Goal: Information Seeking & Learning: Check status

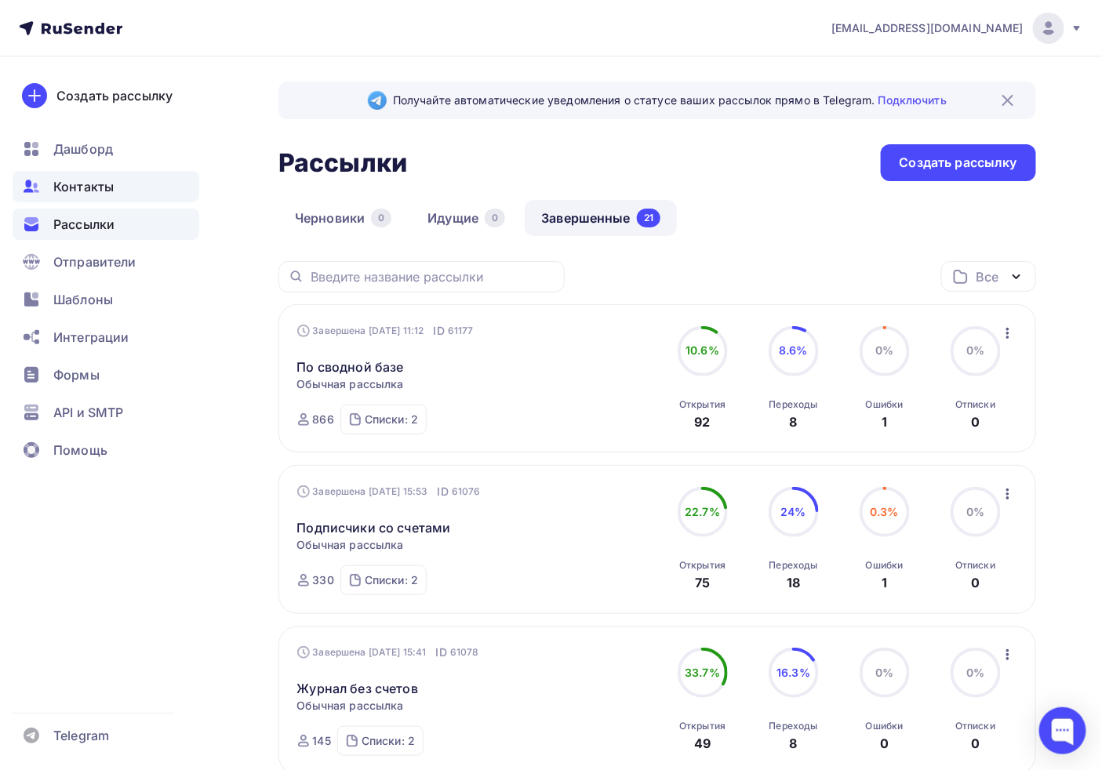
click at [96, 190] on span "Контакты" at bounding box center [83, 186] width 60 height 19
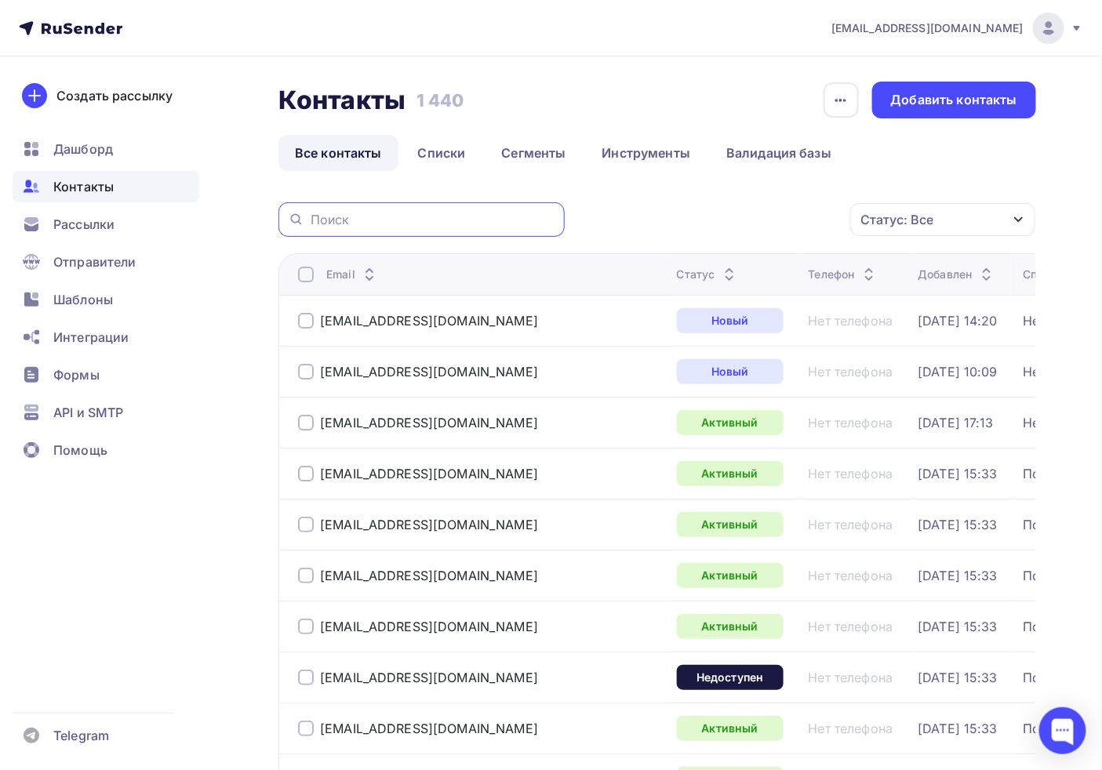
click at [461, 220] on input "text" at bounding box center [433, 219] width 245 height 17
paste input "[EMAIL_ADDRESS][DOMAIN_NAME]"
type input "[EMAIL_ADDRESS][DOMAIN_NAME]"
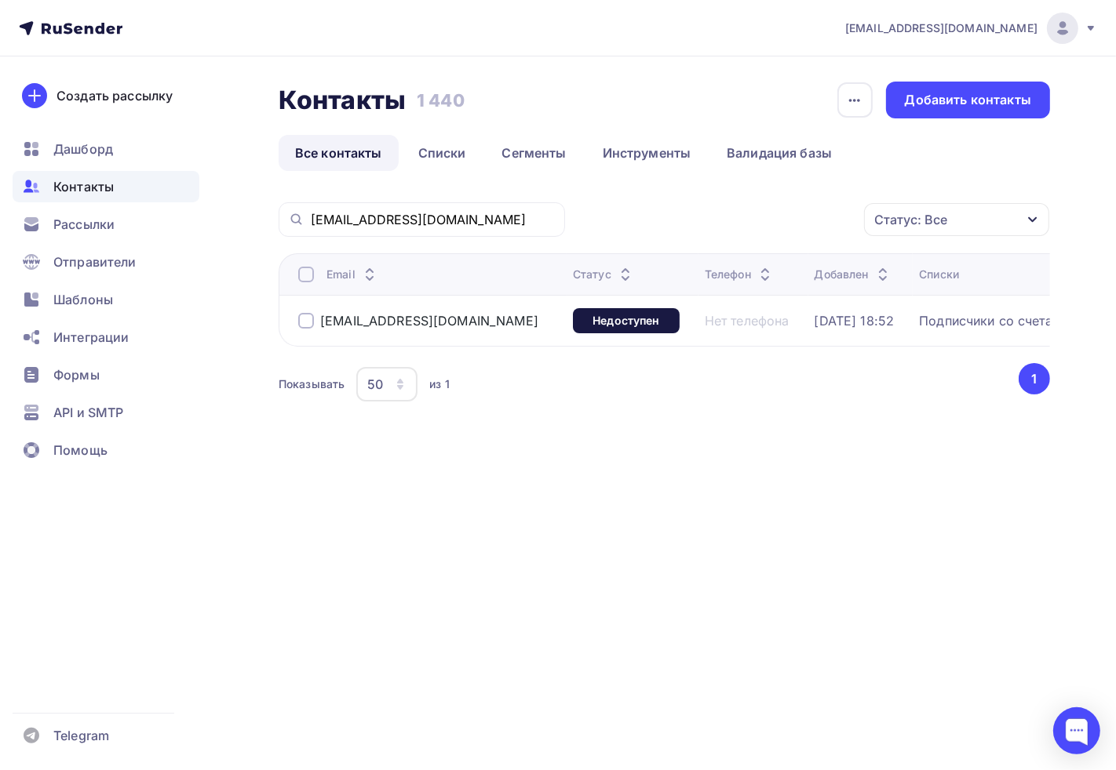
click at [599, 366] on div "Email Статус Телефон Добавлен Списки [EMAIL_ADDRESS][DOMAIN_NAME] Недоступен Не…" at bounding box center [664, 329] width 771 height 152
click at [573, 326] on div "Недоступен" at bounding box center [626, 320] width 107 height 25
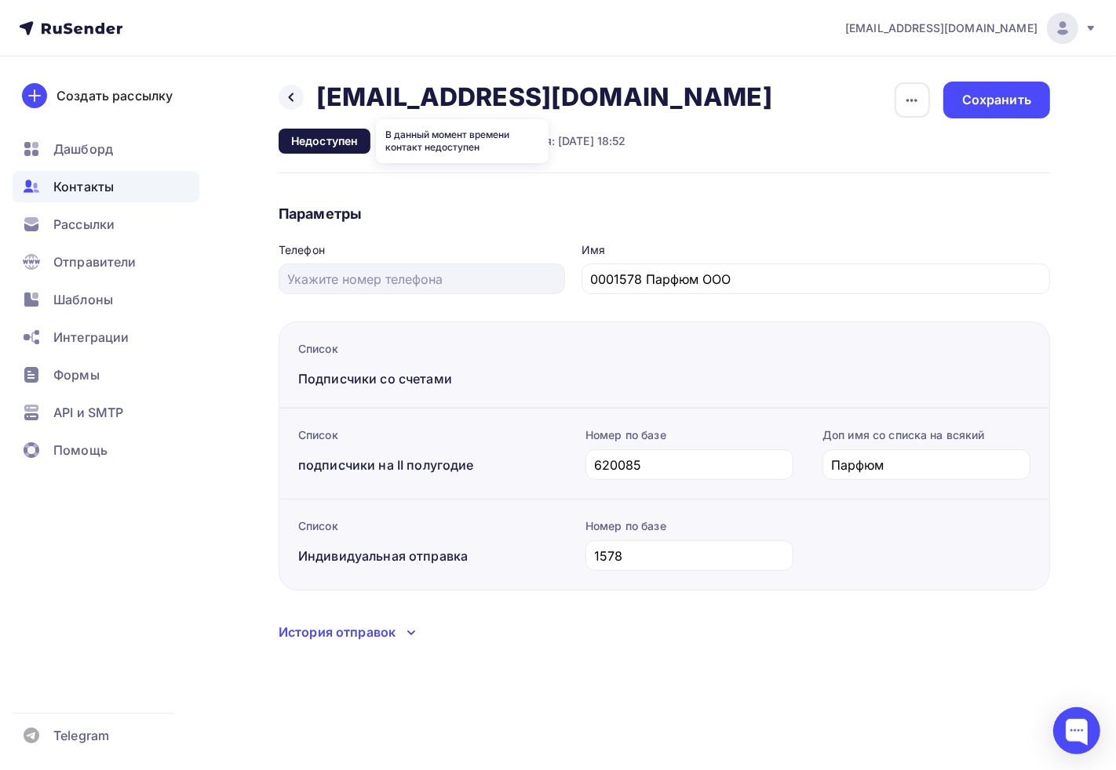
click at [359, 145] on div "Недоступен" at bounding box center [325, 141] width 92 height 25
click at [359, 144] on div "Недоступен" at bounding box center [325, 141] width 92 height 25
click at [599, 242] on legend "Имя" at bounding box center [815, 252] width 468 height 21
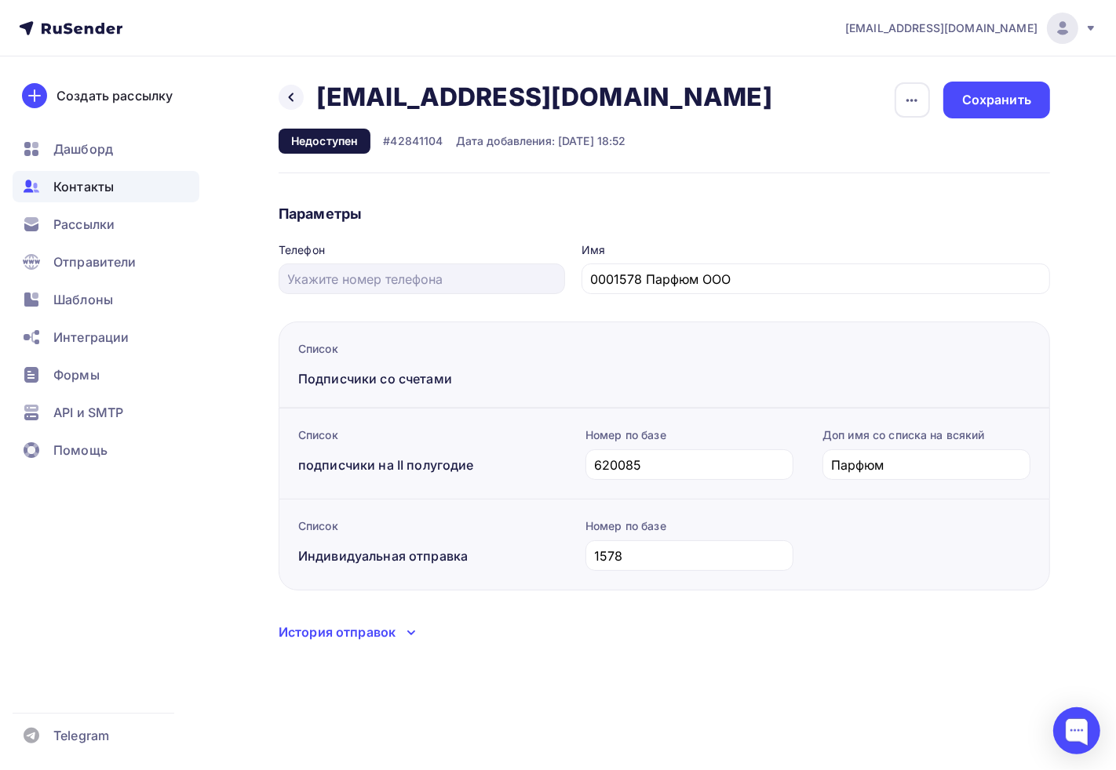
drag, startPoint x: 530, startPoint y: 81, endPoint x: 322, endPoint y: 105, distance: 210.1
click at [322, 105] on div "Назад [EMAIL_ADDRESS][DOMAIN_NAME] [EMAIL_ADDRESS][DOMAIN_NAME] Удалить" at bounding box center [531, 97] width 505 height 31
copy h2 "[EMAIL_ADDRESS][DOMAIN_NAME]"
click at [79, 287] on div "Шаблоны" at bounding box center [106, 299] width 187 height 31
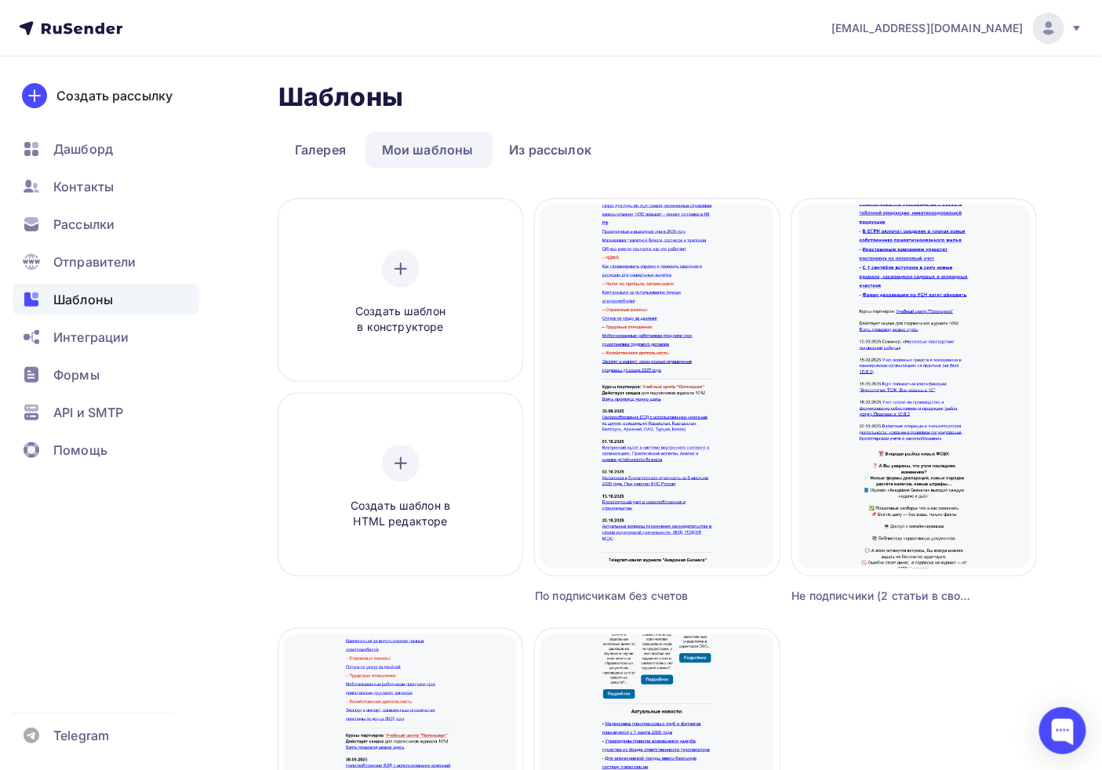
click at [298, 102] on h2 "Шаблоны" at bounding box center [341, 97] width 125 height 31
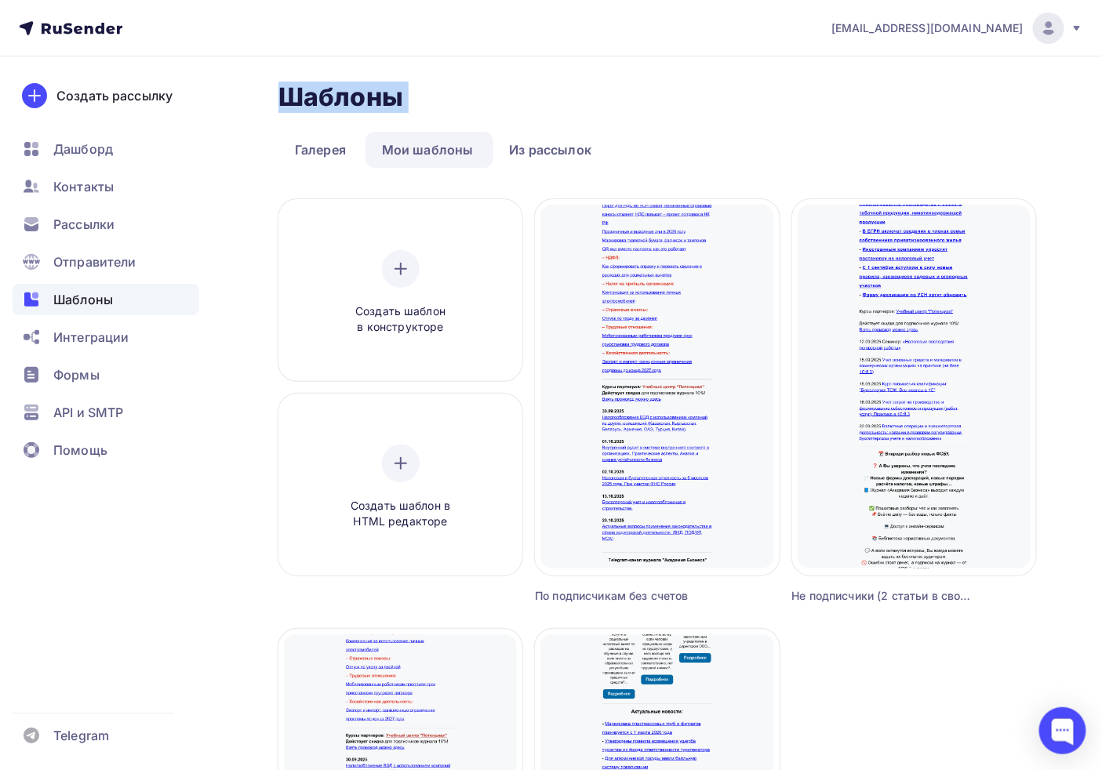
click at [298, 102] on h2 "Шаблоны" at bounding box center [341, 97] width 125 height 31
drag, startPoint x: 255, startPoint y: 100, endPoint x: 469, endPoint y: 93, distance: 214.3
click at [469, 93] on div "Шаблоны Шаблоны Галерея Мои шаблоны Из рассылок Создать шаблон в конструкторе С…" at bounding box center [551, 633] width 1102 height 1154
click at [395, 87] on h2 "Шаблоны" at bounding box center [341, 97] width 125 height 31
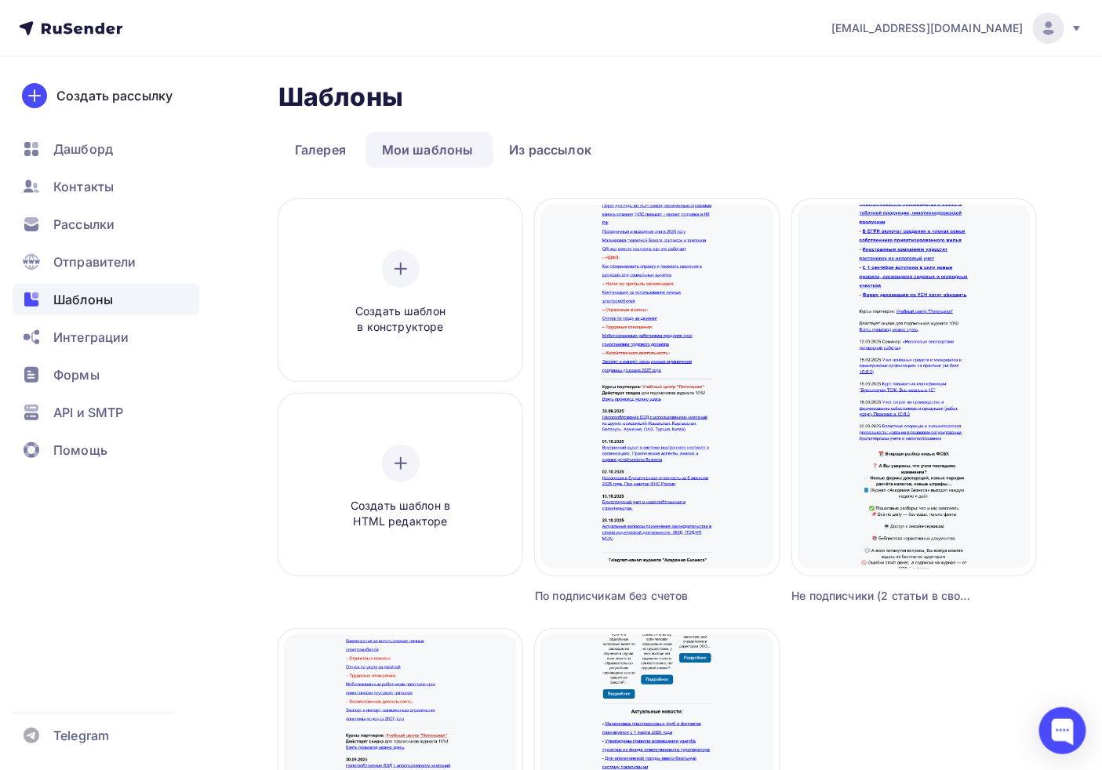
click at [395, 87] on h2 "Шаблоны" at bounding box center [341, 97] width 125 height 31
click at [506, 82] on div "Шаблоны Шаблоны" at bounding box center [658, 97] width 758 height 31
click at [94, 175] on div "Контакты" at bounding box center [106, 186] width 187 height 31
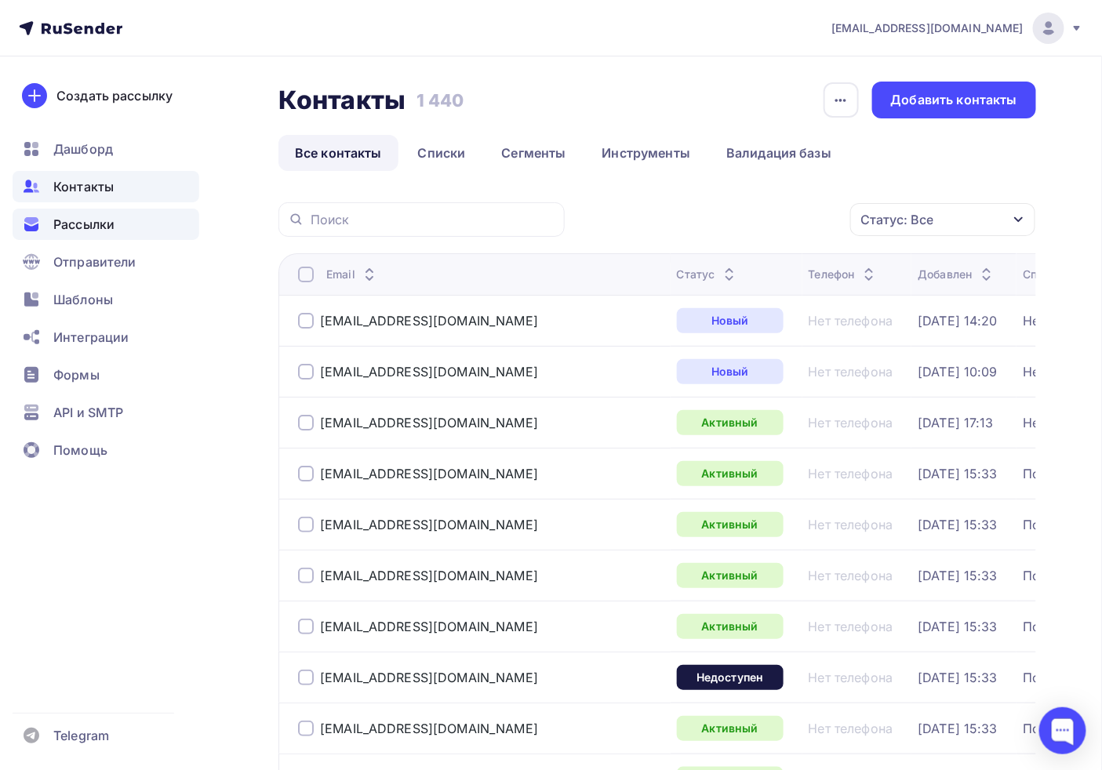
click at [105, 229] on span "Рассылки" at bounding box center [83, 224] width 61 height 19
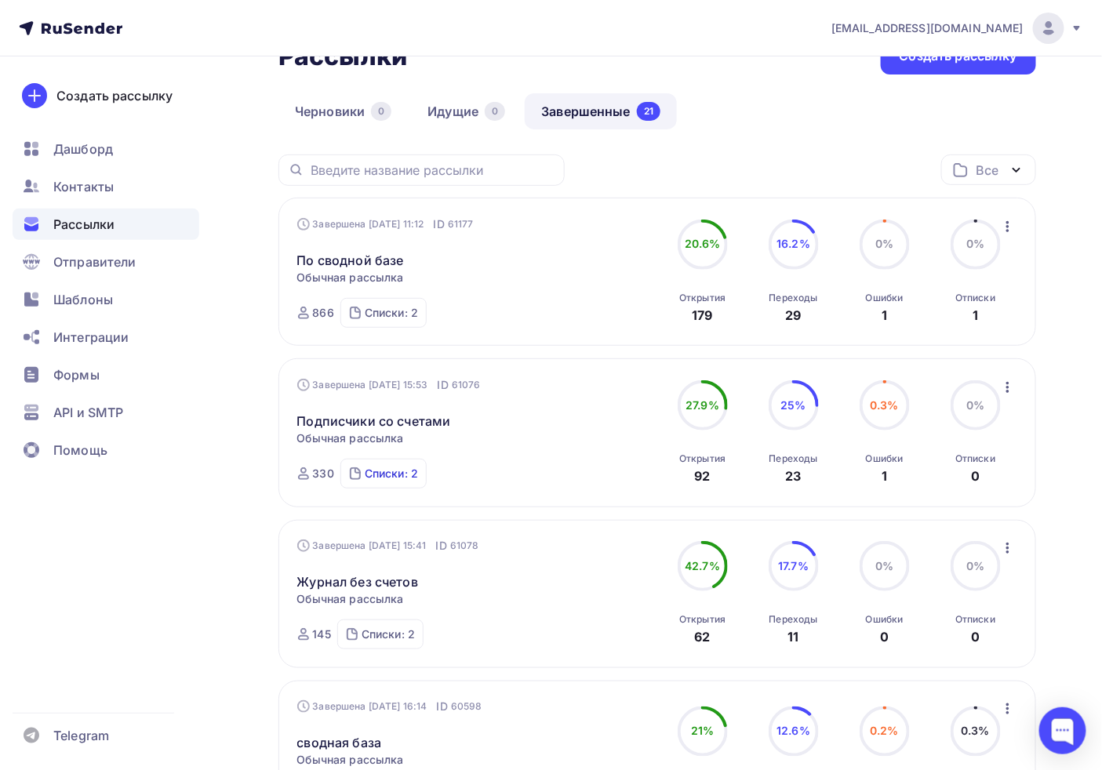
scroll to position [261, 0]
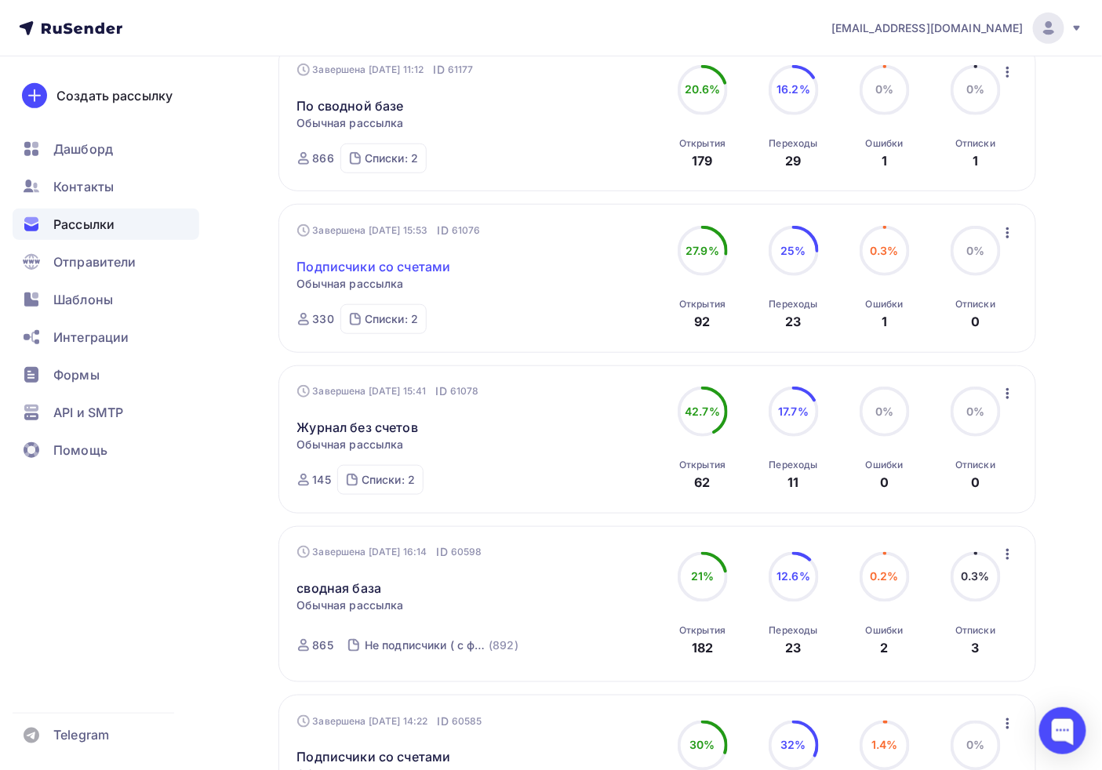
click at [366, 261] on link "Подписчики со счетами" at bounding box center [374, 266] width 154 height 19
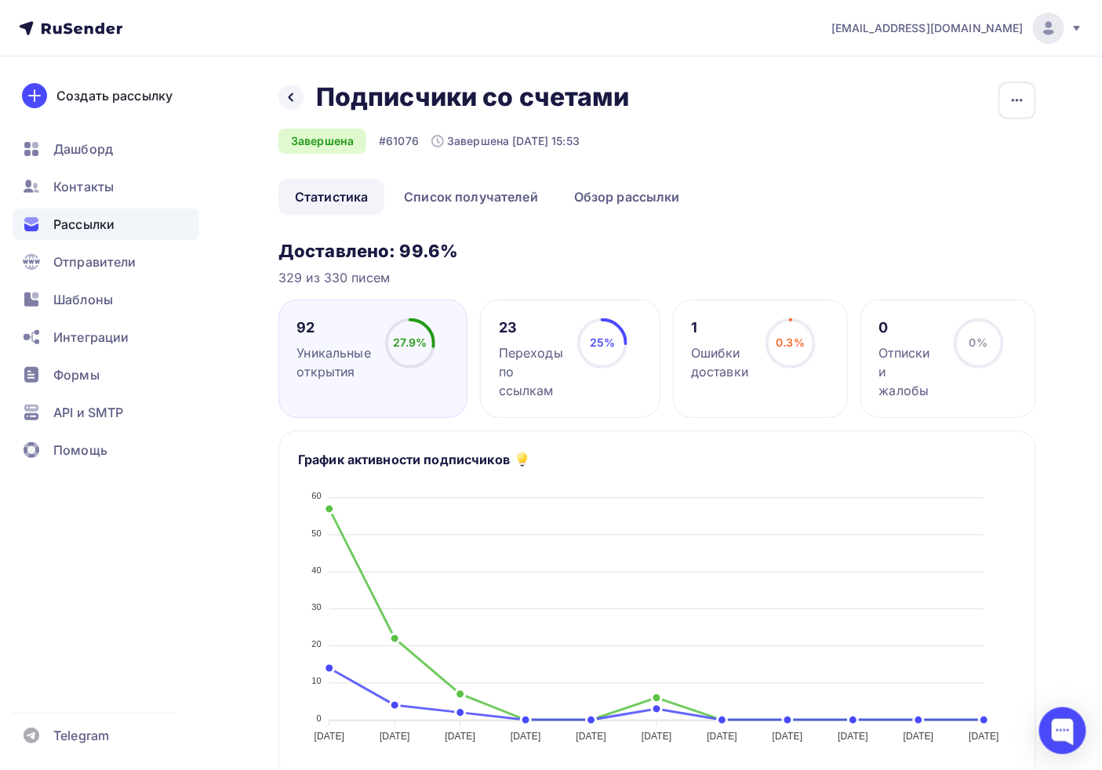
click at [789, 349] on div "0.3%" at bounding box center [790, 343] width 29 height 16
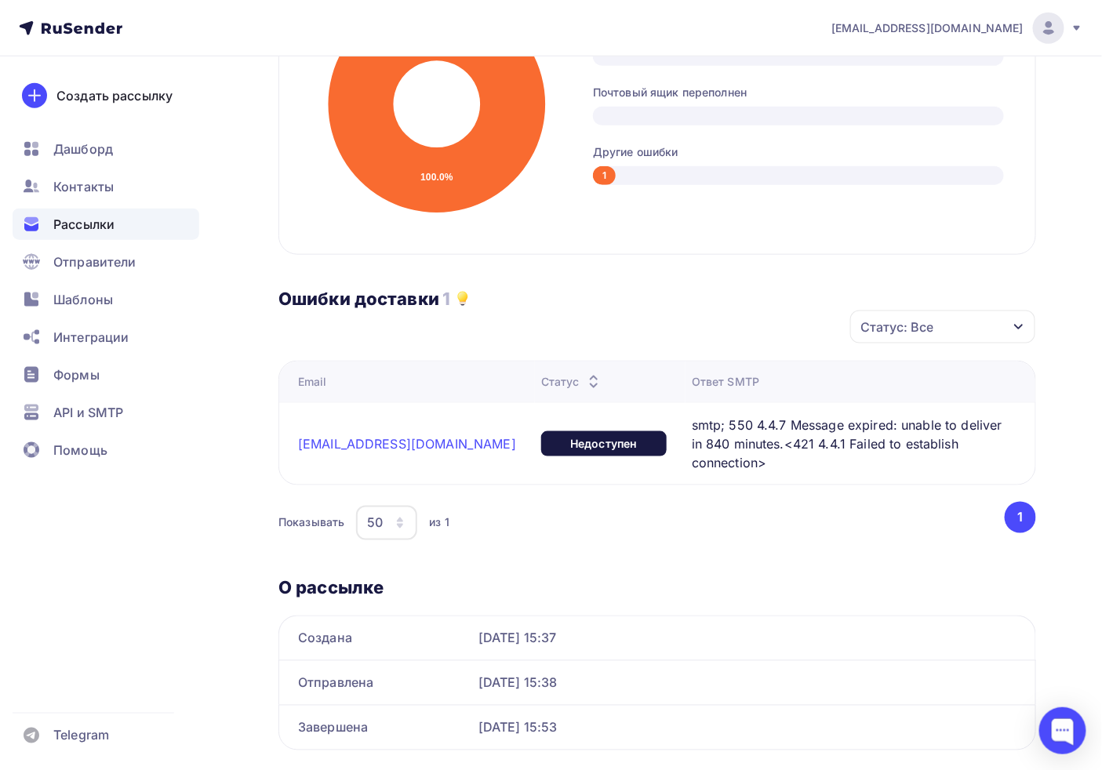
scroll to position [499, 0]
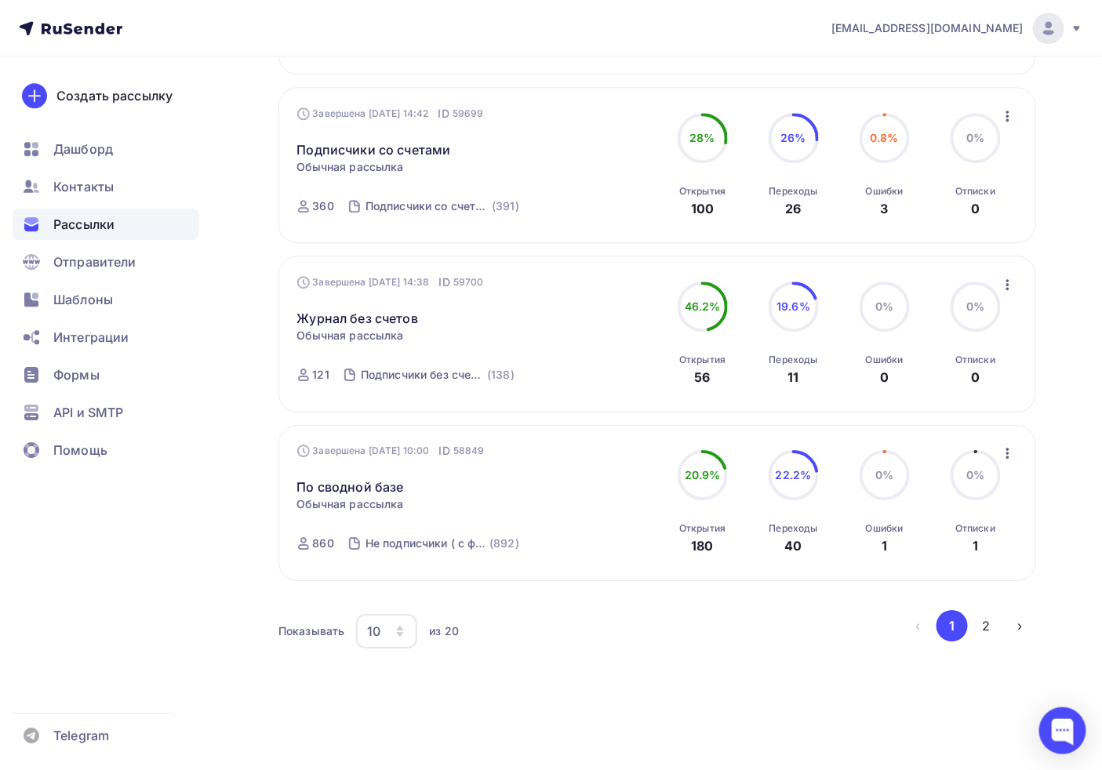
scroll to position [1377, 0]
click at [1022, 628] on button "›" at bounding box center [1020, 625] width 31 height 31
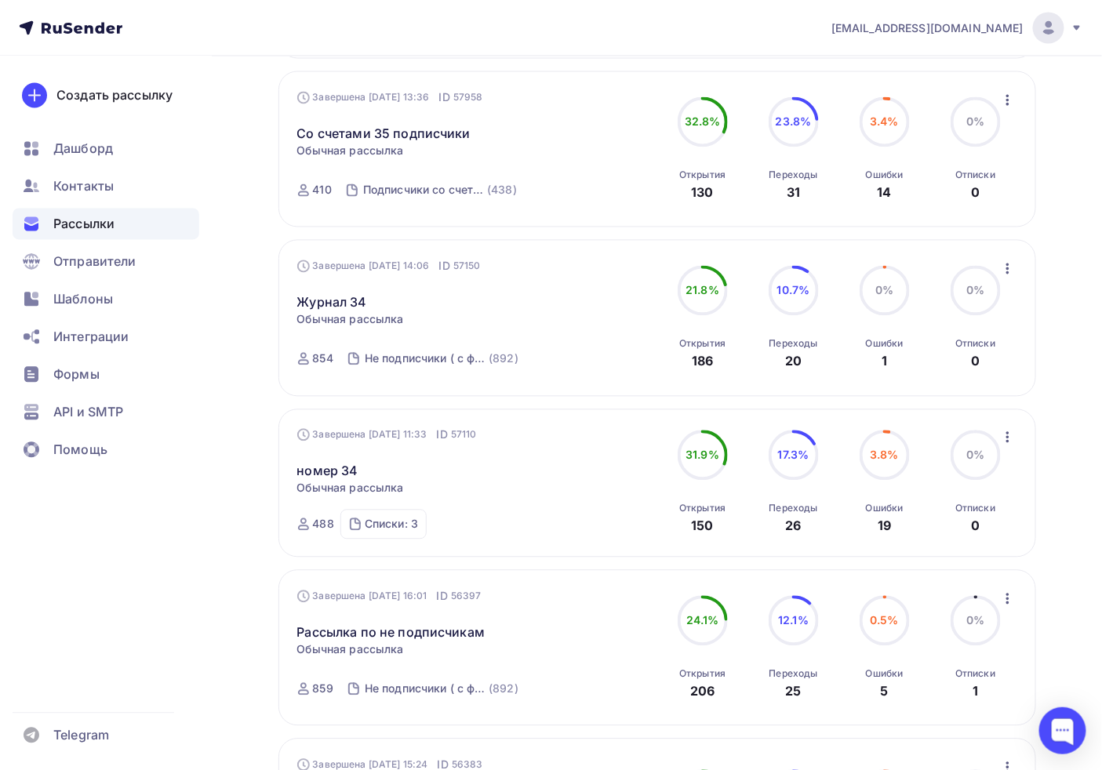
scroll to position [1109, 0]
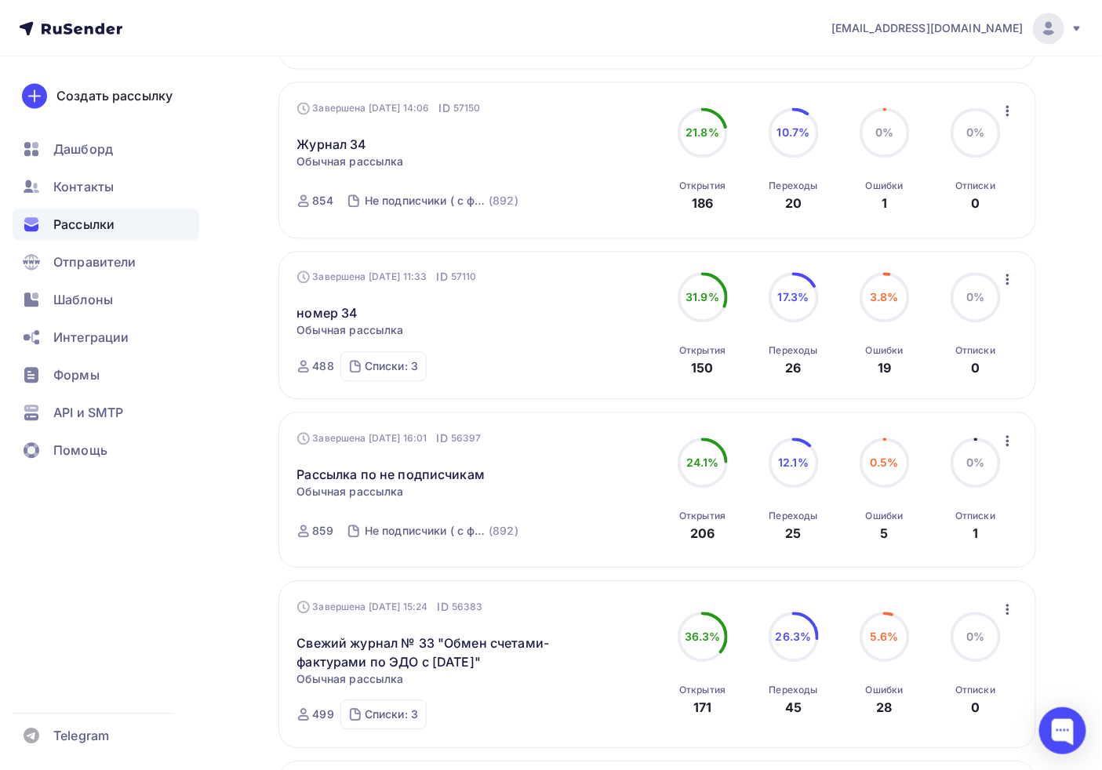
click at [880, 377] on div "19" at bounding box center [884, 368] width 13 height 19
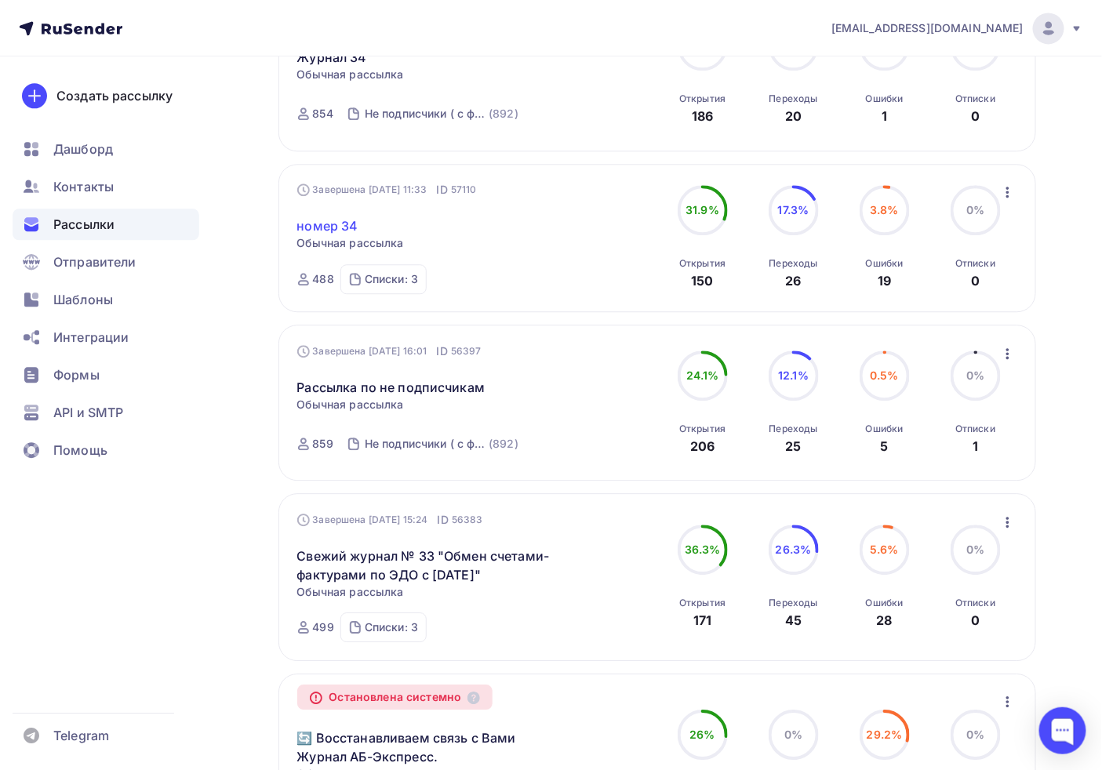
click at [341, 234] on link "номер 34" at bounding box center [327, 226] width 61 height 19
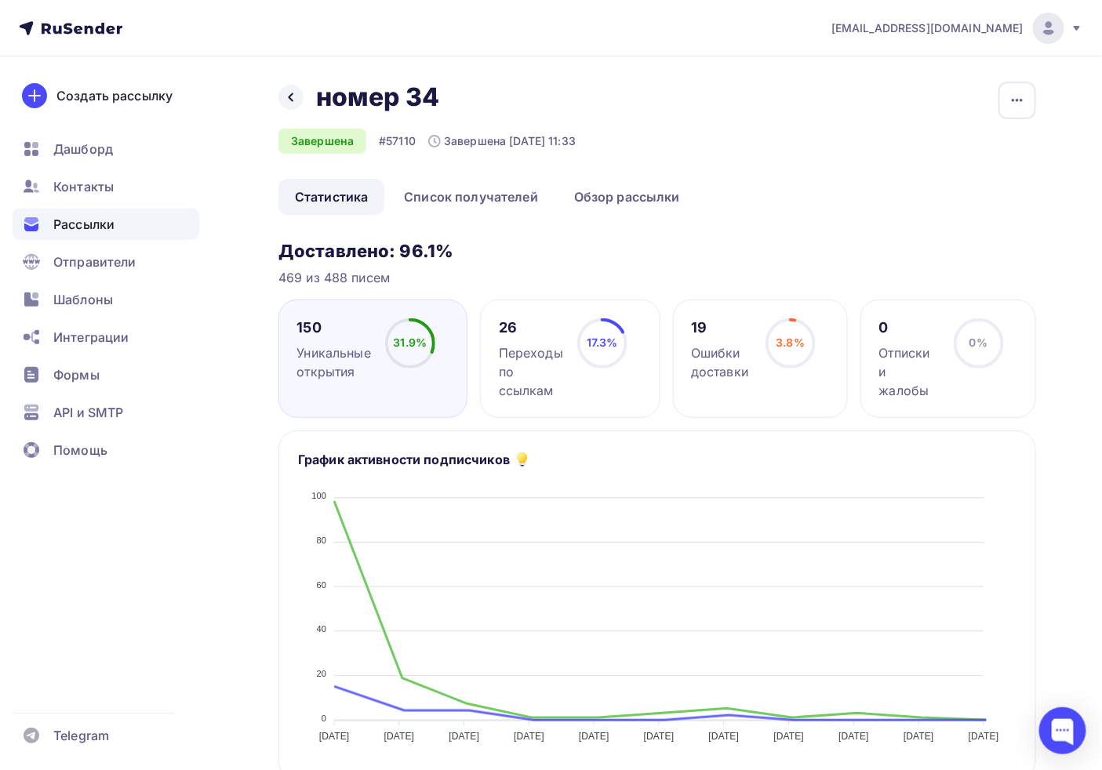
click at [706, 386] on div "19 Ошибки доставки 3.8% 3.8%" at bounding box center [761, 359] width 176 height 118
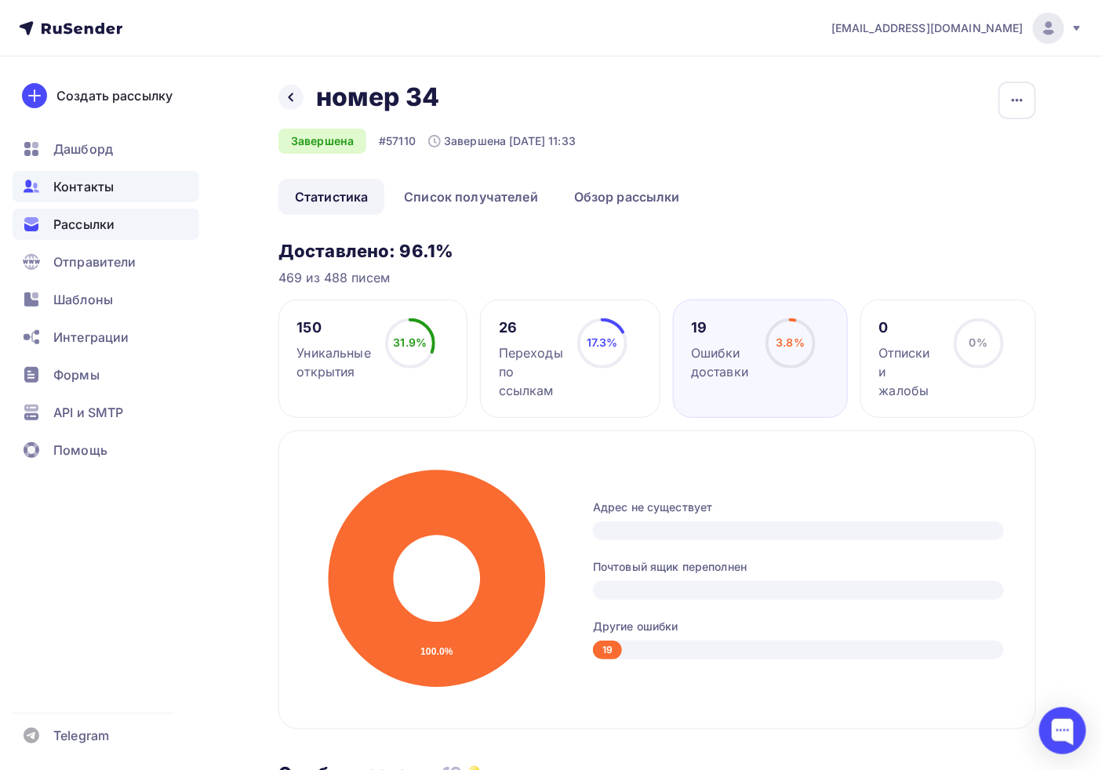
click at [96, 182] on span "Контакты" at bounding box center [83, 186] width 60 height 19
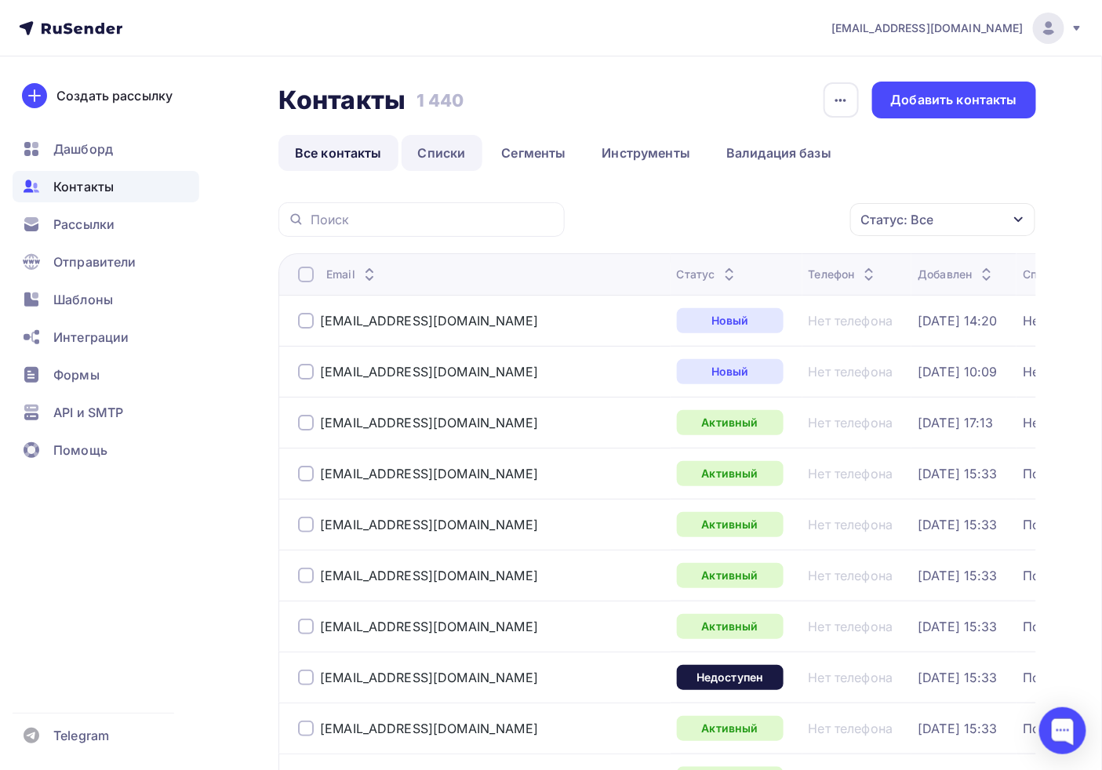
click at [419, 153] on link "Списки" at bounding box center [442, 153] width 81 height 36
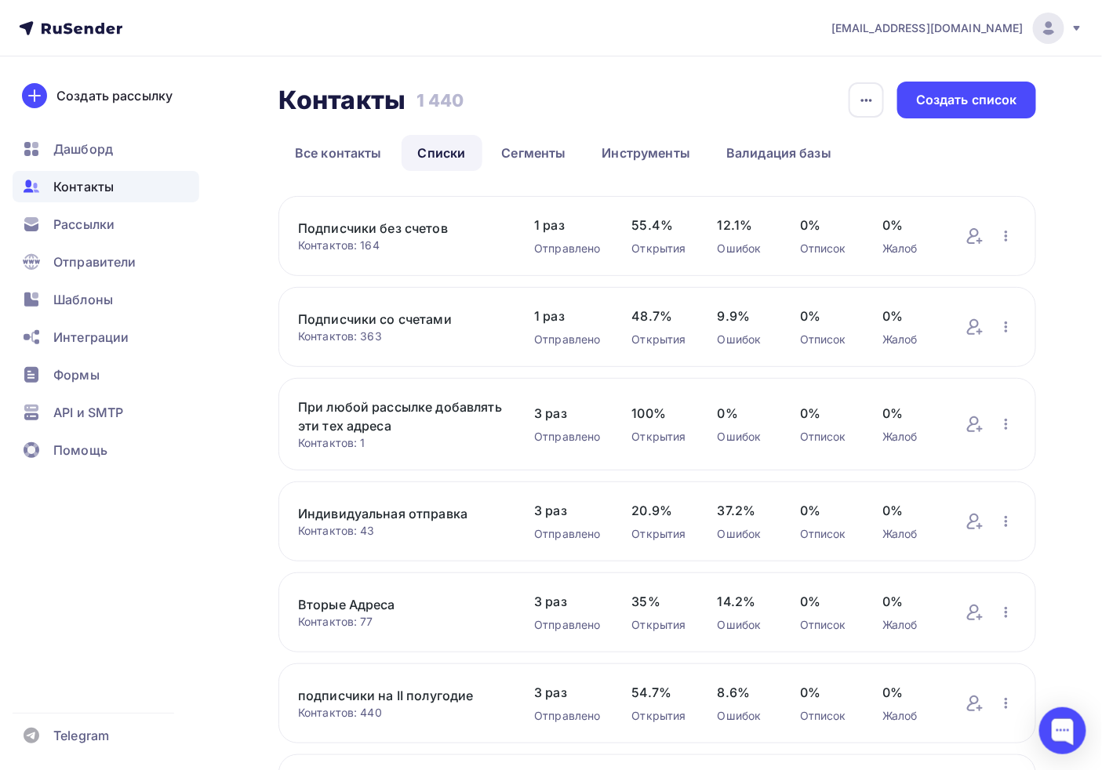
click at [432, 323] on link "Подписчики со счетами" at bounding box center [400, 319] width 205 height 19
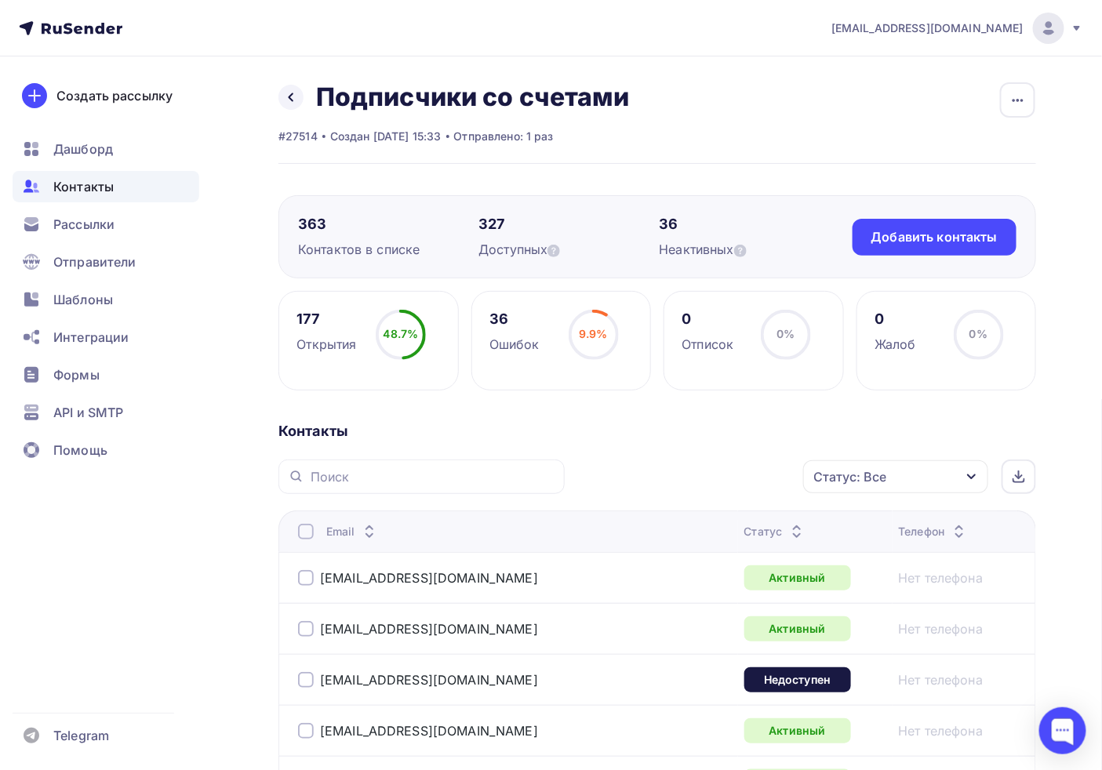
click at [505, 320] on div "36" at bounding box center [515, 319] width 50 height 19
click at [568, 332] on div "9.9% 9.9%" at bounding box center [594, 341] width 78 height 63
click at [579, 341] on div "9.9%" at bounding box center [593, 334] width 29 height 16
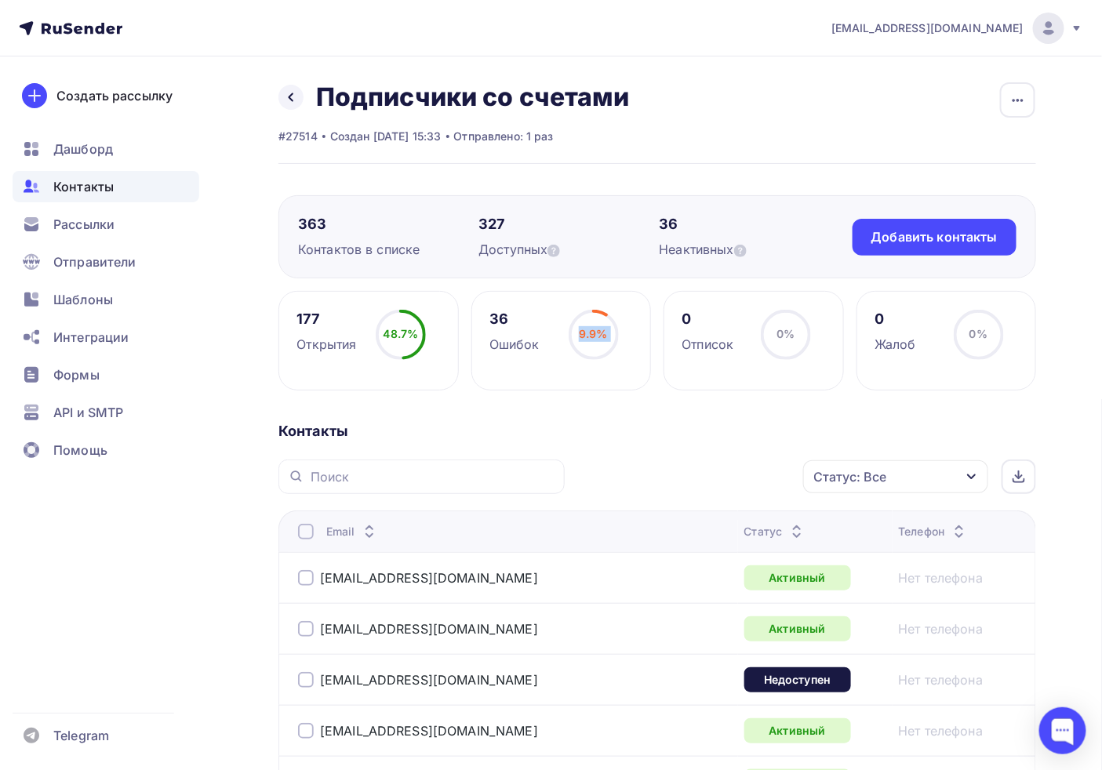
click at [581, 341] on span "9.9%" at bounding box center [593, 333] width 29 height 13
click at [545, 386] on div "36 Ошибок 9.9% 9.9%" at bounding box center [562, 341] width 180 height 100
click at [880, 480] on div "Статус: Все" at bounding box center [850, 477] width 73 height 19
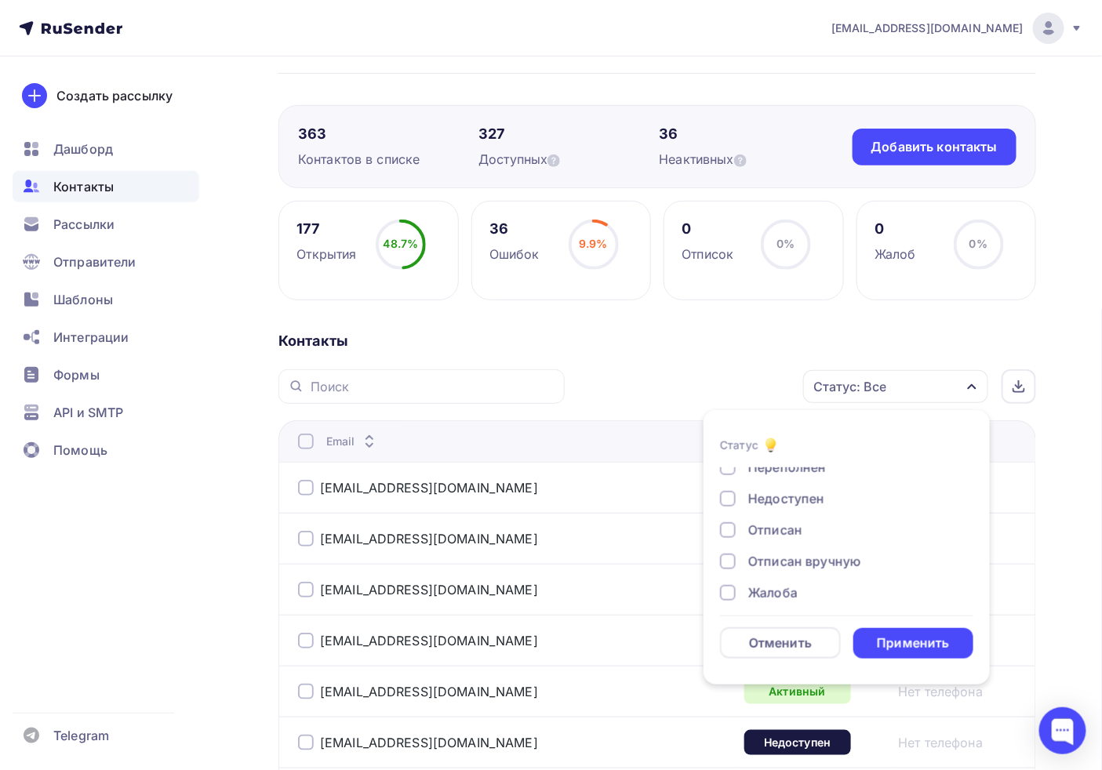
scroll to position [113, 0]
click at [767, 576] on div "Жалоба" at bounding box center [773, 583] width 49 height 19
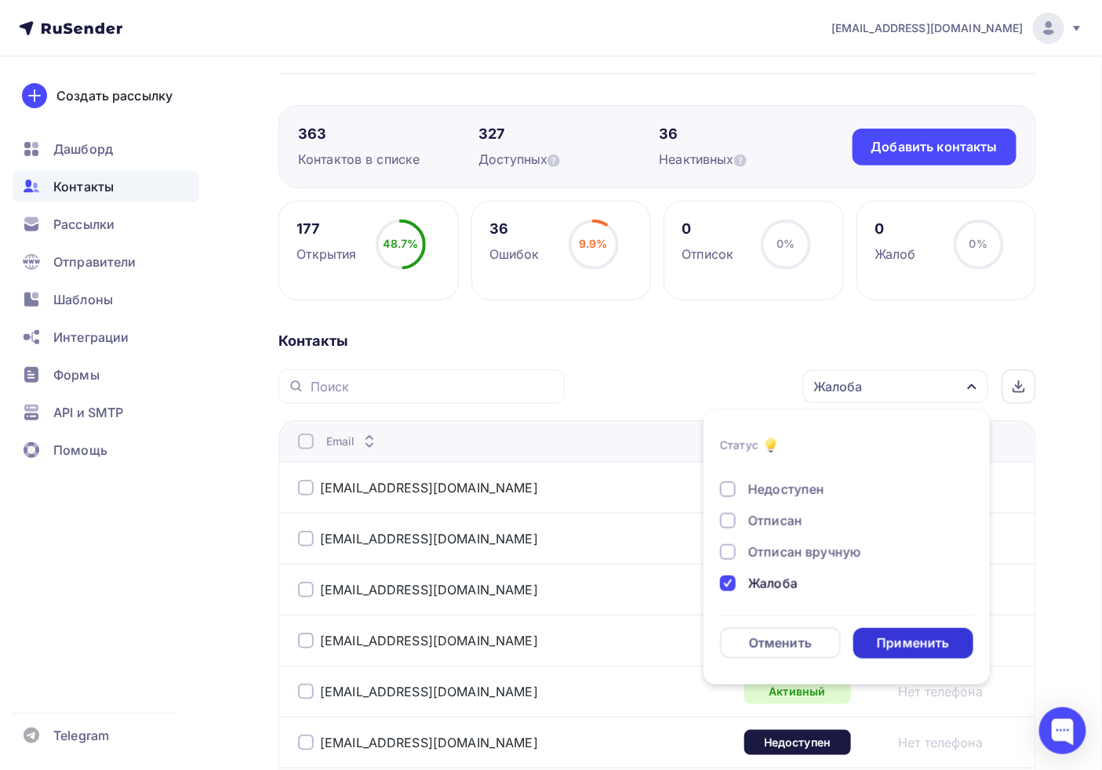
click at [923, 639] on div "Применить" at bounding box center [913, 644] width 72 height 18
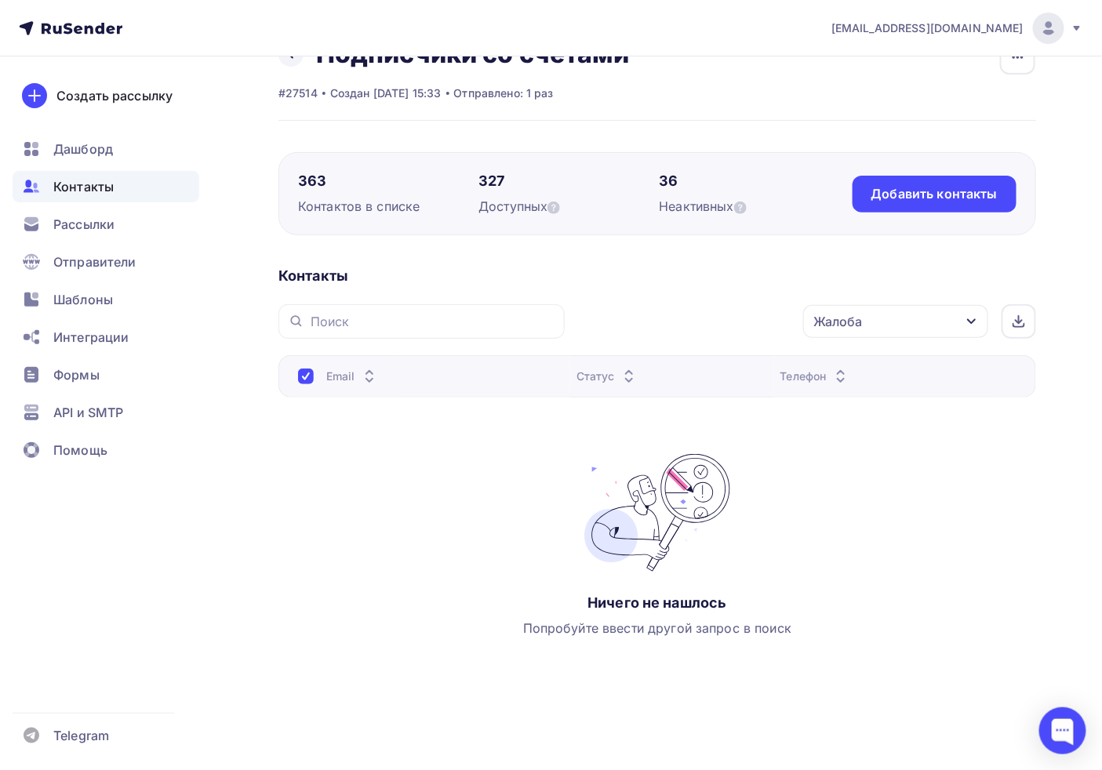
scroll to position [0, 0]
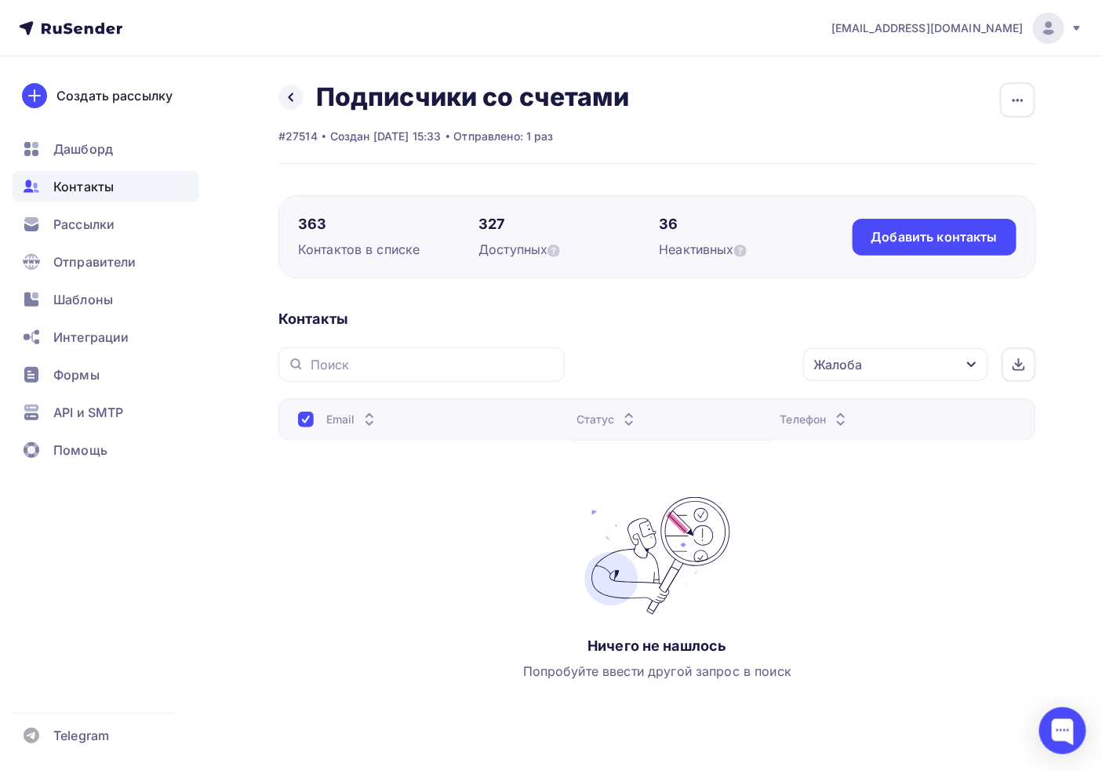
click at [828, 366] on div "Жалоба" at bounding box center [838, 364] width 49 height 19
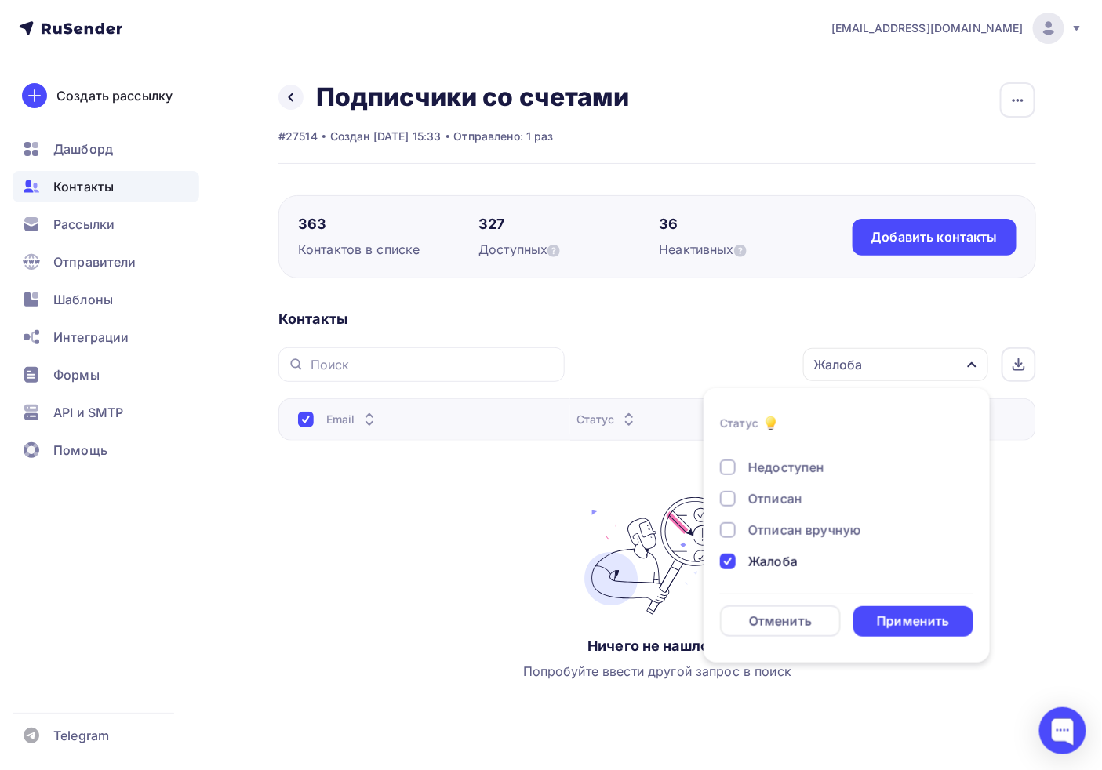
click at [766, 566] on div "Жалоба" at bounding box center [773, 561] width 49 height 19
click at [807, 532] on div "Отписан вручную" at bounding box center [805, 530] width 113 height 19
click at [723, 488] on div "Новый Активный Не существует Переполнен Недоступен Отписан Отписан вручную [GEO…" at bounding box center [846, 452] width 253 height 239
click at [724, 497] on div at bounding box center [728, 499] width 16 height 16
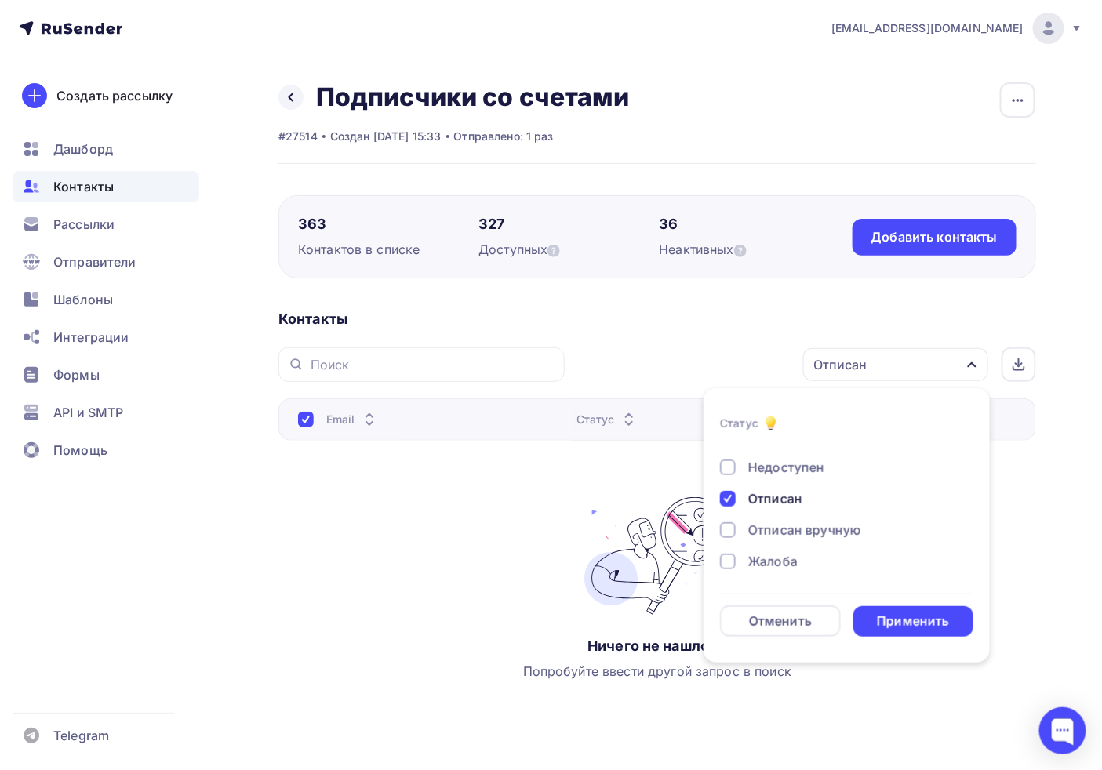
click at [894, 598] on form "Статус Новый Активный Не существует Переполнен Недоступен Отписан Отписан вручн…" at bounding box center [846, 525] width 253 height 223
click at [898, 613] on div "Применить" at bounding box center [913, 622] width 72 height 18
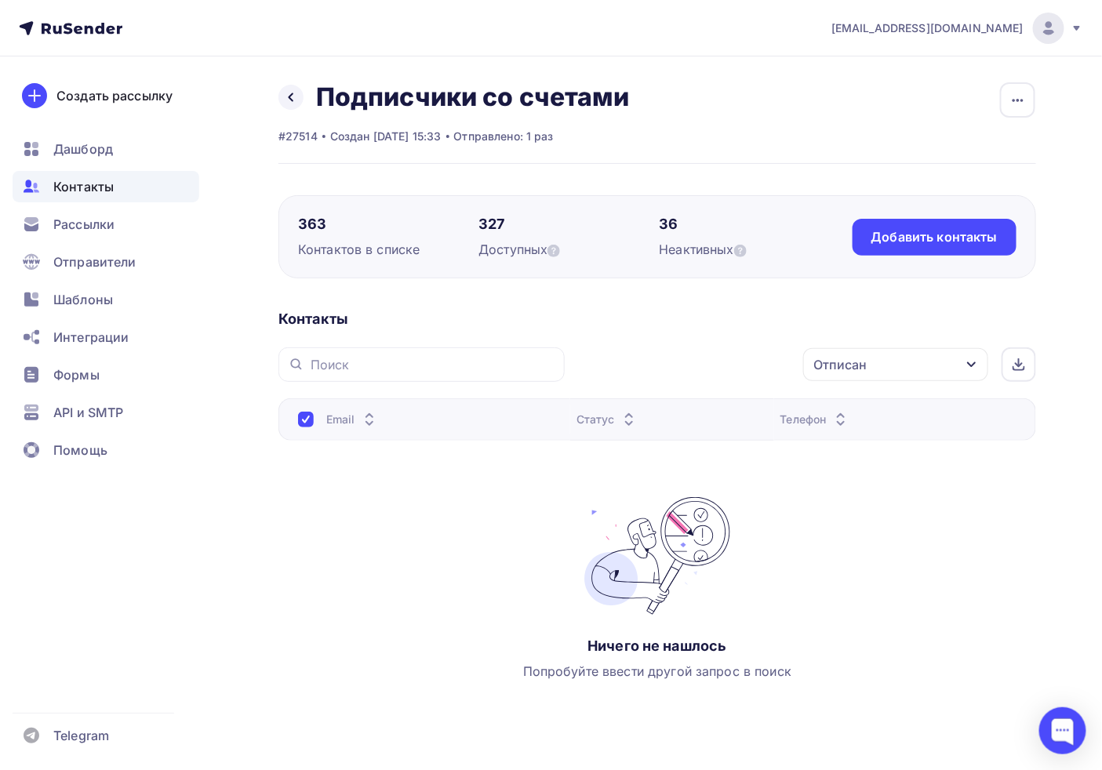
click at [899, 359] on div "Отписан" at bounding box center [895, 364] width 185 height 33
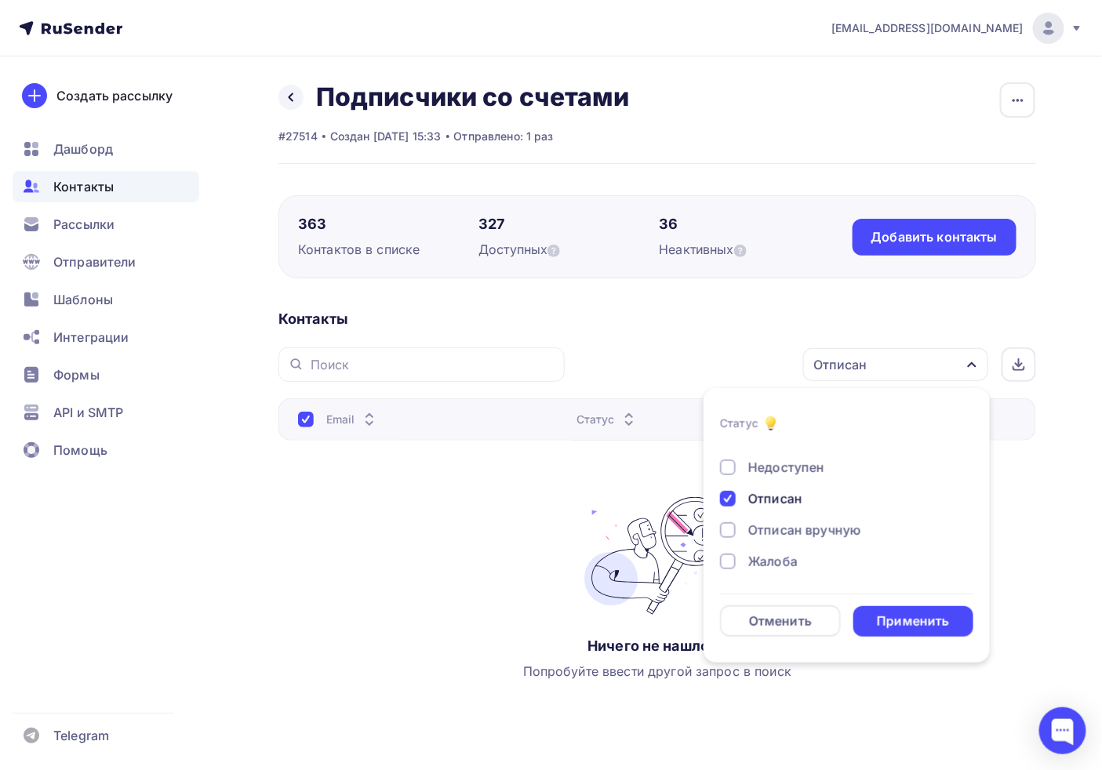
click at [728, 502] on div at bounding box center [728, 499] width 16 height 16
click at [763, 552] on div "Недоступен" at bounding box center [787, 554] width 76 height 19
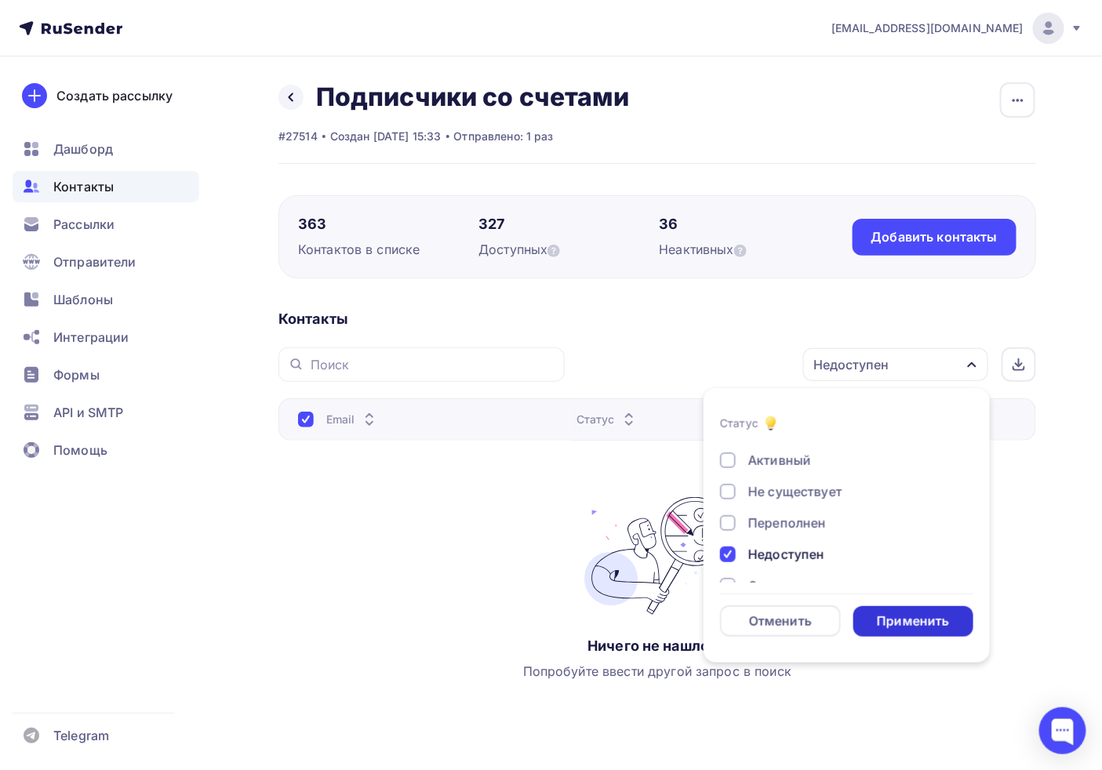
drag, startPoint x: 912, startPoint y: 596, endPoint x: 916, endPoint y: 615, distance: 19.4
click at [912, 598] on form "Статус Новый Активный Не существует Переполнен Недоступен Отписан Отписан вручн…" at bounding box center [846, 525] width 253 height 223
click at [918, 615] on div "Применить" at bounding box center [913, 622] width 72 height 18
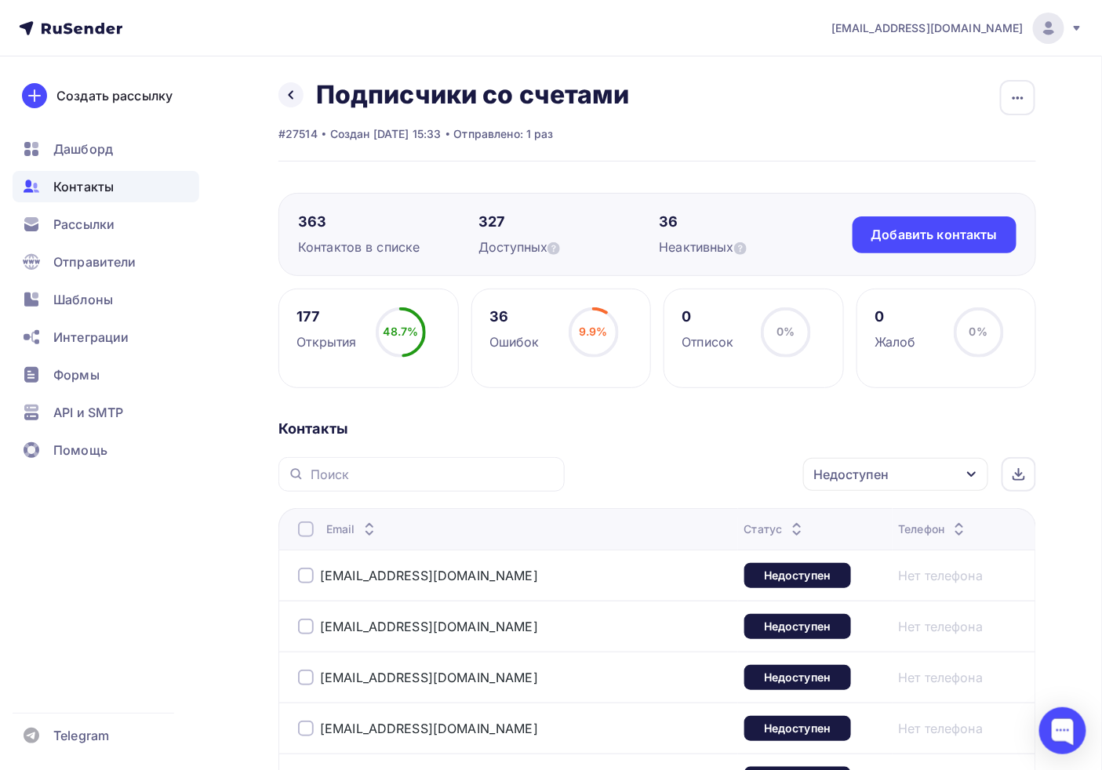
scroll to position [0, 0]
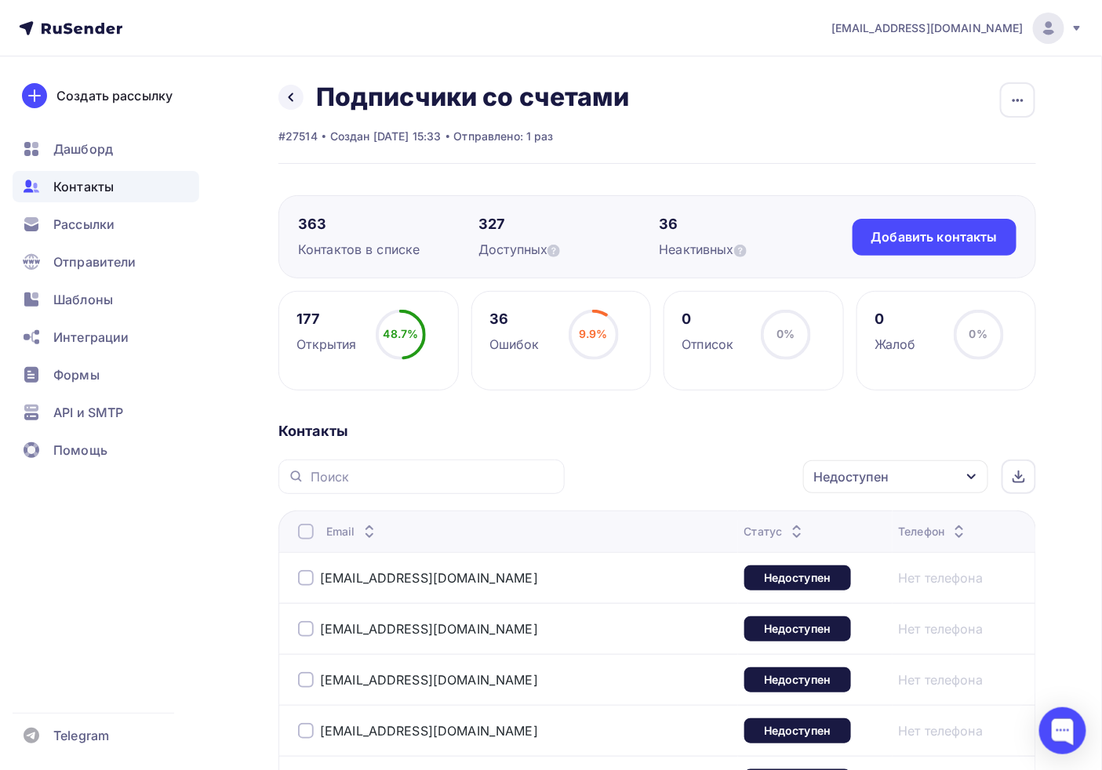
click at [301, 526] on div at bounding box center [306, 532] width 16 height 16
click at [302, 528] on div at bounding box center [306, 532] width 16 height 16
click at [302, 532] on div at bounding box center [306, 532] width 16 height 16
click at [647, 485] on div "Действие" at bounding box center [623, 477] width 60 height 19
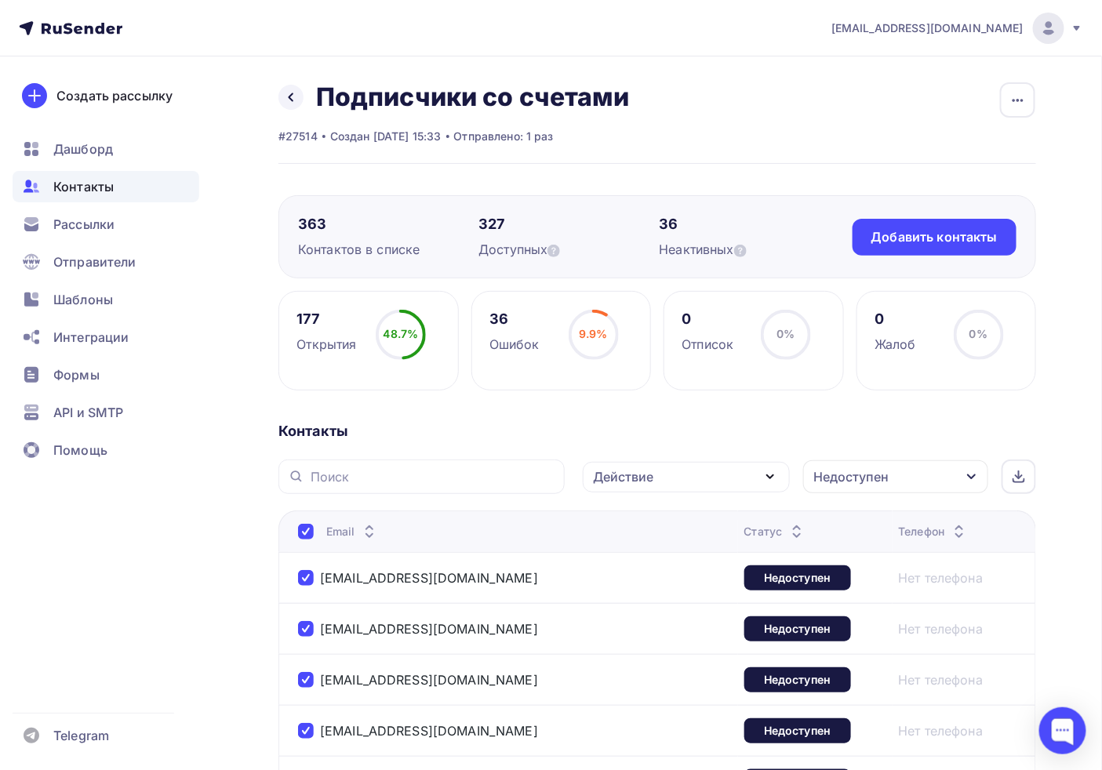
click at [295, 526] on th "Email" at bounding box center [509, 532] width 460 height 42
click at [315, 541] on th "Email" at bounding box center [509, 532] width 460 height 42
click at [307, 526] on div at bounding box center [306, 532] width 16 height 16
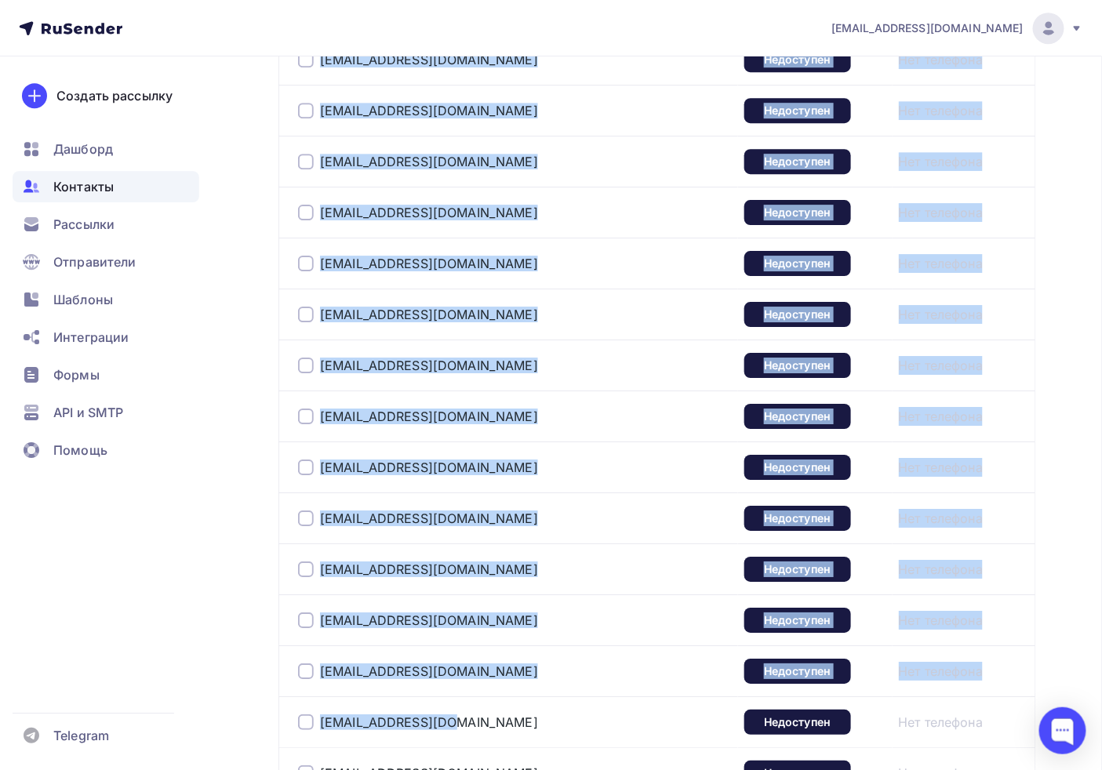
scroll to position [1798, 0]
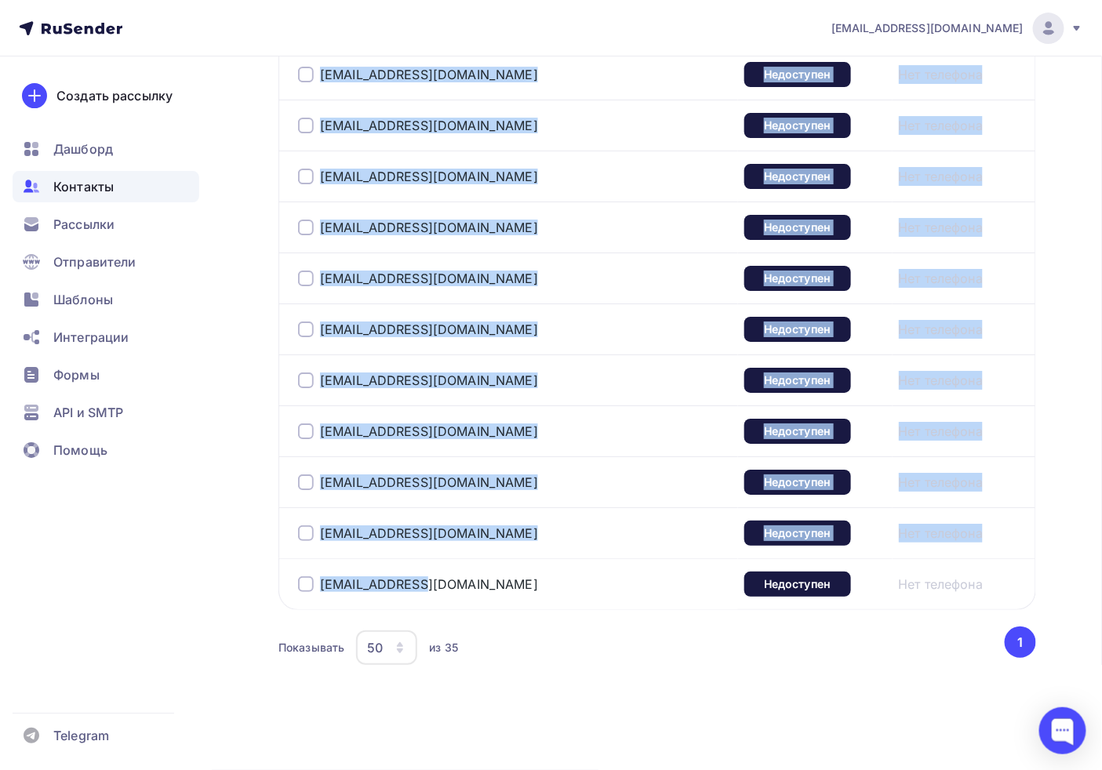
drag, startPoint x: 318, startPoint y: 575, endPoint x: 442, endPoint y: 603, distance: 127.0
copy tbody "loremi@dolorsita.co Adipiscing Eli seddoeiu tempo.i@utlabor.et Doloremagn Ali e…"
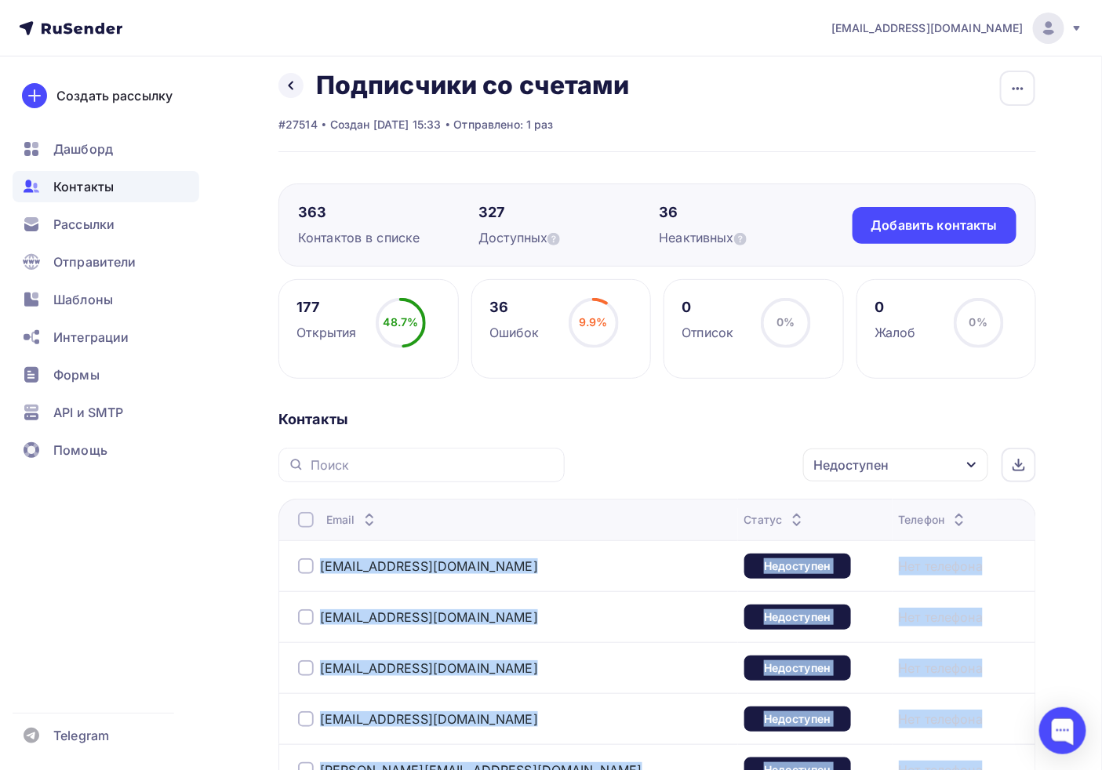
scroll to position [0, 0]
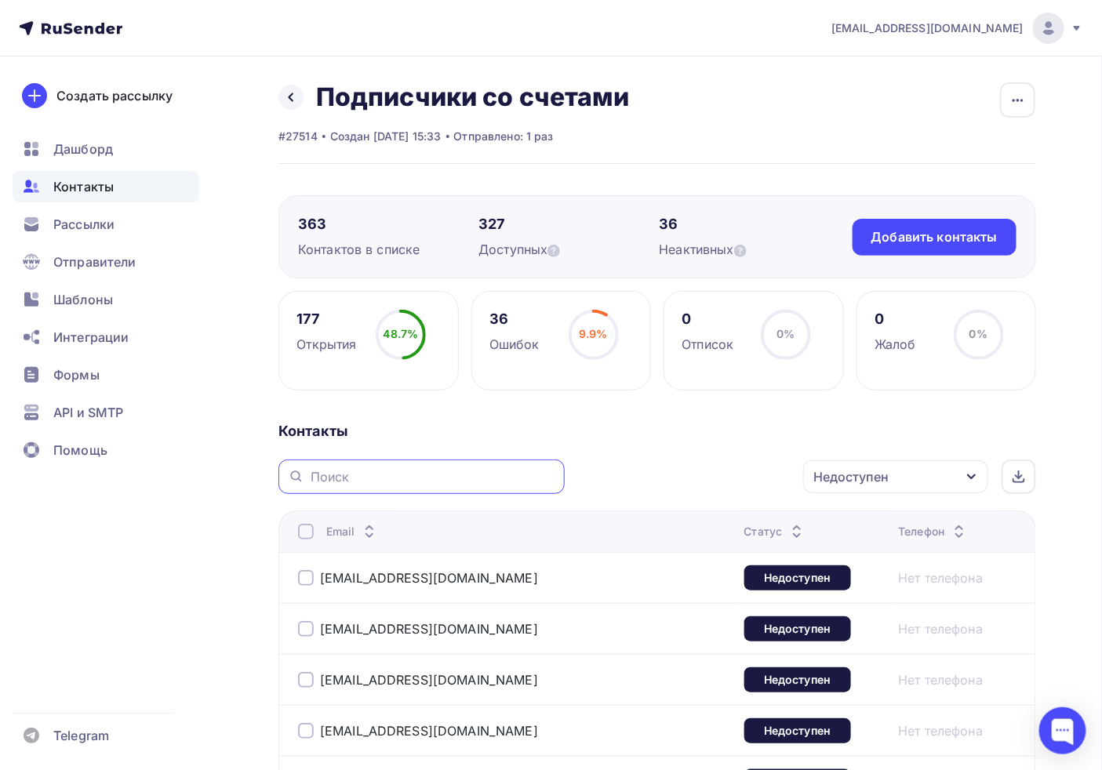
click at [434, 476] on input "text" at bounding box center [433, 476] width 245 height 17
click at [91, 192] on span "Контакты" at bounding box center [83, 186] width 60 height 19
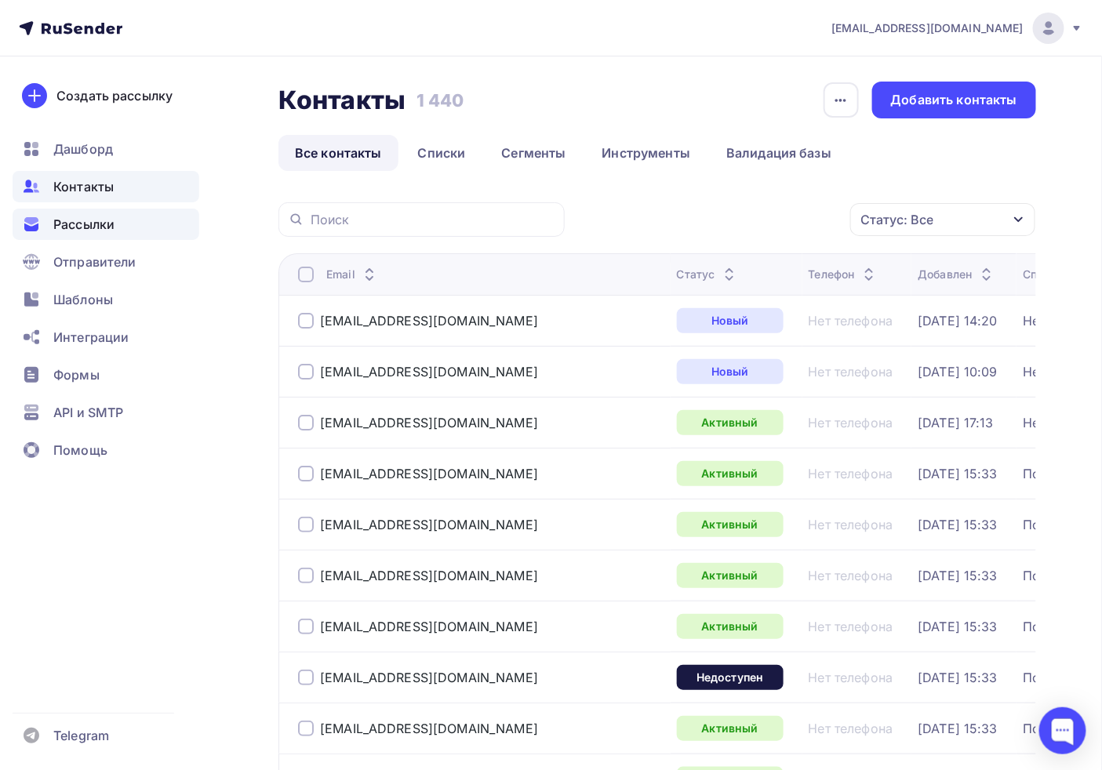
click at [72, 231] on span "Рассылки" at bounding box center [83, 224] width 61 height 19
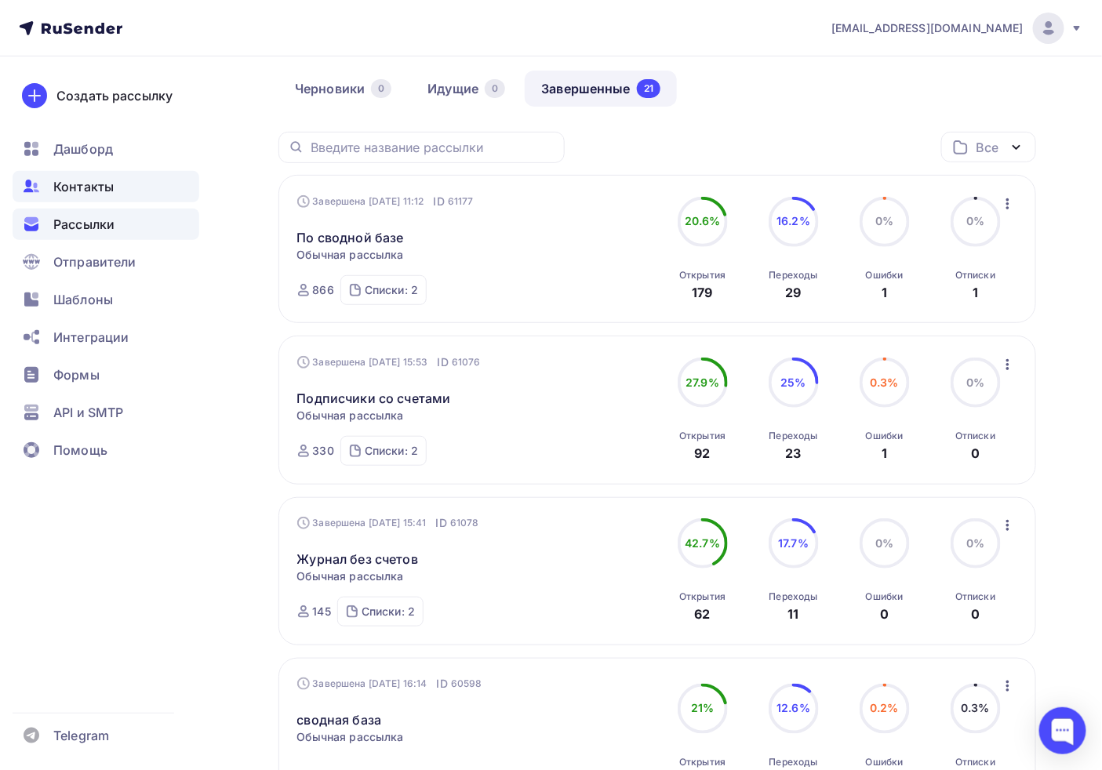
scroll to position [87, 0]
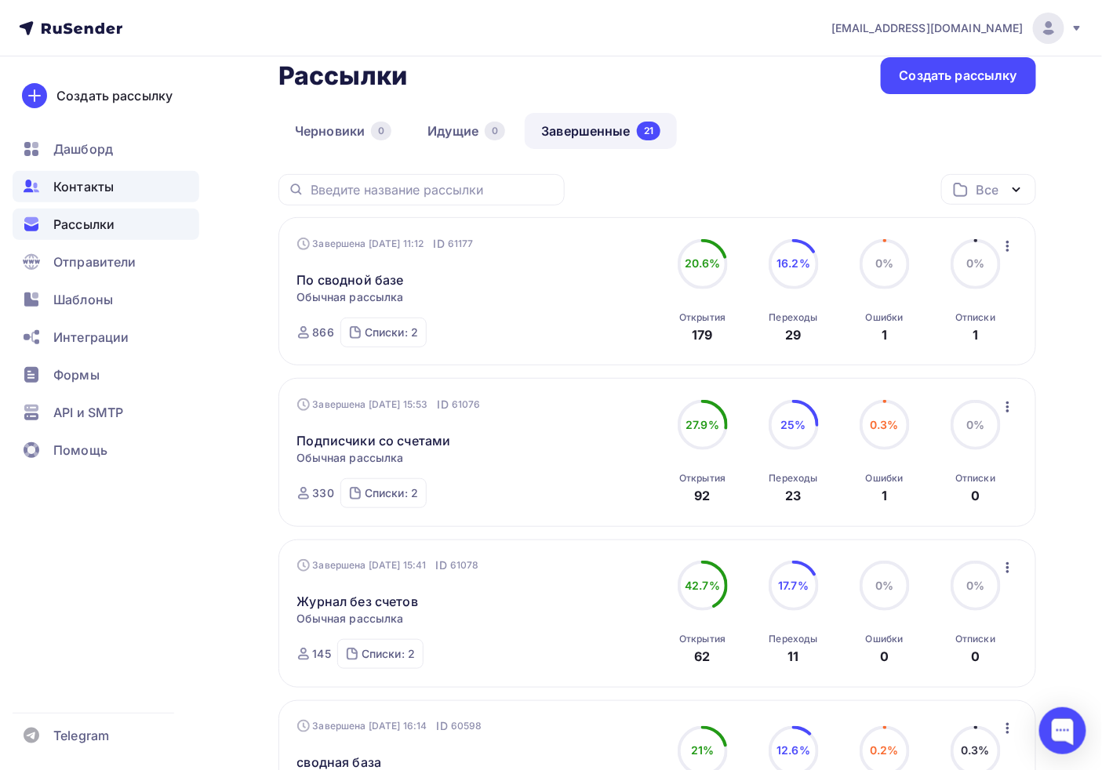
click at [75, 180] on span "Контакты" at bounding box center [83, 186] width 60 height 19
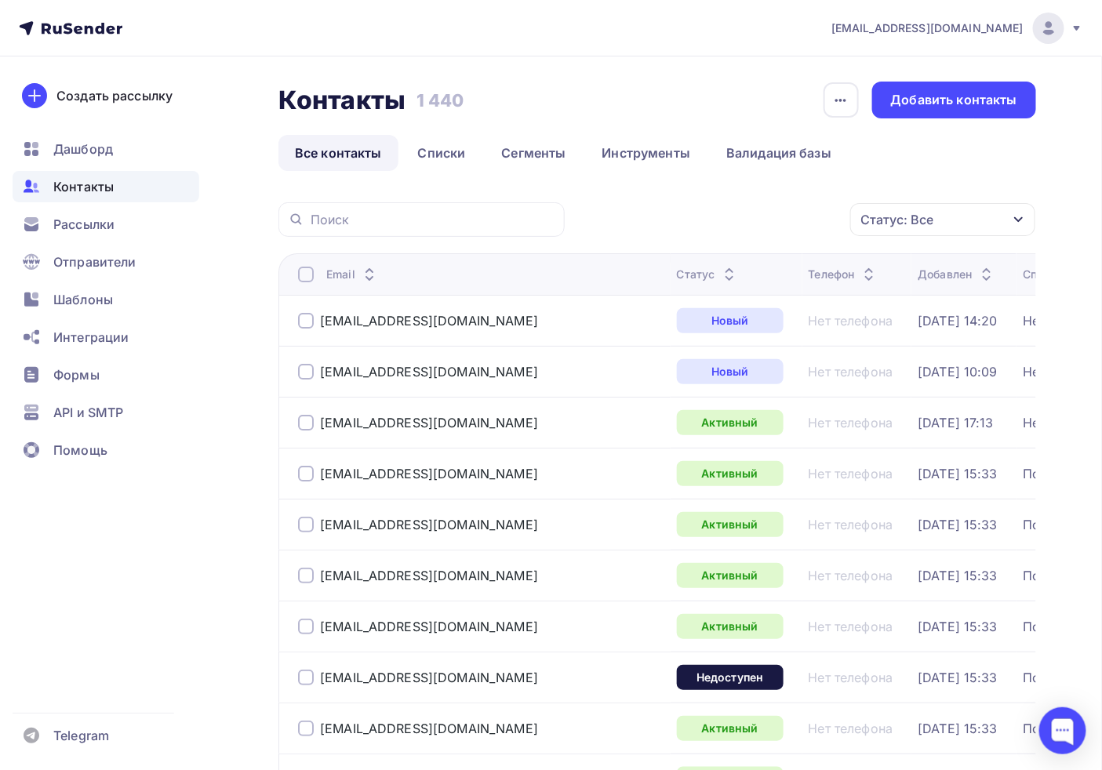
drag, startPoint x: 477, startPoint y: 113, endPoint x: 472, endPoint y: 120, distance: 8.5
click at [479, 116] on div "Контакты Контакты 1 440 1 440 История импорта Добавить контакты" at bounding box center [658, 100] width 758 height 37
click at [452, 149] on link "Списки" at bounding box center [442, 153] width 81 height 36
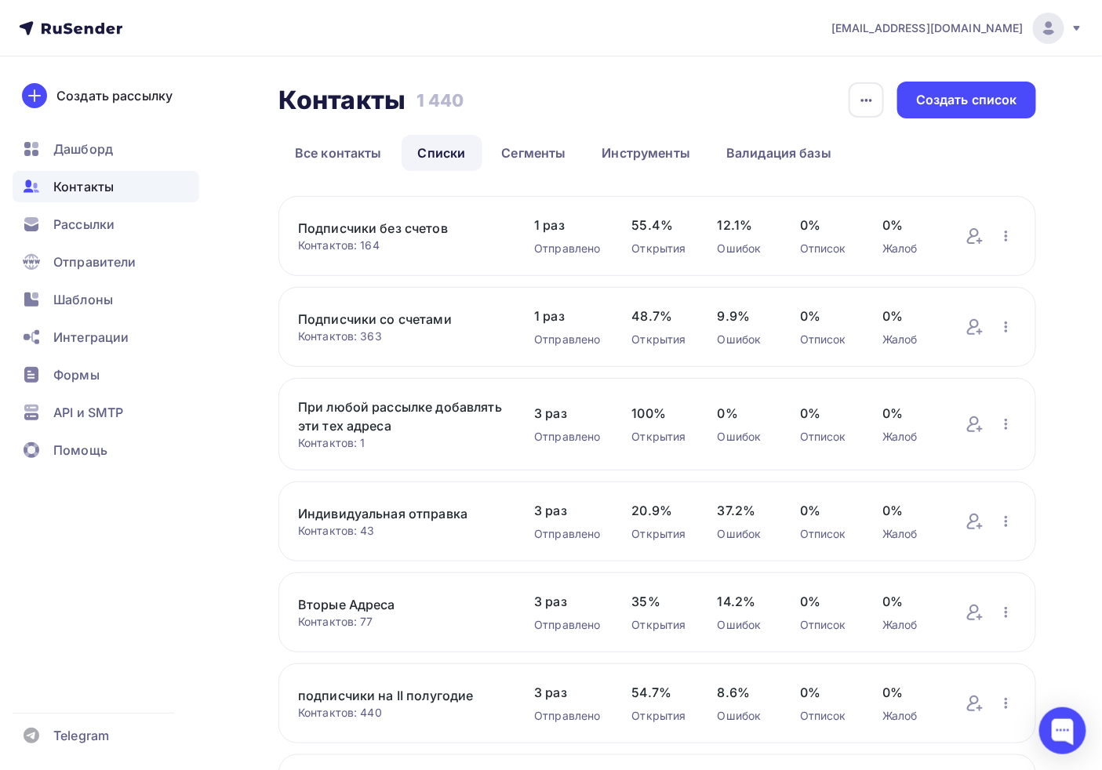
click at [370, 235] on link "Подписчики без счетов" at bounding box center [400, 228] width 205 height 19
click at [85, 199] on div "Контакты" at bounding box center [106, 186] width 187 height 31
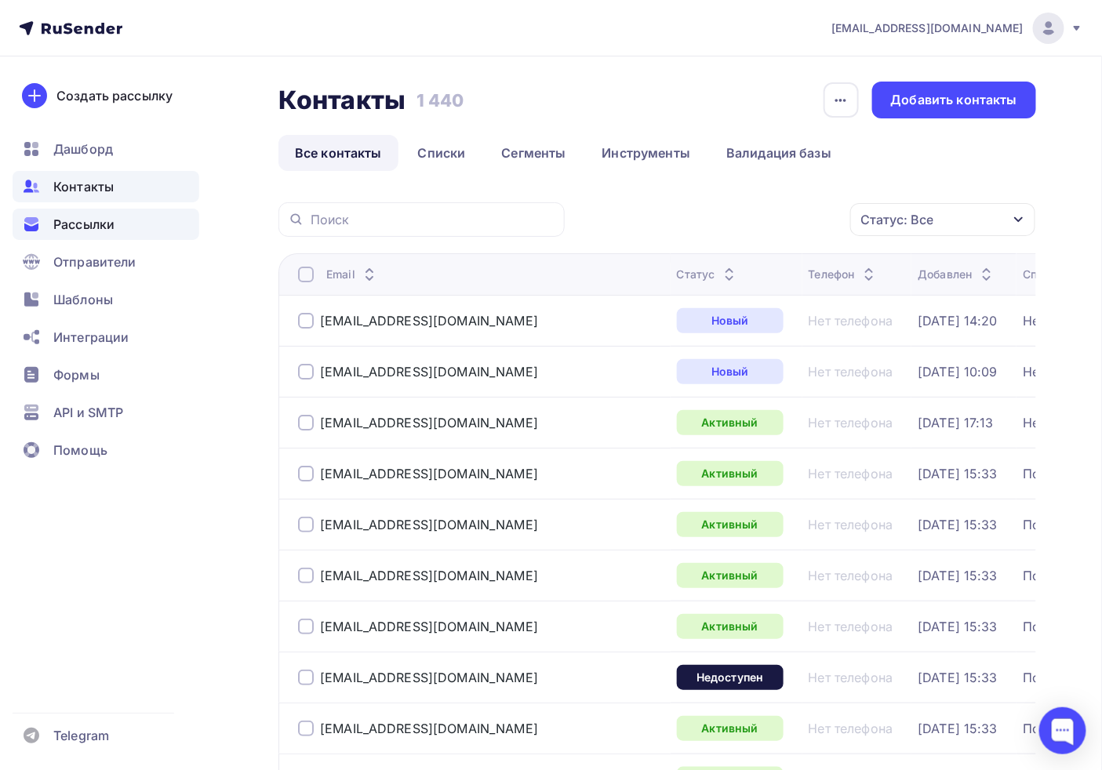
click at [82, 228] on span "Рассылки" at bounding box center [83, 224] width 61 height 19
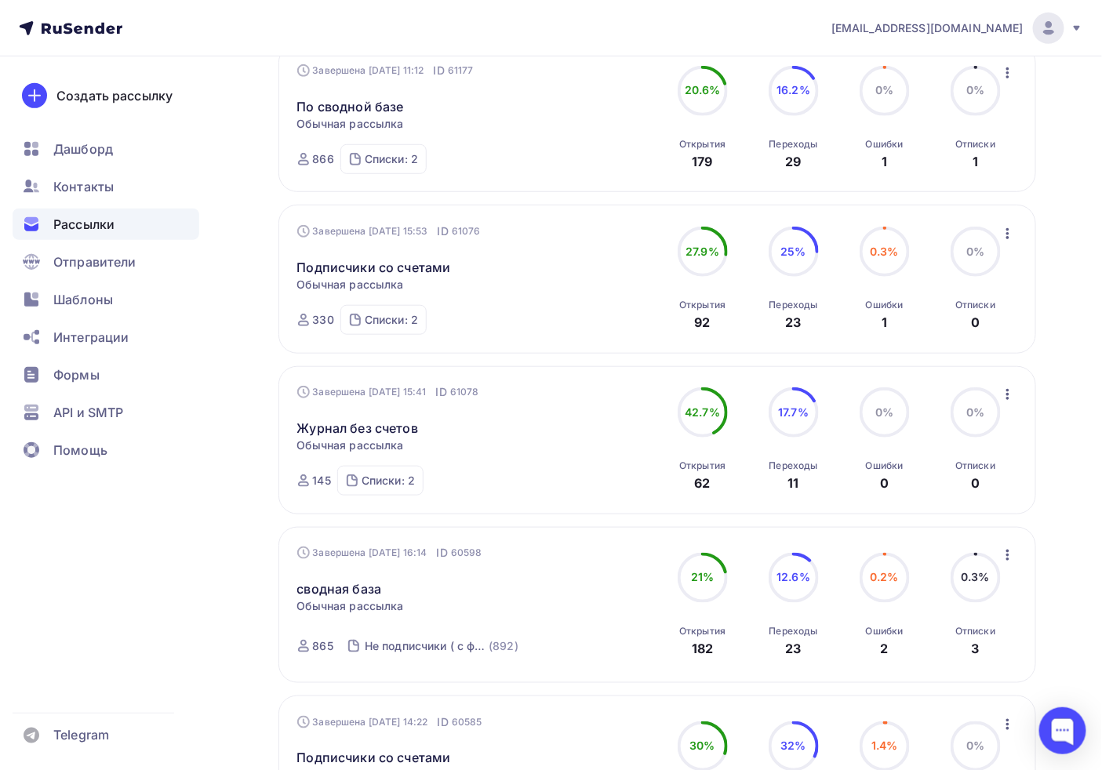
scroll to position [261, 0]
click at [429, 264] on link "Подписчики со счетами" at bounding box center [374, 266] width 154 height 19
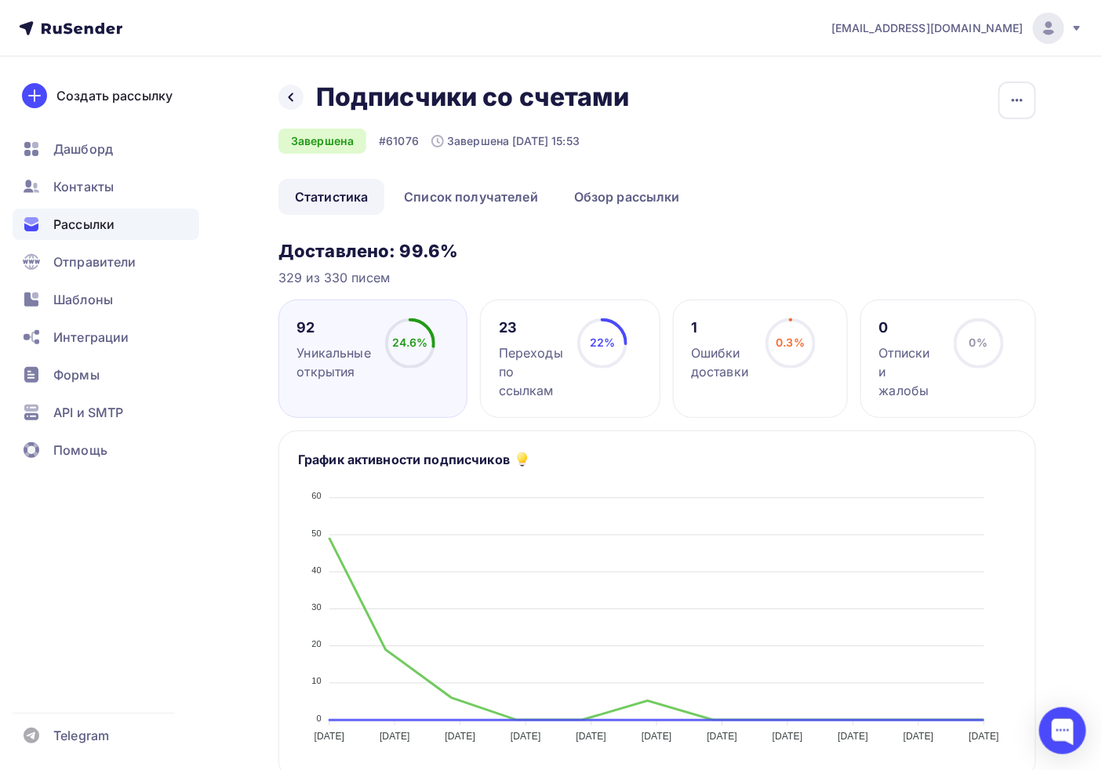
click at [756, 384] on div "1 Ошибки доставки 0.3% 0.3%" at bounding box center [761, 359] width 176 height 118
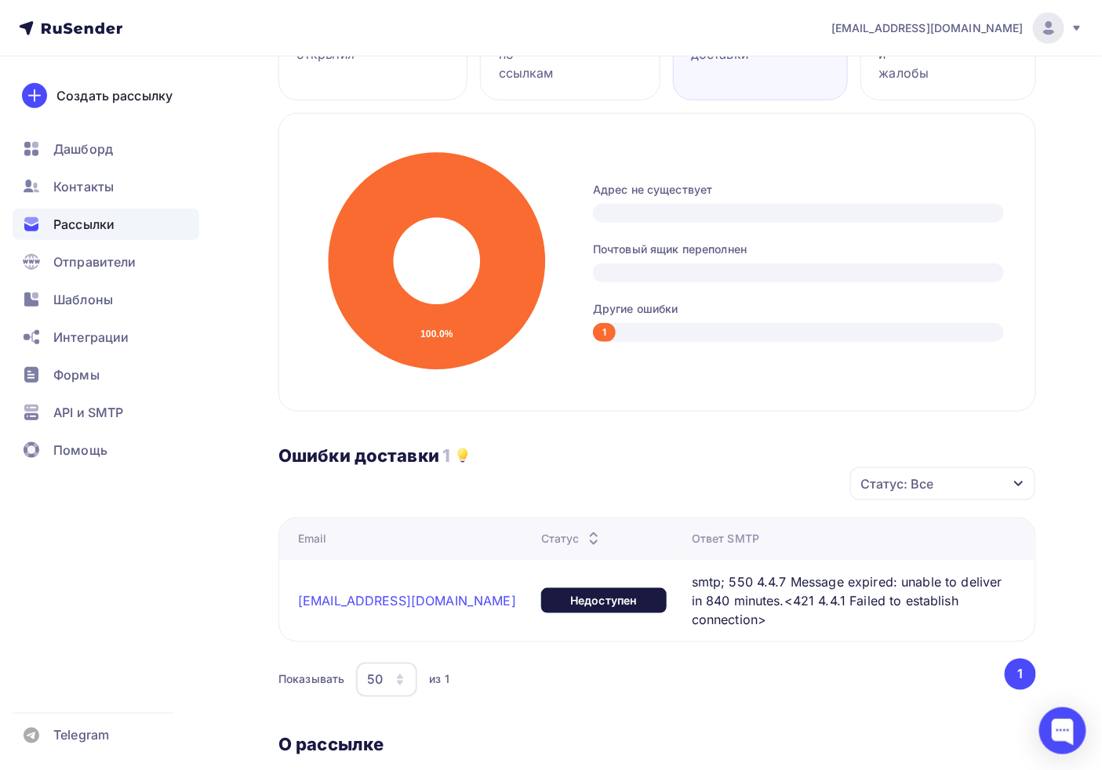
scroll to position [348, 0]
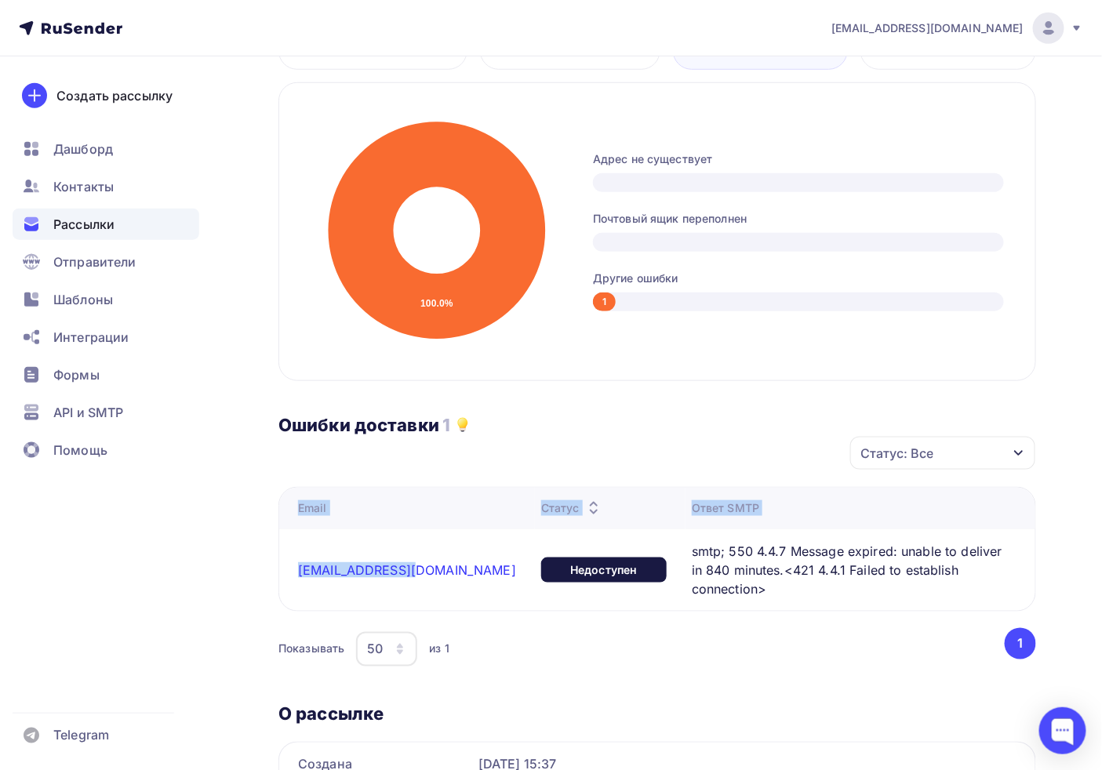
drag, startPoint x: 279, startPoint y: 550, endPoint x: 402, endPoint y: 559, distance: 123.5
click at [401, 559] on div "Назад Подписчики со счетами Подписчики со счетами Завершена #61076 Завершена [D…" at bounding box center [551, 324] width 1102 height 1232
click at [726, 598] on div "Email Статус Ответ SMTP [EMAIL_ADDRESS][DOMAIN_NAME] Недоступен smtp; 550 4.4.7…" at bounding box center [658, 579] width 758 height 184
drag, startPoint x: 284, startPoint y: 565, endPoint x: 417, endPoint y: 568, distance: 132.6
click at [417, 568] on td "[EMAIL_ADDRESS][DOMAIN_NAME]" at bounding box center [407, 570] width 256 height 82
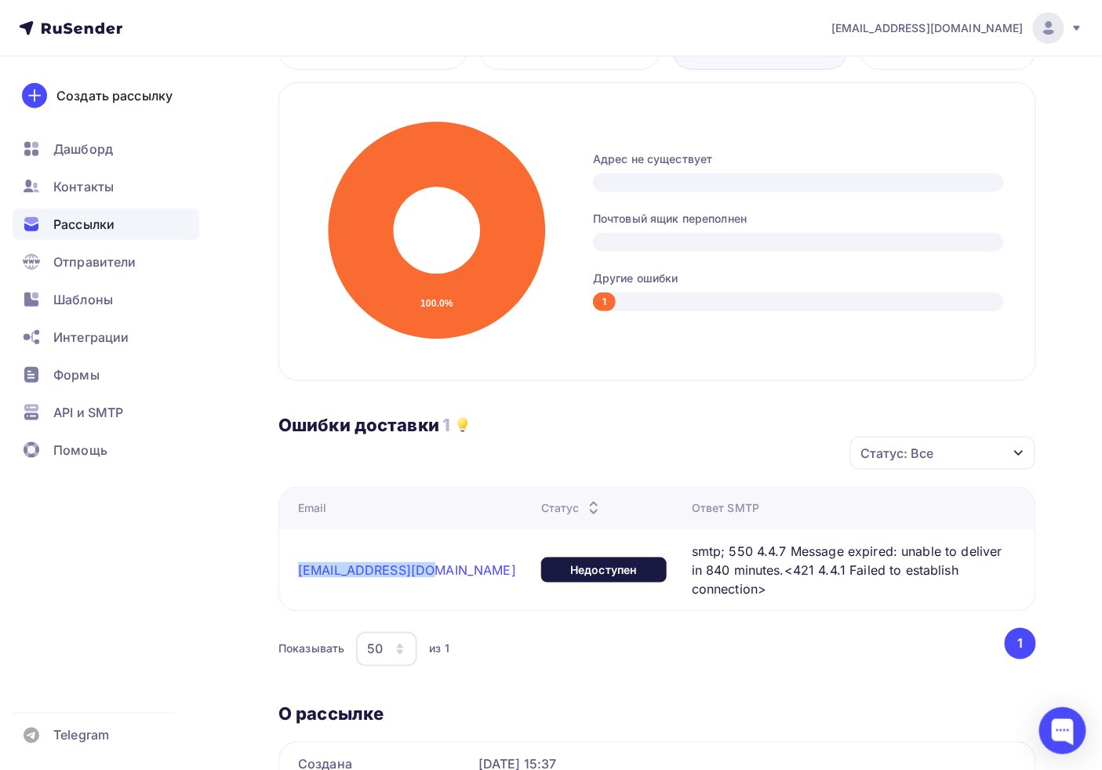
copy link "[EMAIL_ADDRESS][DOMAIN_NAME]"
click at [82, 189] on span "Контакты" at bounding box center [83, 186] width 60 height 19
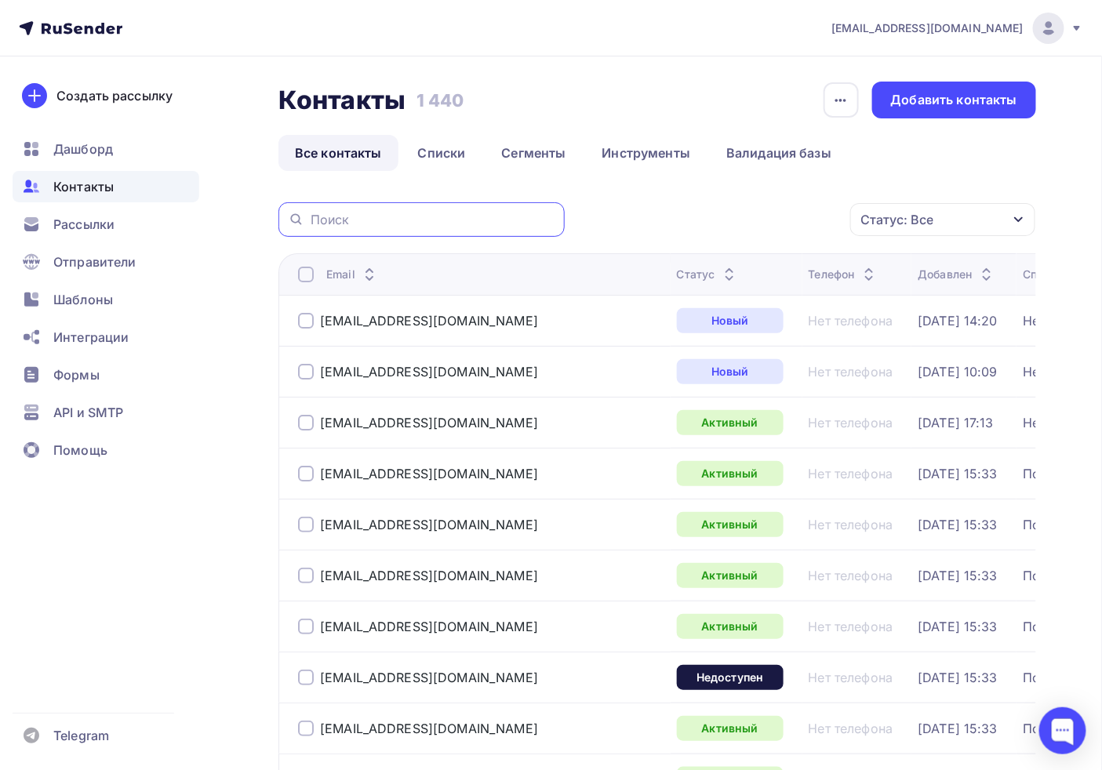
click at [365, 213] on input "text" at bounding box center [433, 219] width 245 height 17
click at [425, 154] on link "Списки" at bounding box center [442, 153] width 81 height 36
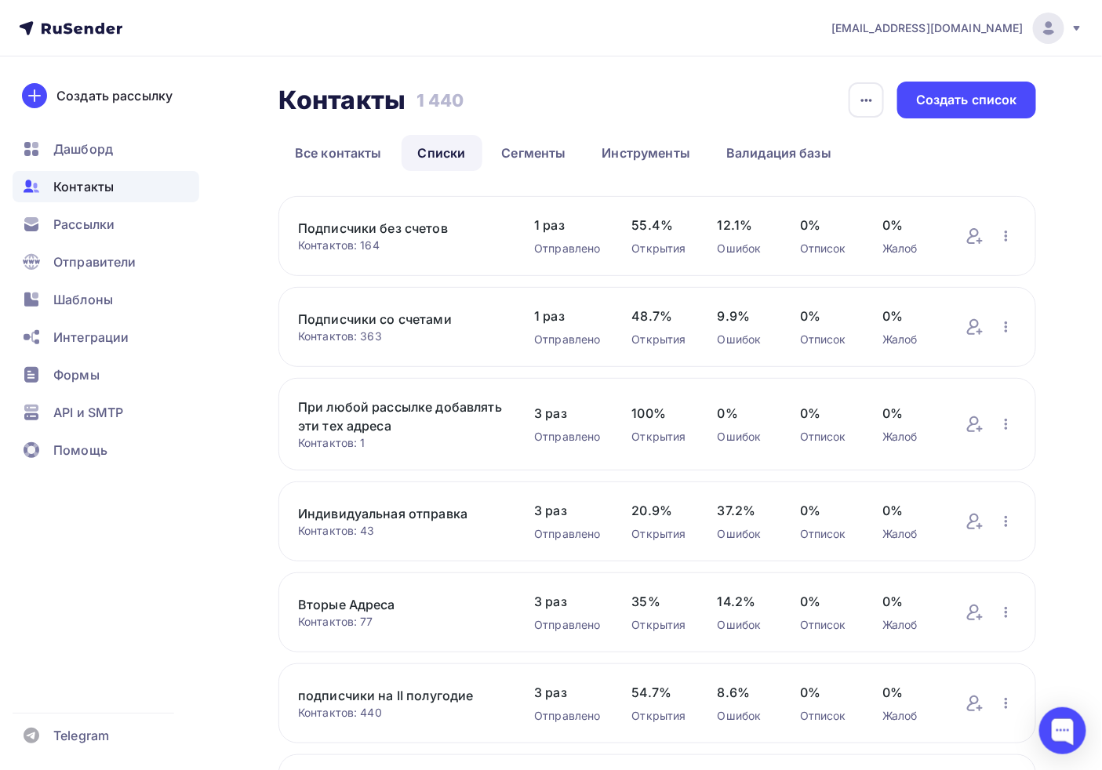
click at [402, 308] on div "Подписчики со счетами Контактов: 363 Добавить контакты Переименовать список Ска…" at bounding box center [658, 327] width 758 height 80
click at [414, 320] on link "Подписчики со счетами" at bounding box center [400, 319] width 205 height 19
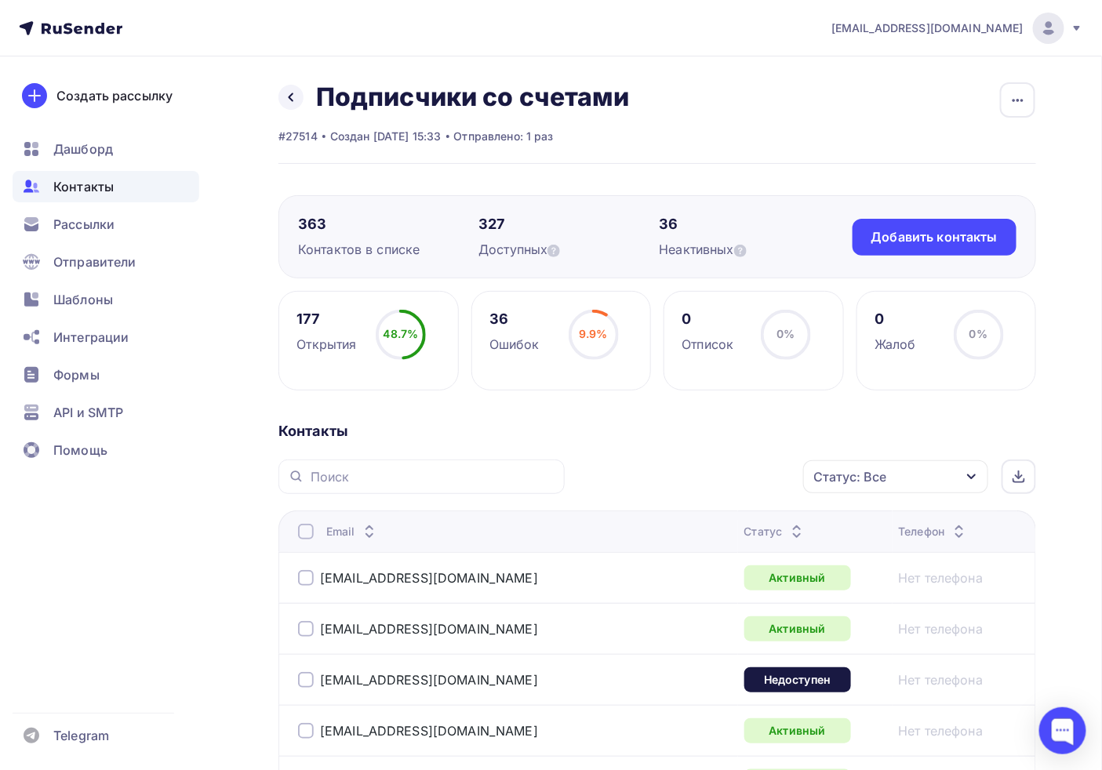
click at [566, 333] on div "9.9% 9.9%" at bounding box center [594, 341] width 78 height 63
click at [505, 341] on div "Ошибок" at bounding box center [515, 344] width 50 height 19
click at [508, 344] on div "Ошибок" at bounding box center [515, 344] width 50 height 19
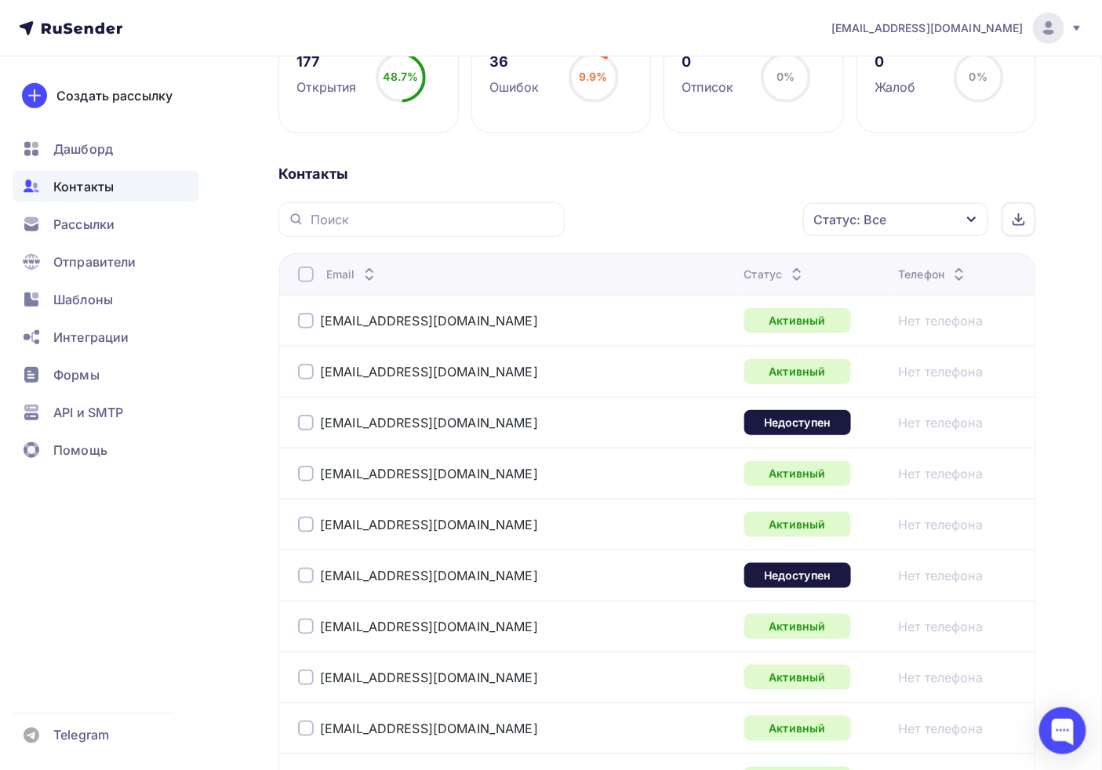
scroll to position [261, 0]
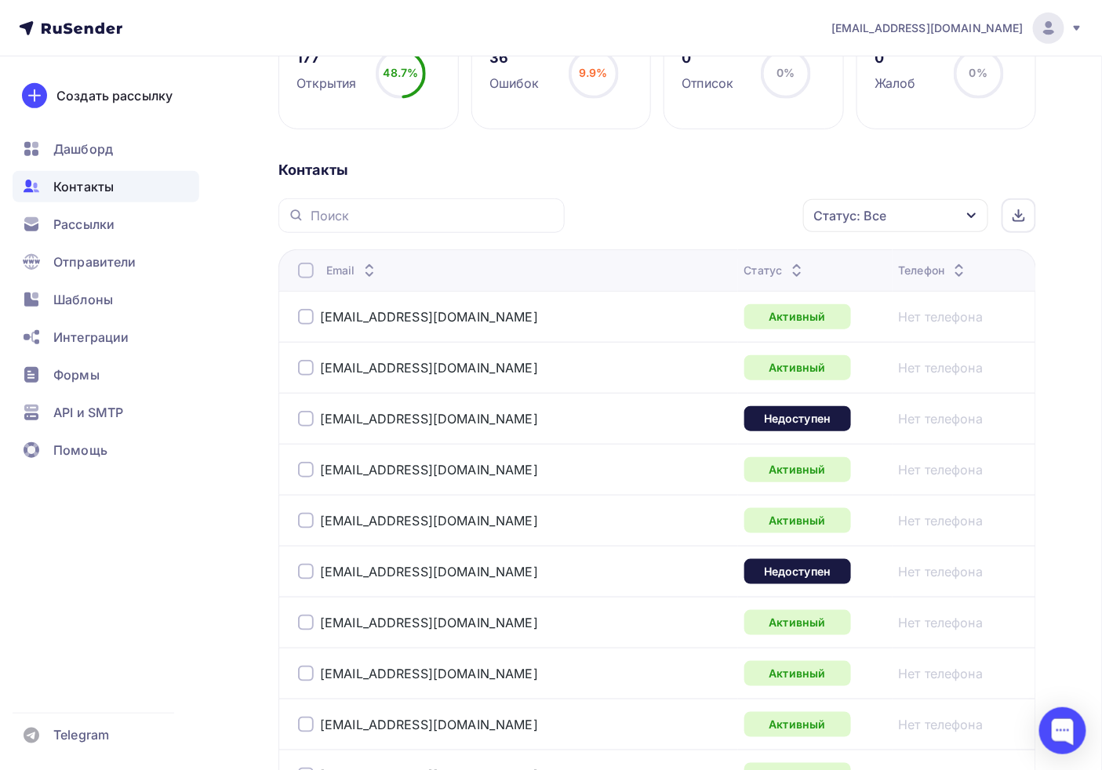
click at [921, 208] on div "Статус: Все" at bounding box center [895, 215] width 185 height 33
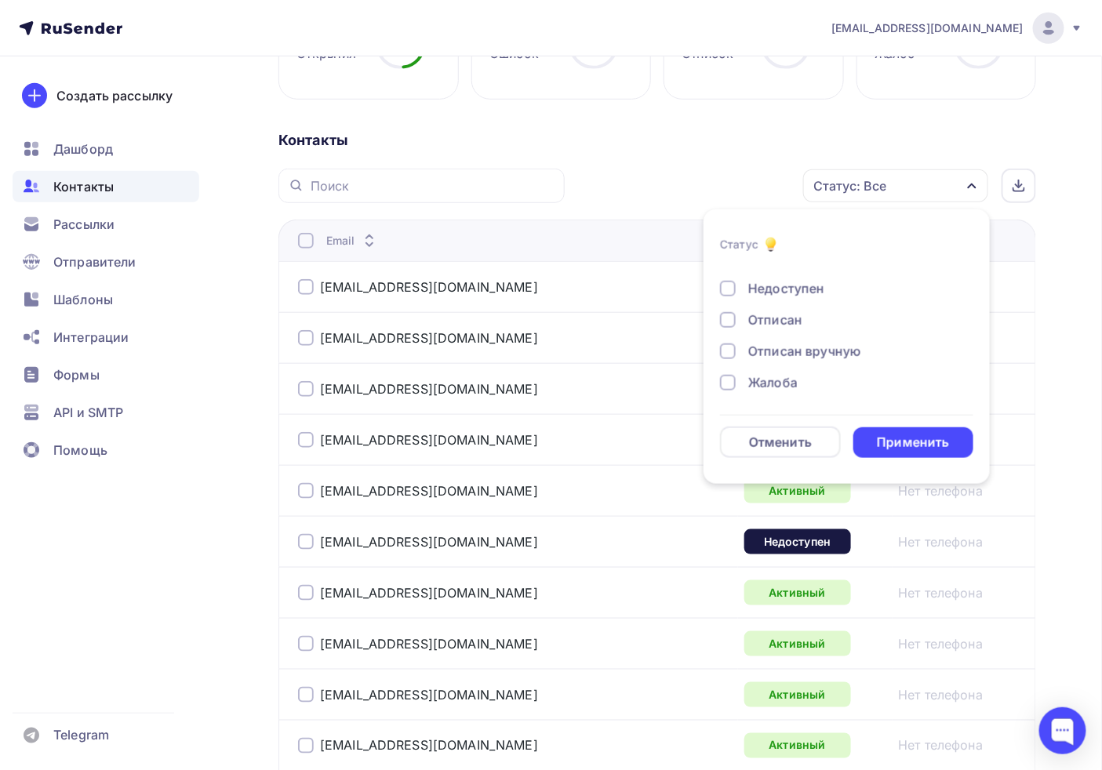
scroll to position [174, 0]
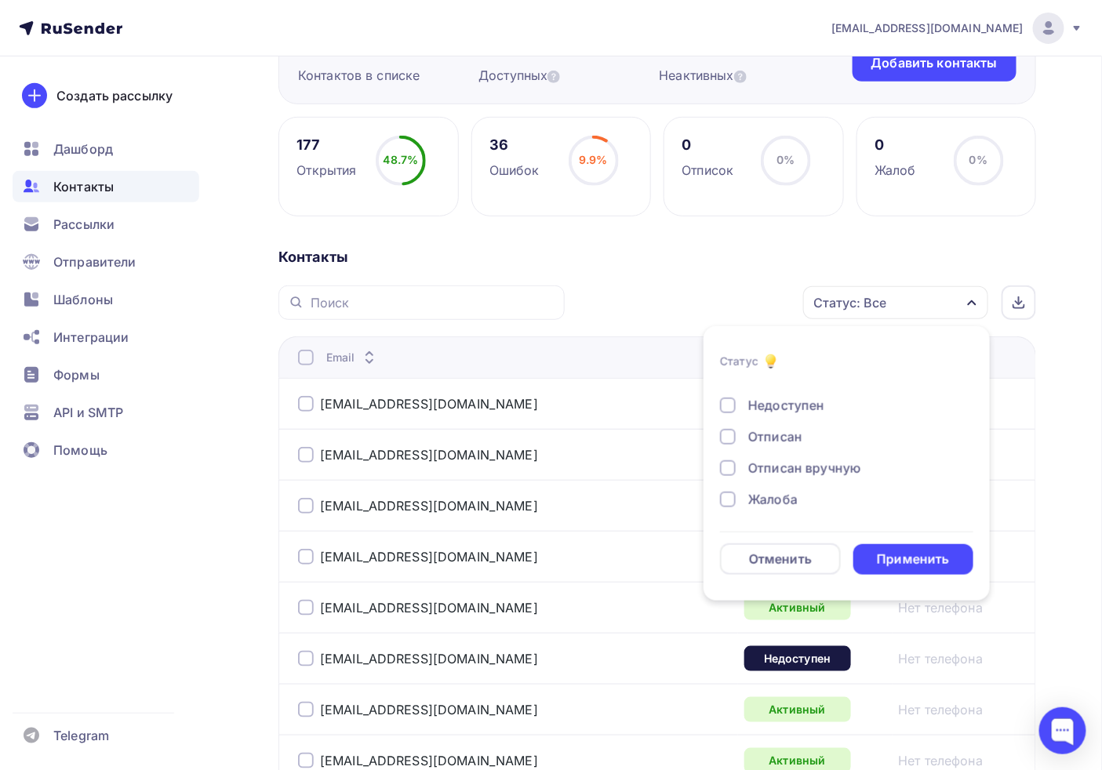
click at [762, 445] on div "Отписан" at bounding box center [776, 437] width 54 height 19
click at [764, 437] on div "Отписан" at bounding box center [776, 437] width 54 height 19
click at [769, 409] on div "Недоступен" at bounding box center [787, 405] width 76 height 19
click at [936, 563] on div "Применить" at bounding box center [913, 560] width 72 height 18
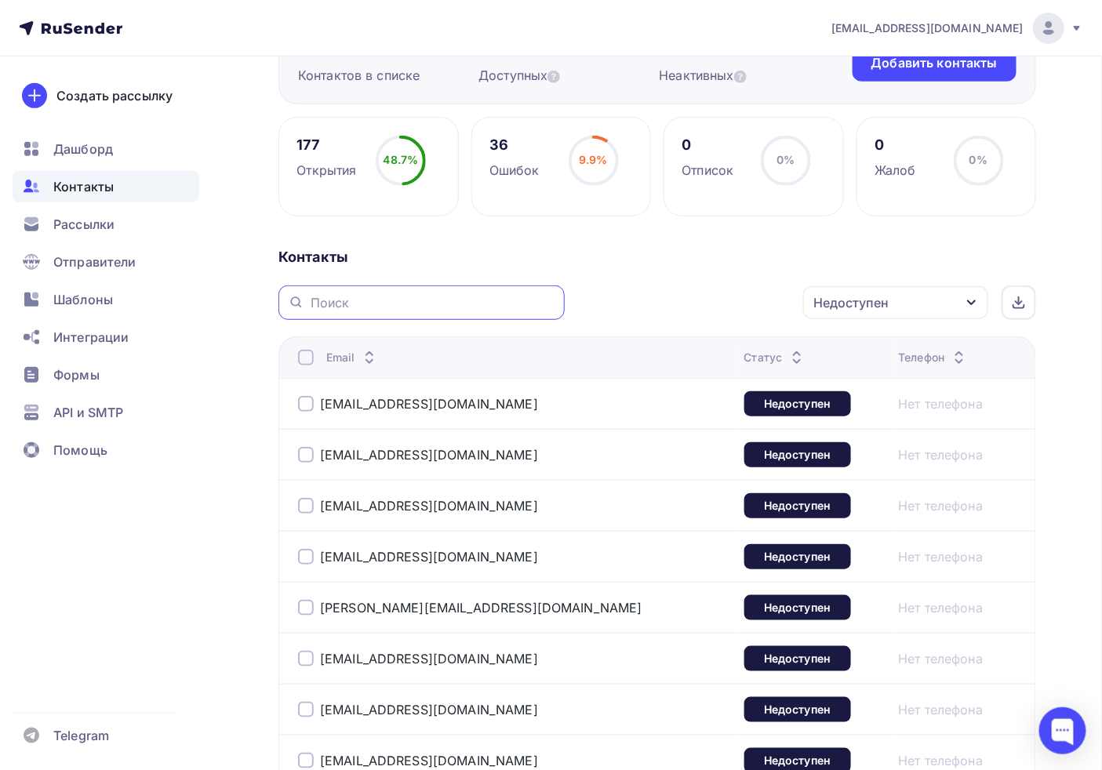
click at [413, 307] on input "text" at bounding box center [433, 302] width 245 height 17
paste input "[EMAIL_ADDRESS][DOMAIN_NAME]"
type input "[EMAIL_ADDRESS][DOMAIN_NAME]"
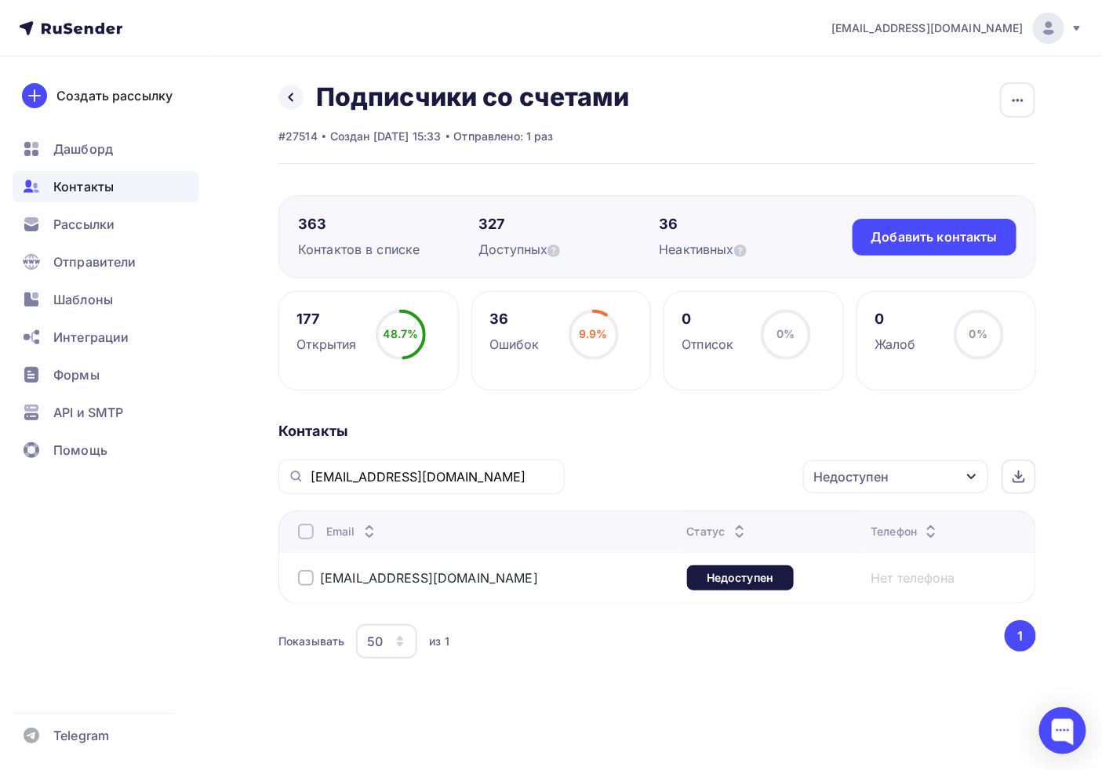
scroll to position [0, 0]
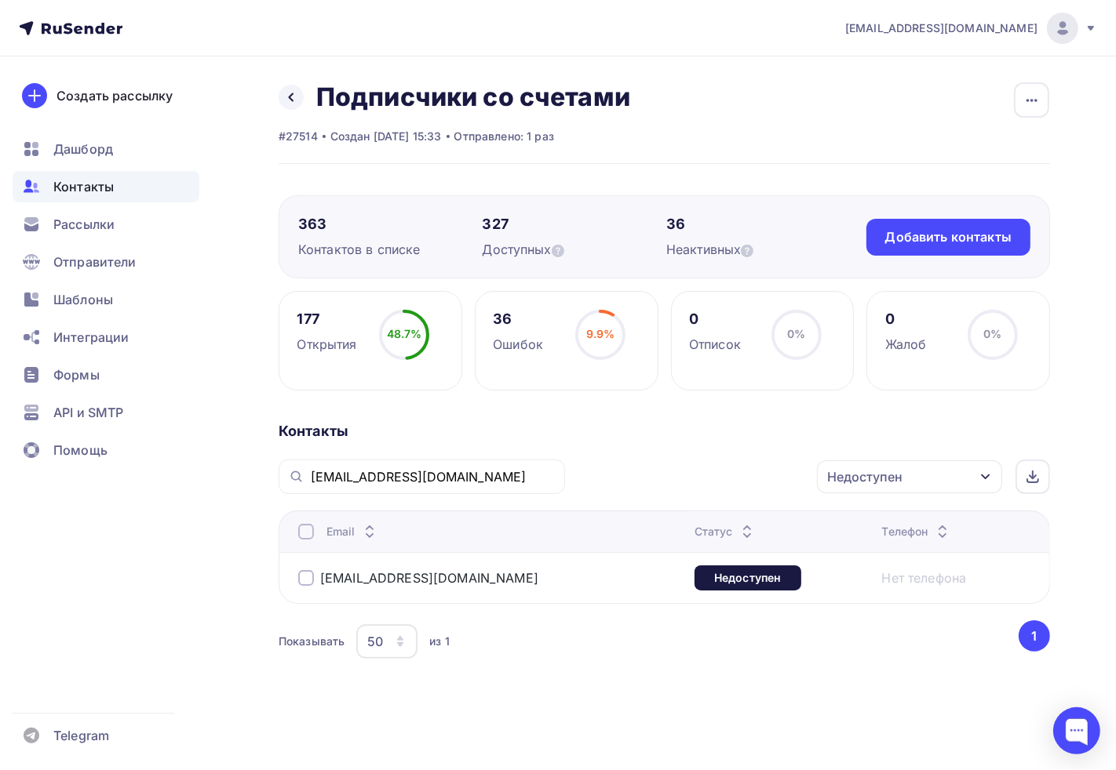
click at [110, 178] on span "Контакты" at bounding box center [83, 186] width 60 height 19
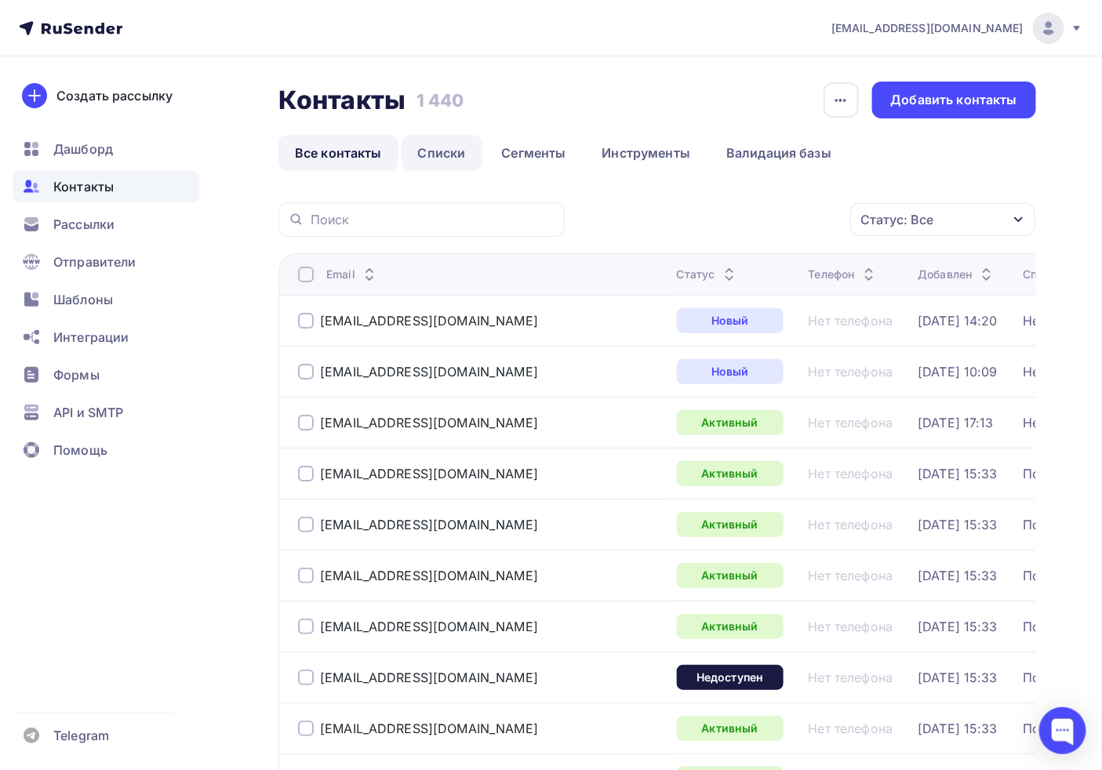
click at [457, 151] on link "Списки" at bounding box center [442, 153] width 81 height 36
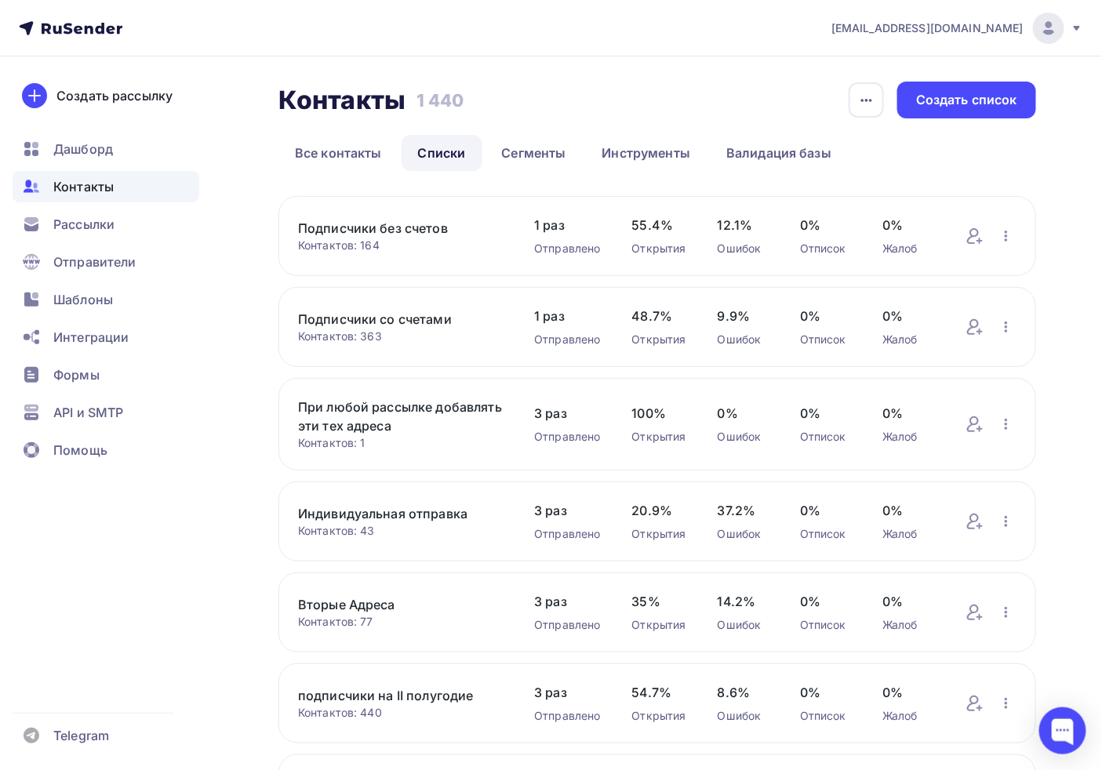
click at [404, 231] on link "Подписчики без счетов" at bounding box center [400, 228] width 205 height 19
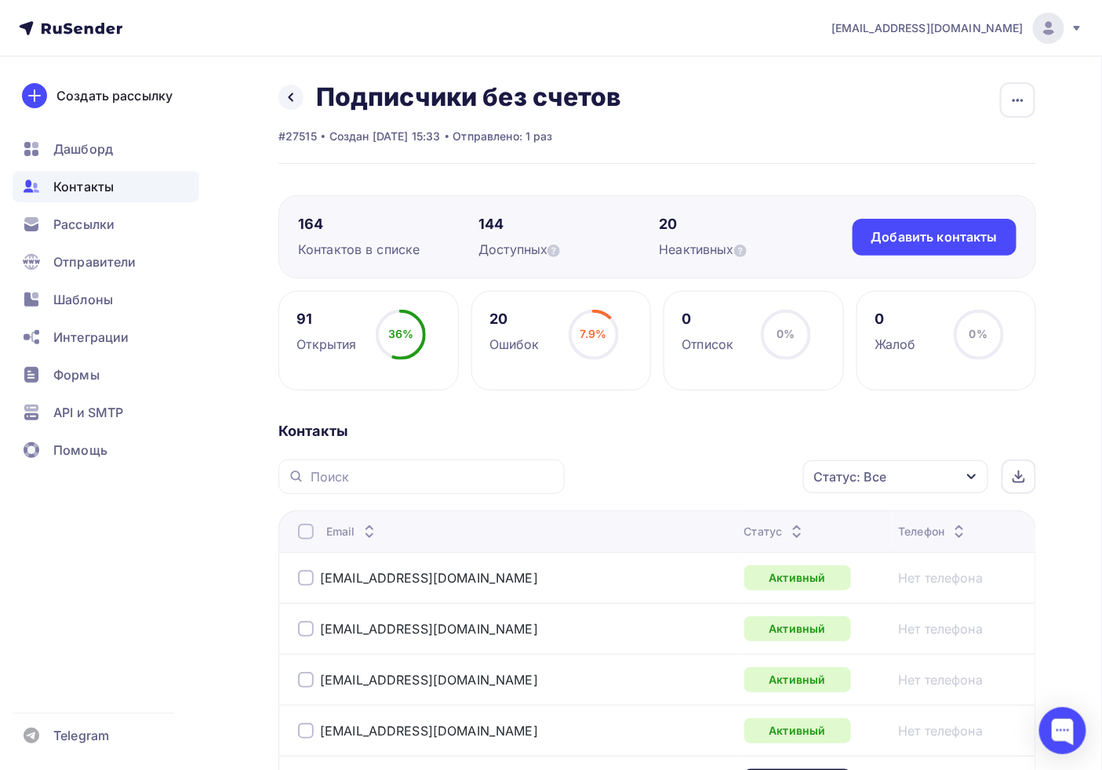
click at [536, 343] on div "Ошибок" at bounding box center [515, 344] width 50 height 19
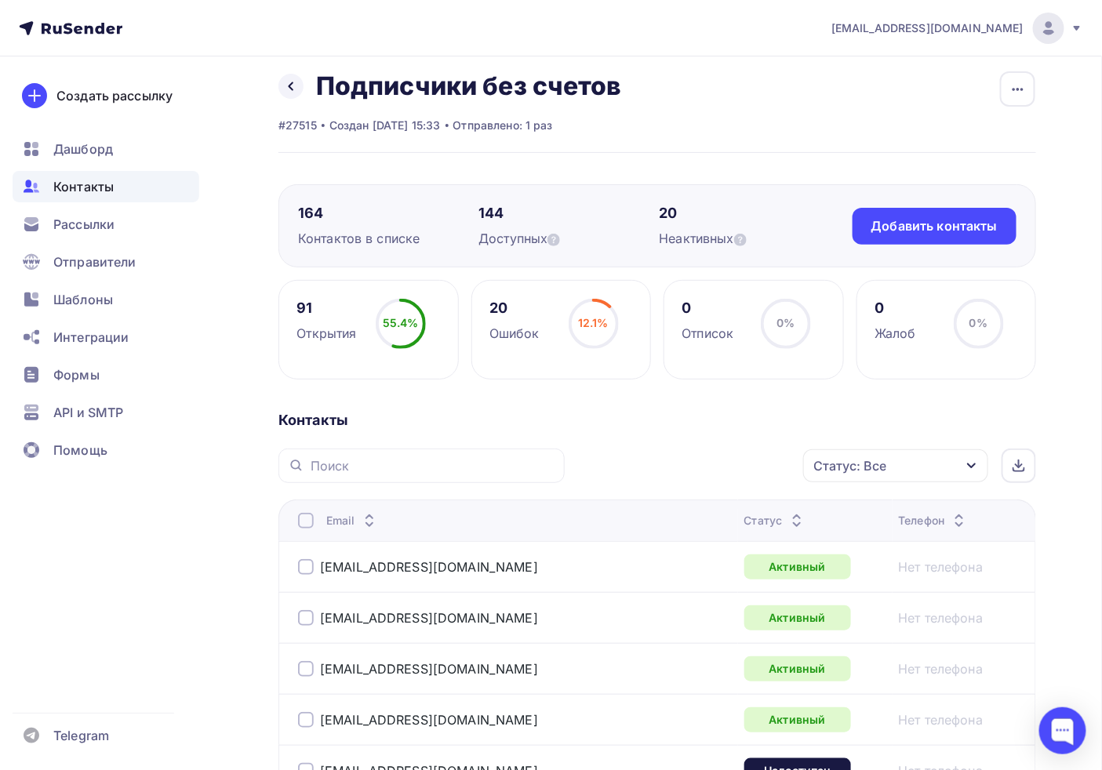
scroll to position [87, 0]
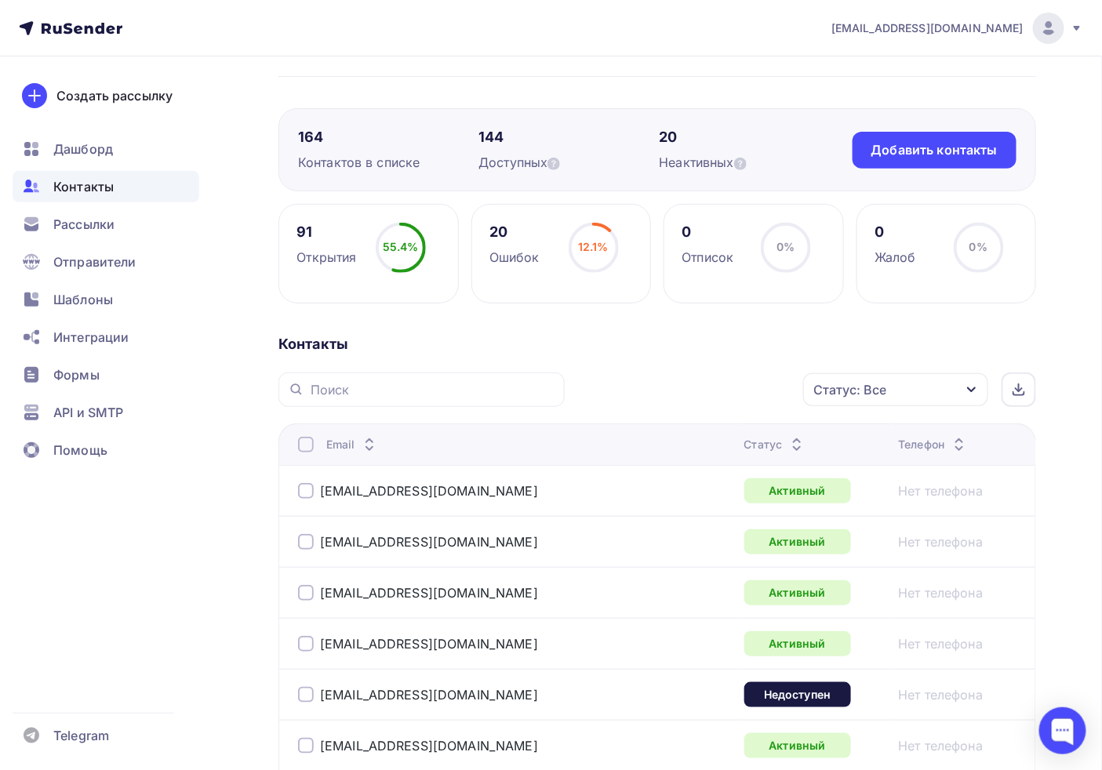
click at [898, 405] on div "Статус: Все" at bounding box center [895, 389] width 185 height 33
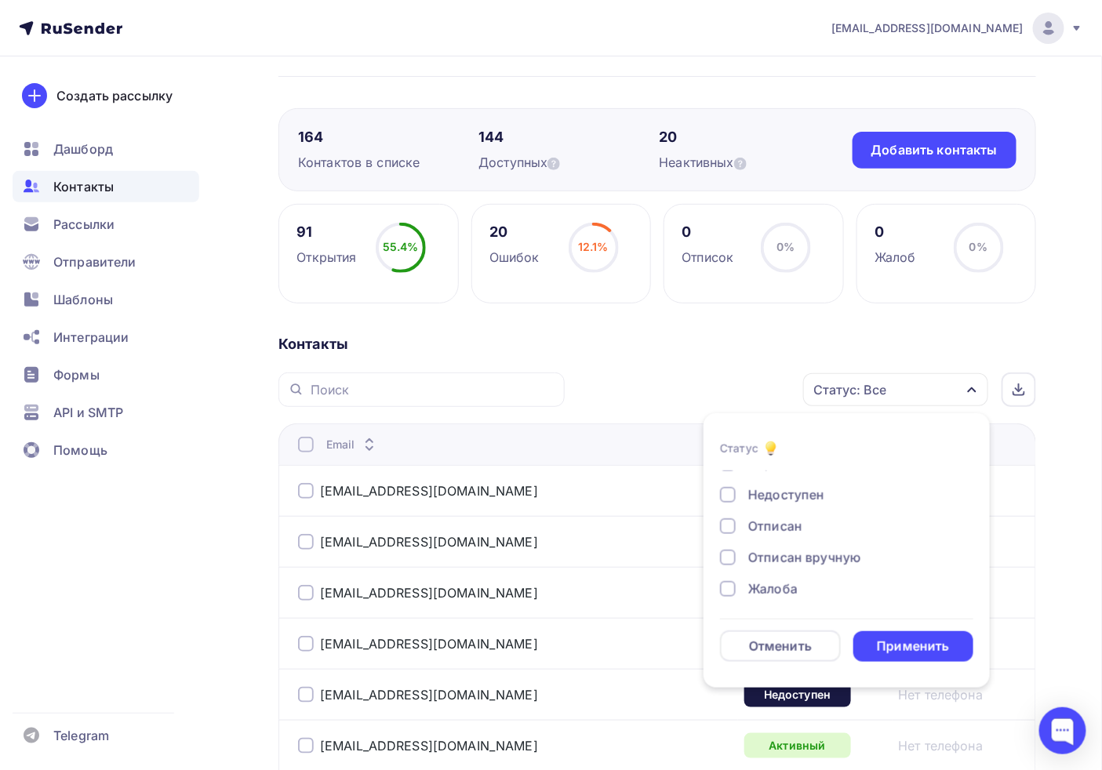
scroll to position [113, 0]
click at [785, 508] on div "Новый Активный Не существует Переполнен Недоступен Отписан Отписан вручную [GEO…" at bounding box center [846, 477] width 253 height 239
click at [769, 577] on div "Недоступен" at bounding box center [787, 579] width 76 height 19
click at [775, 544] on div "Переполнен" at bounding box center [788, 548] width 78 height 19
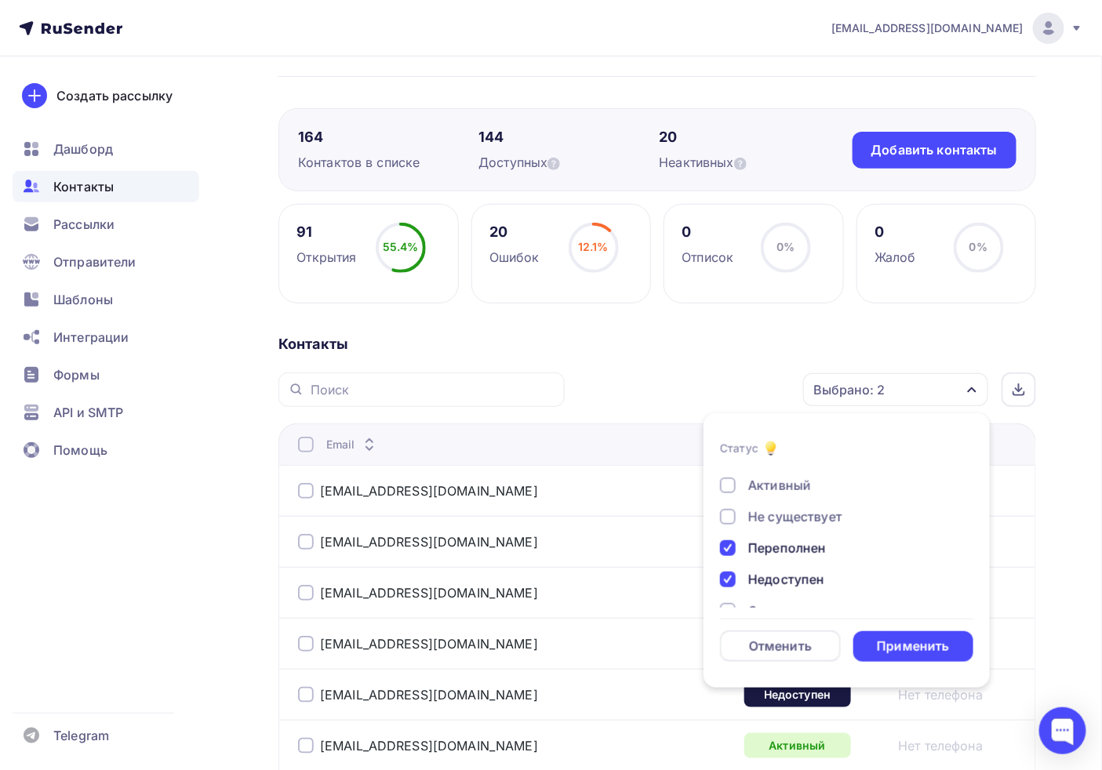
click at [775, 544] on div "Переполнен" at bounding box center [788, 548] width 78 height 19
click at [916, 672] on li "Статус Новый Активный Не существует Переполнен Недоступен Отписан Отписан вручн…" at bounding box center [847, 551] width 286 height 256
click at [902, 648] on div "Применить" at bounding box center [913, 647] width 72 height 18
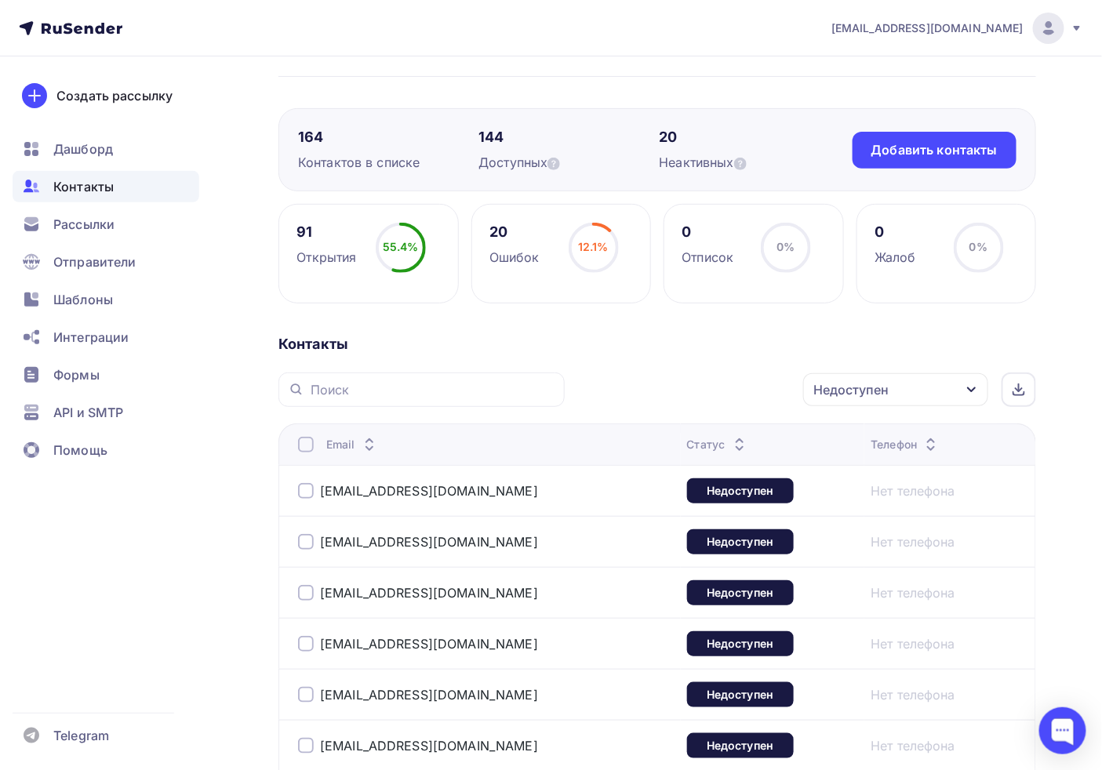
click at [875, 395] on div "Недоступен" at bounding box center [851, 390] width 75 height 19
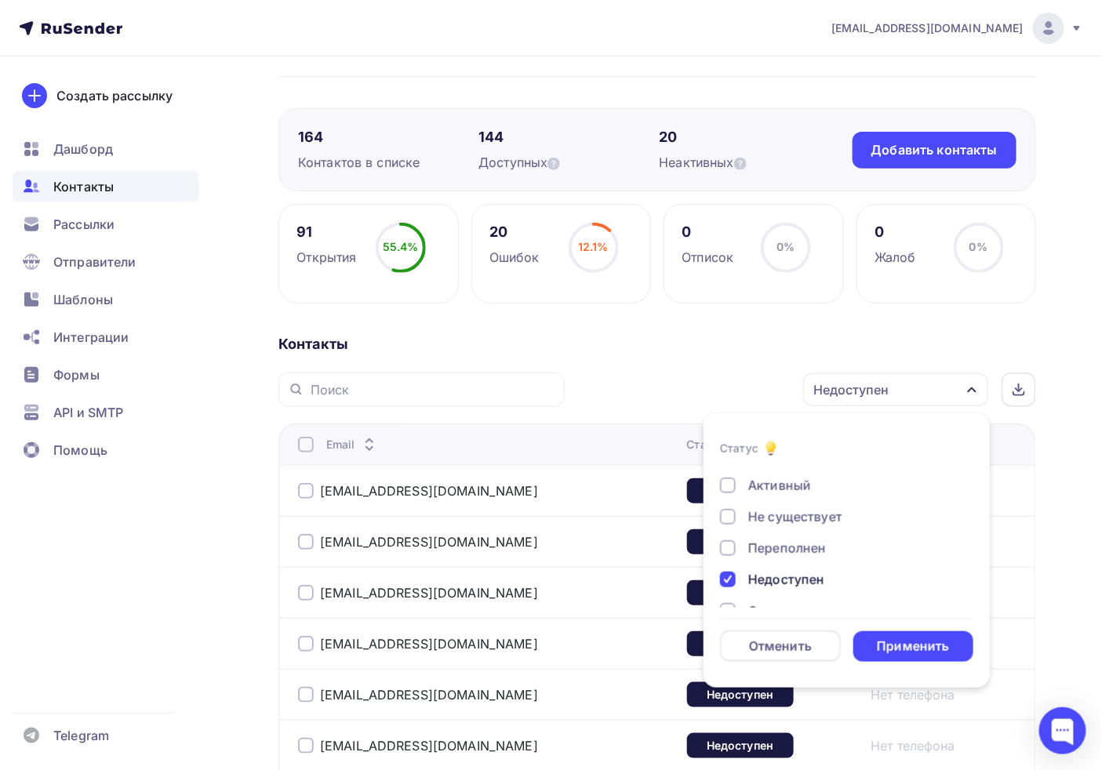
click at [813, 516] on div "Не существует" at bounding box center [796, 517] width 94 height 19
click at [812, 518] on div "Не существует" at bounding box center [796, 517] width 94 height 19
drag, startPoint x: 756, startPoint y: 546, endPoint x: 758, endPoint y: 575, distance: 29.1
click at [756, 547] on div "Переполнен" at bounding box center [788, 548] width 78 height 19
click at [757, 585] on div "Недоступен" at bounding box center [787, 579] width 76 height 19
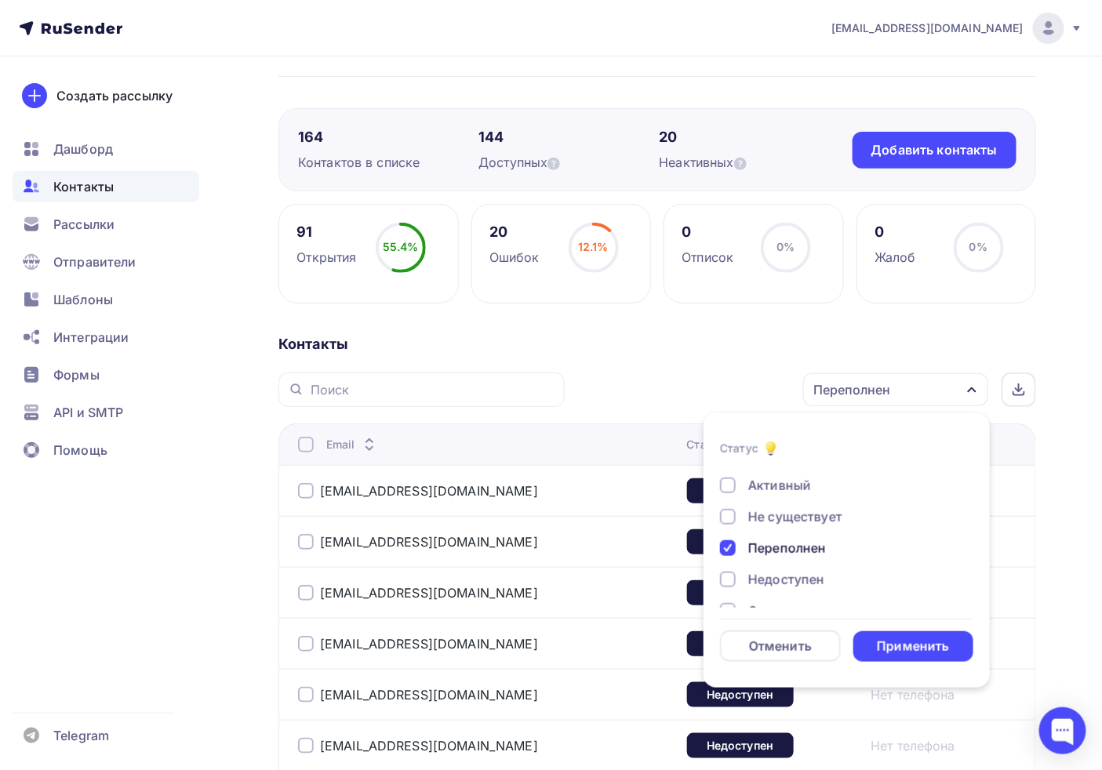
click at [756, 530] on div "Новый Активный Не существует Переполнен Недоступен Отписан Отписан вручную [GEO…" at bounding box center [846, 564] width 253 height 239
drag, startPoint x: 766, startPoint y: 513, endPoint x: 778, endPoint y: 514, distance: 12.6
click at [766, 512] on div "Не существует" at bounding box center [796, 517] width 94 height 19
click at [923, 659] on div "Применить" at bounding box center [914, 647] width 121 height 31
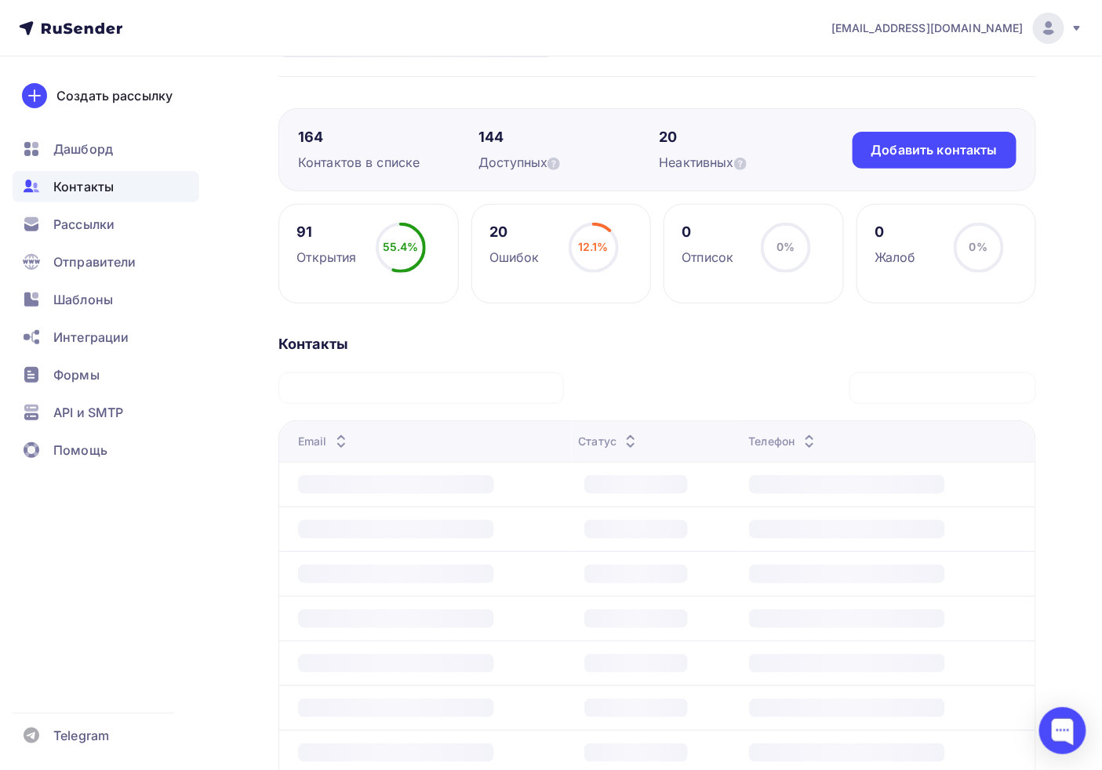
scroll to position [49, 0]
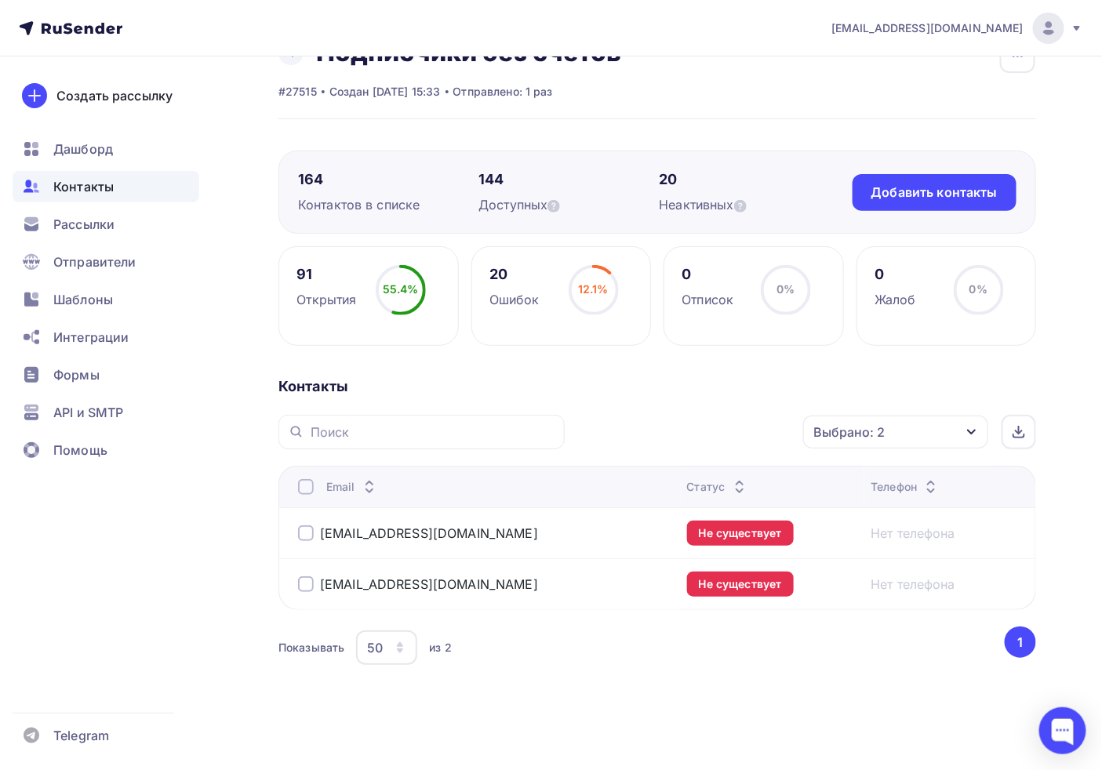
click at [847, 434] on div "Выбрано: 2" at bounding box center [849, 432] width 71 height 19
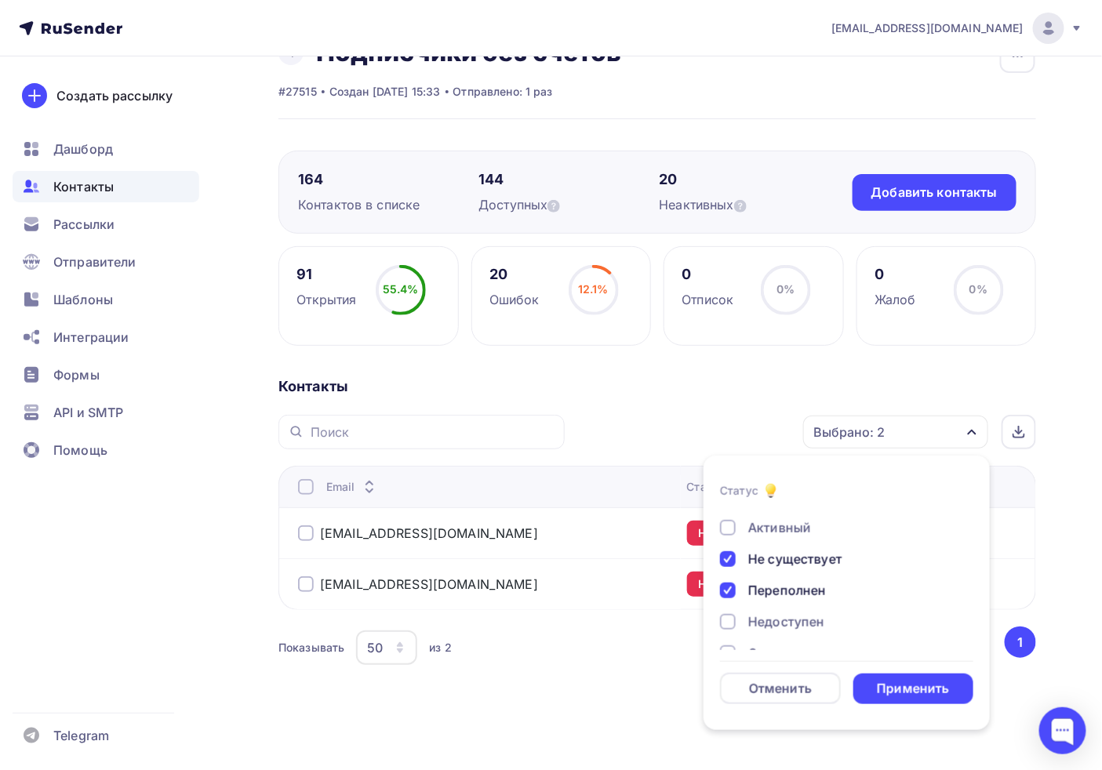
click at [754, 550] on div "Не существует" at bounding box center [796, 559] width 94 height 19
click at [765, 601] on div "Новый Активный Не существует Переполнен Недоступен Отписан Отписан вручную [GEO…" at bounding box center [846, 606] width 253 height 239
click at [749, 583] on div "Переполнен" at bounding box center [788, 590] width 78 height 19
click at [778, 539] on div "Новый Активный Не существует Переполнен Недоступен Отписан Отписан вручную [GEO…" at bounding box center [846, 519] width 253 height 239
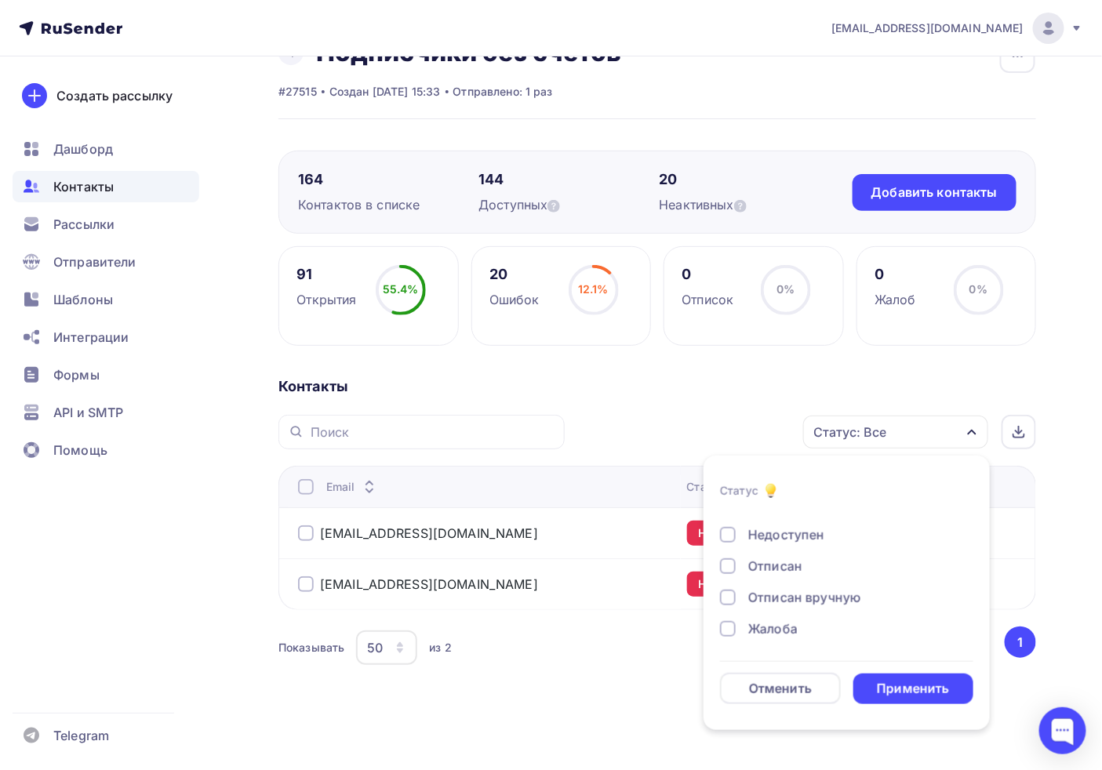
click at [790, 532] on div "Недоступен" at bounding box center [787, 535] width 76 height 19
click at [897, 692] on div "Применить" at bounding box center [914, 689] width 121 height 31
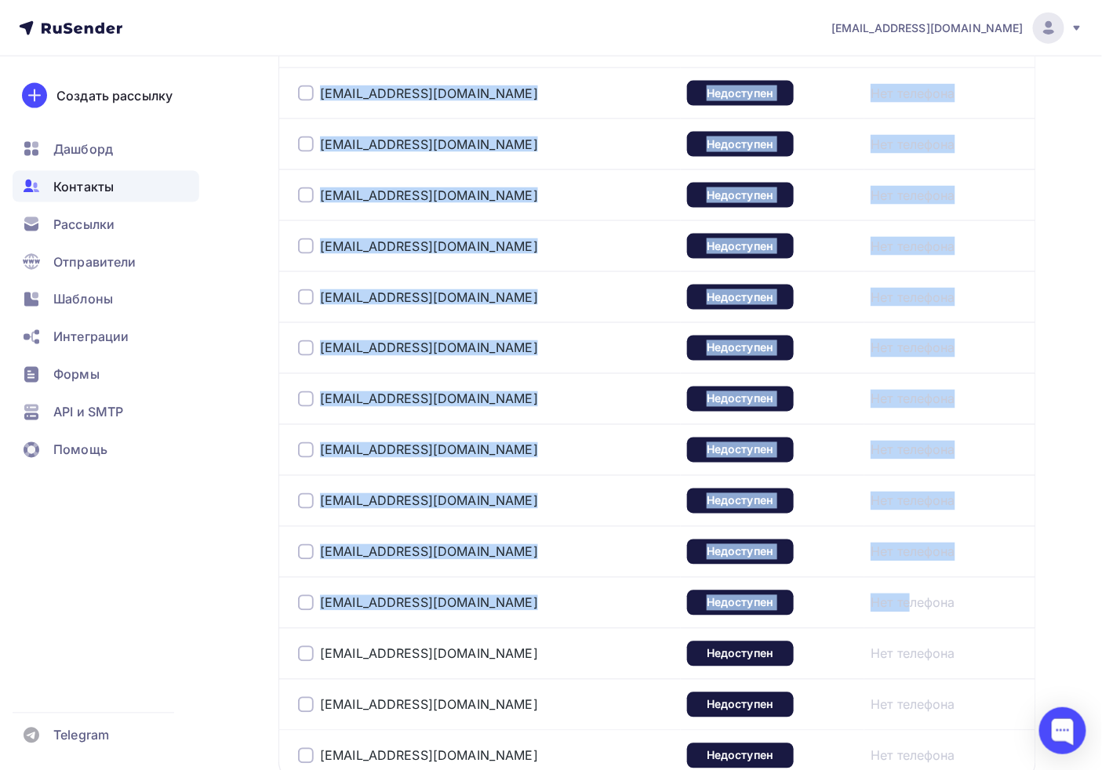
scroll to position [897, 0]
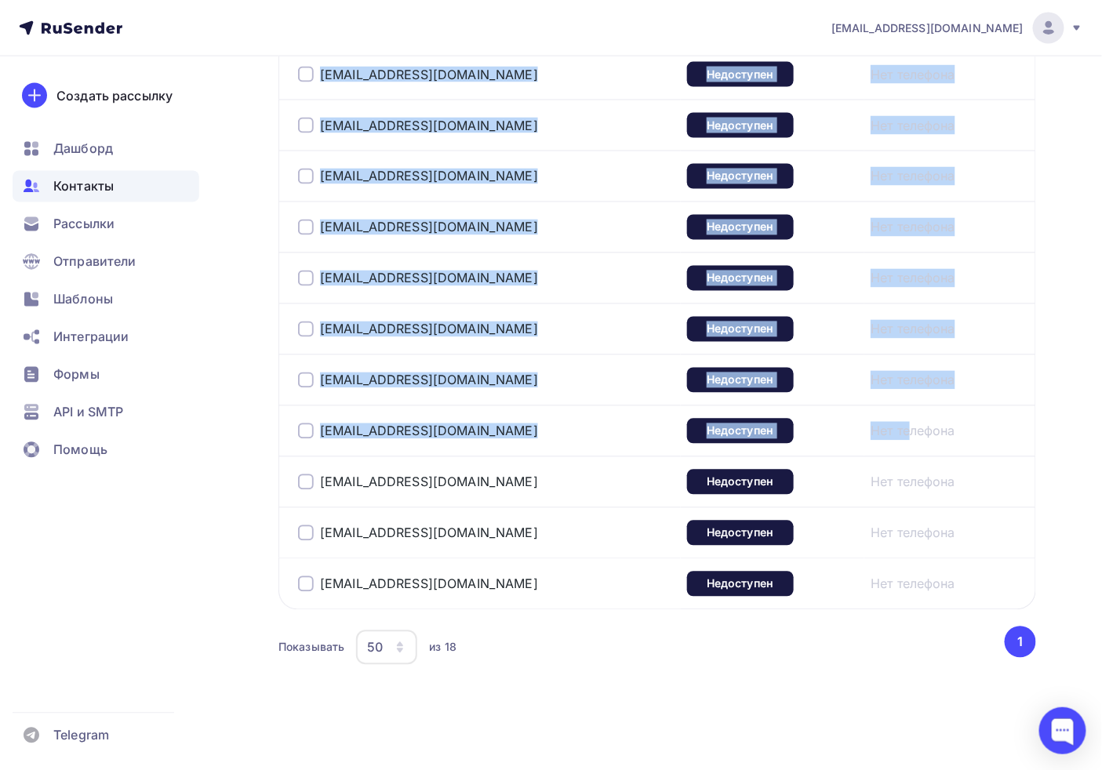
drag, startPoint x: 275, startPoint y: 361, endPoint x: 819, endPoint y: 590, distance: 590.0
copy table "Lorem Ipsumd Sitamet consect@adipis-el.se Doeiusmodt Inc utlabore etd@magnaal.e…"
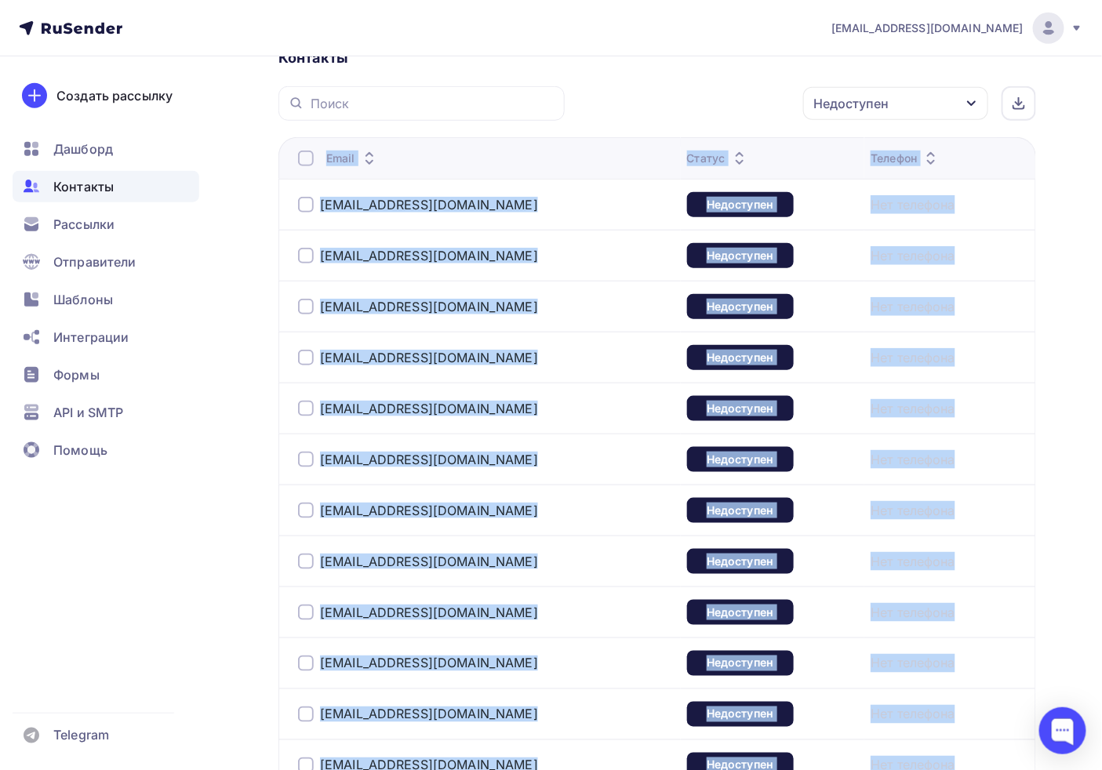
drag, startPoint x: 1013, startPoint y: 341, endPoint x: 979, endPoint y: 315, distance: 43.0
click at [1013, 341] on td "Нет телефона" at bounding box center [950, 357] width 171 height 51
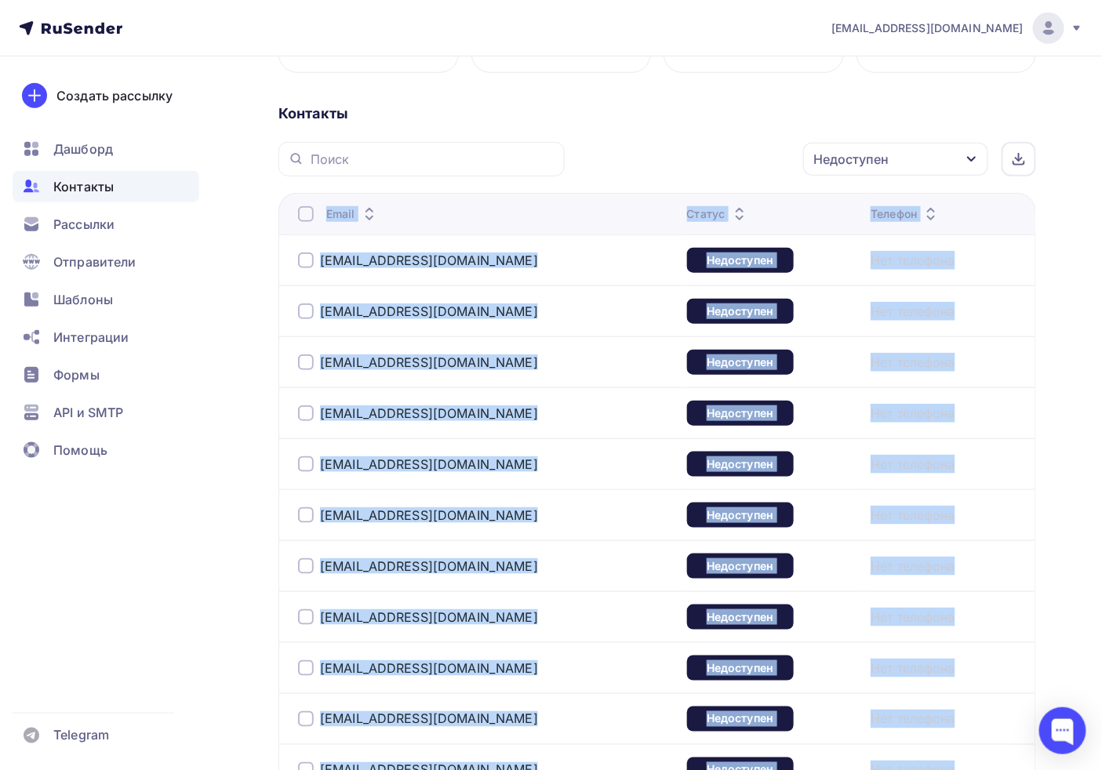
scroll to position [286, 0]
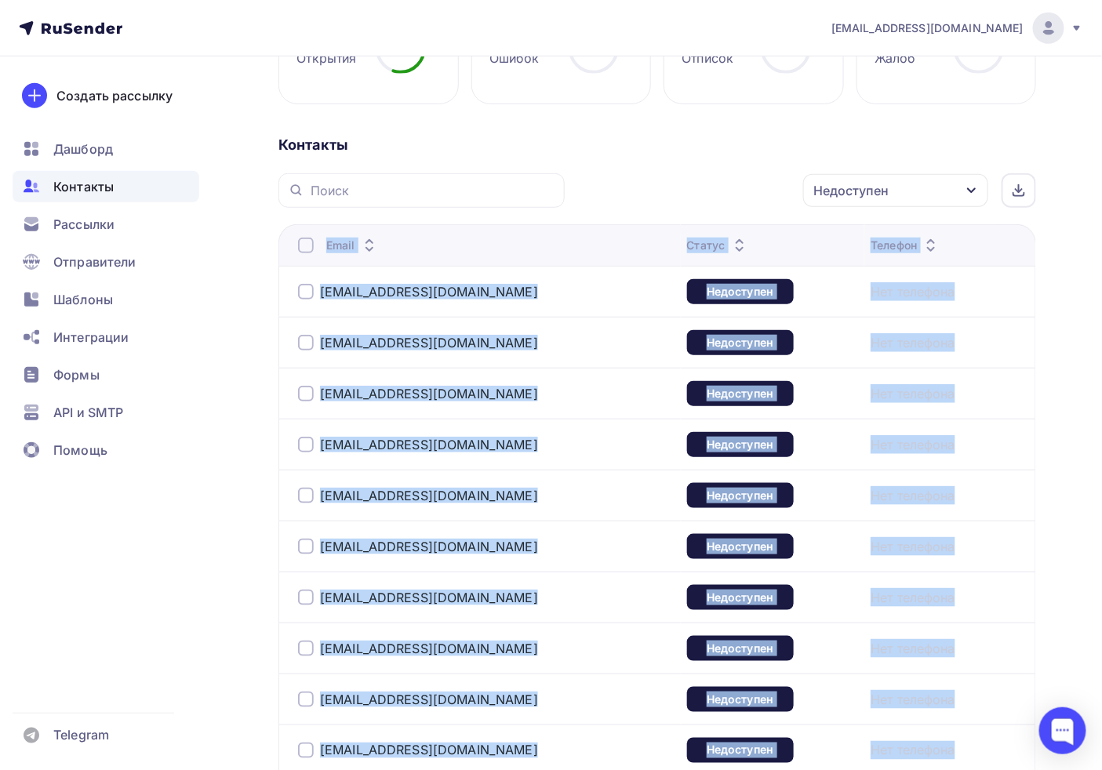
click at [861, 193] on div "Недоступен" at bounding box center [851, 190] width 75 height 19
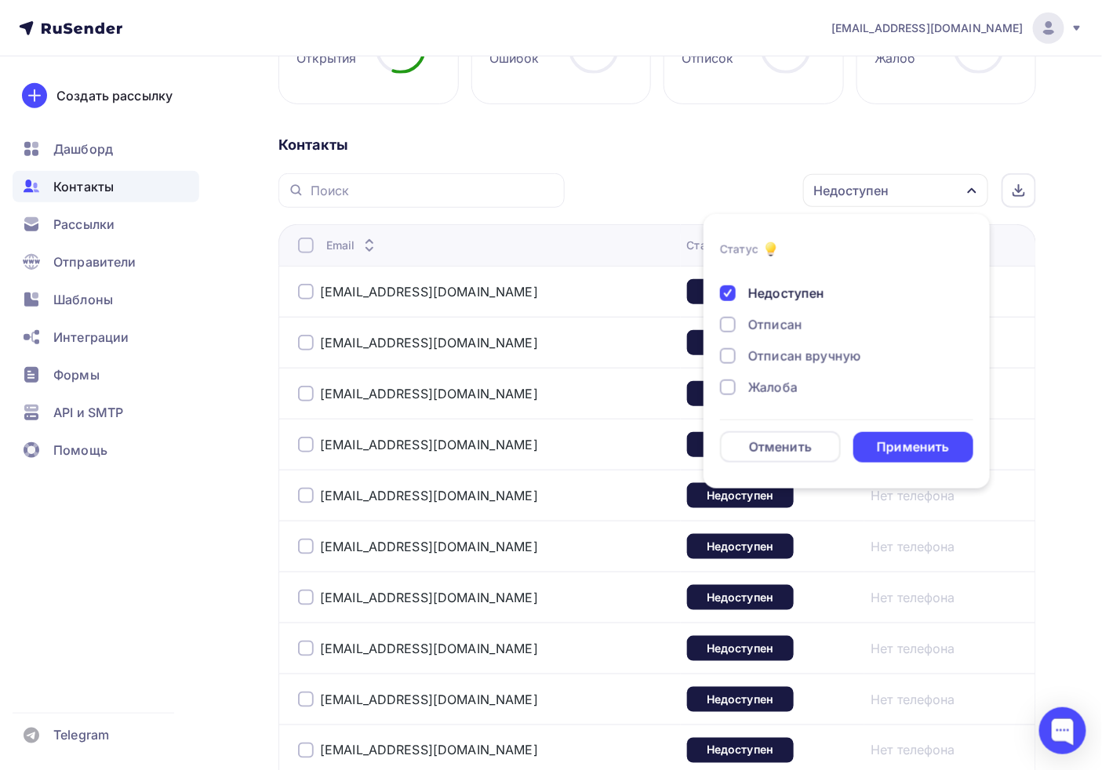
click at [761, 285] on div "Недоступен" at bounding box center [787, 293] width 76 height 19
click at [778, 350] on div "Не существует" at bounding box center [796, 343] width 94 height 19
click at [761, 370] on div "Переполнен" at bounding box center [788, 375] width 78 height 19
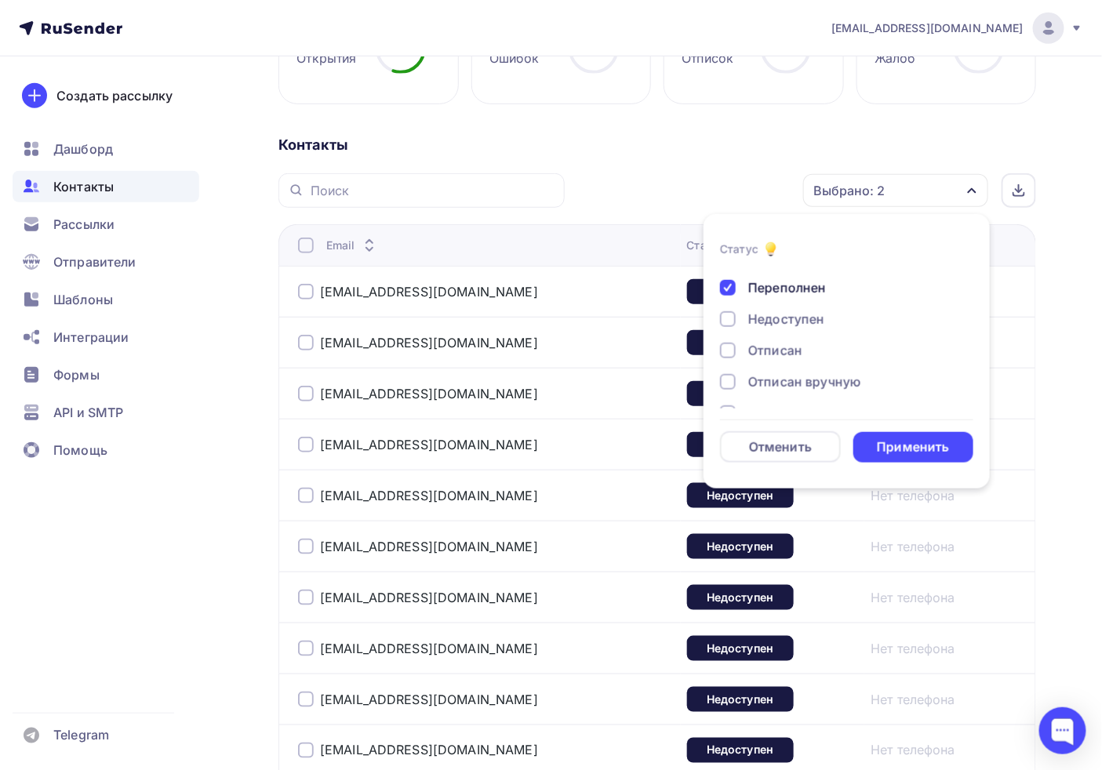
click at [763, 341] on div "Отписан" at bounding box center [776, 350] width 54 height 19
click at [816, 383] on div "Отписан вручную" at bounding box center [805, 382] width 113 height 19
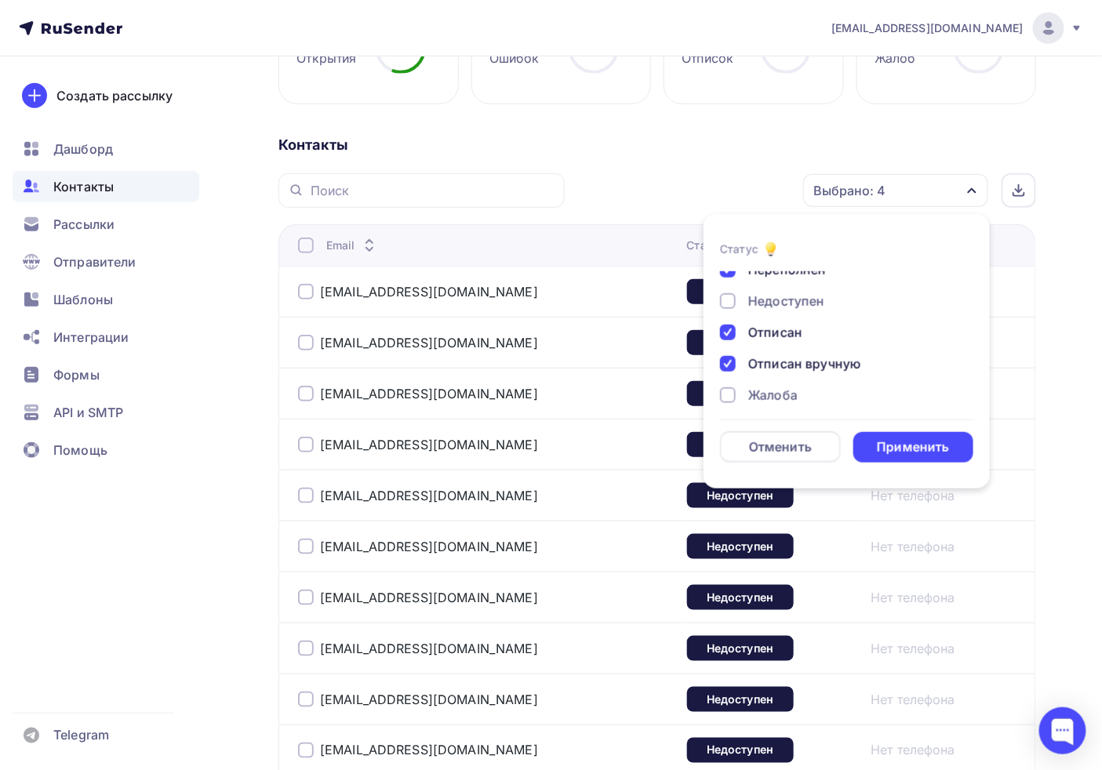
scroll to position [113, 0]
click at [793, 380] on div "Жалоба" at bounding box center [773, 387] width 49 height 19
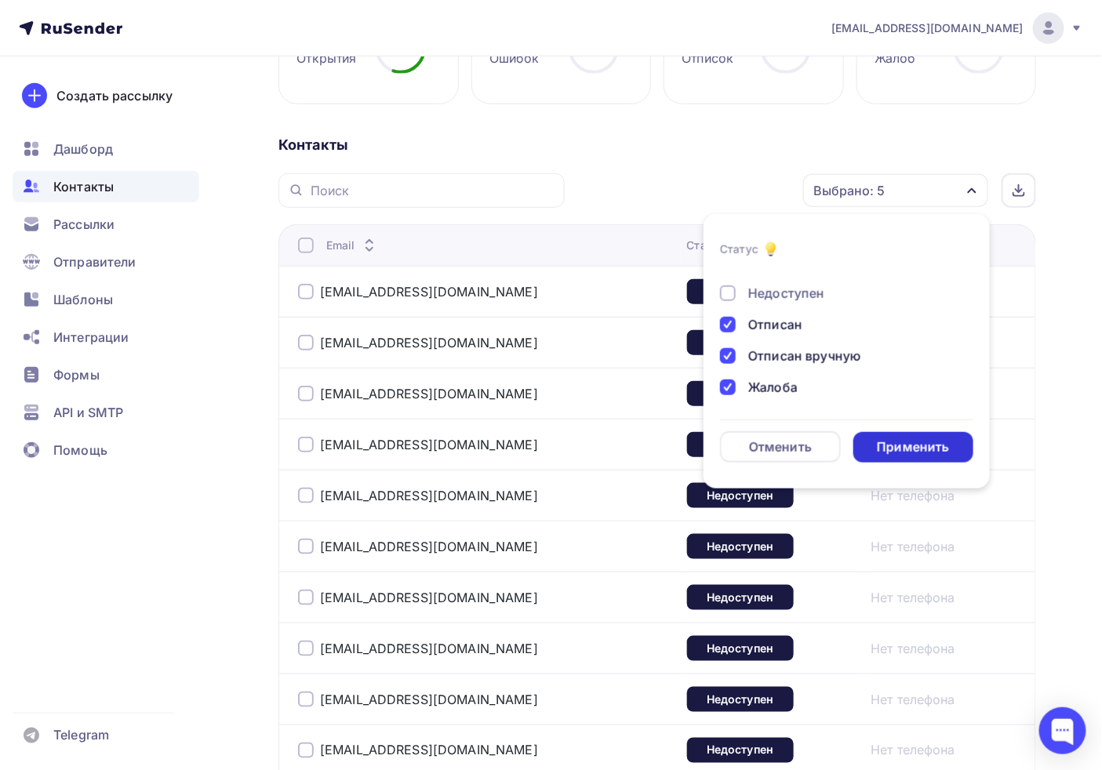
click at [927, 447] on div "Применить" at bounding box center [913, 448] width 72 height 18
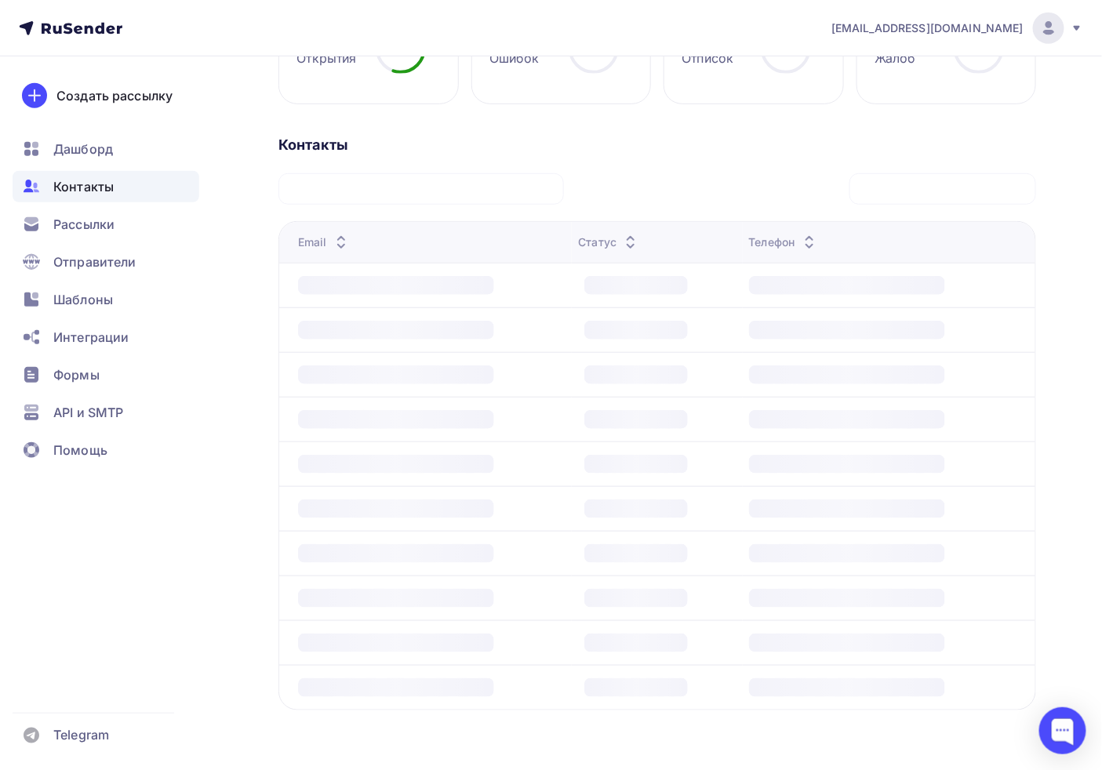
scroll to position [49, 0]
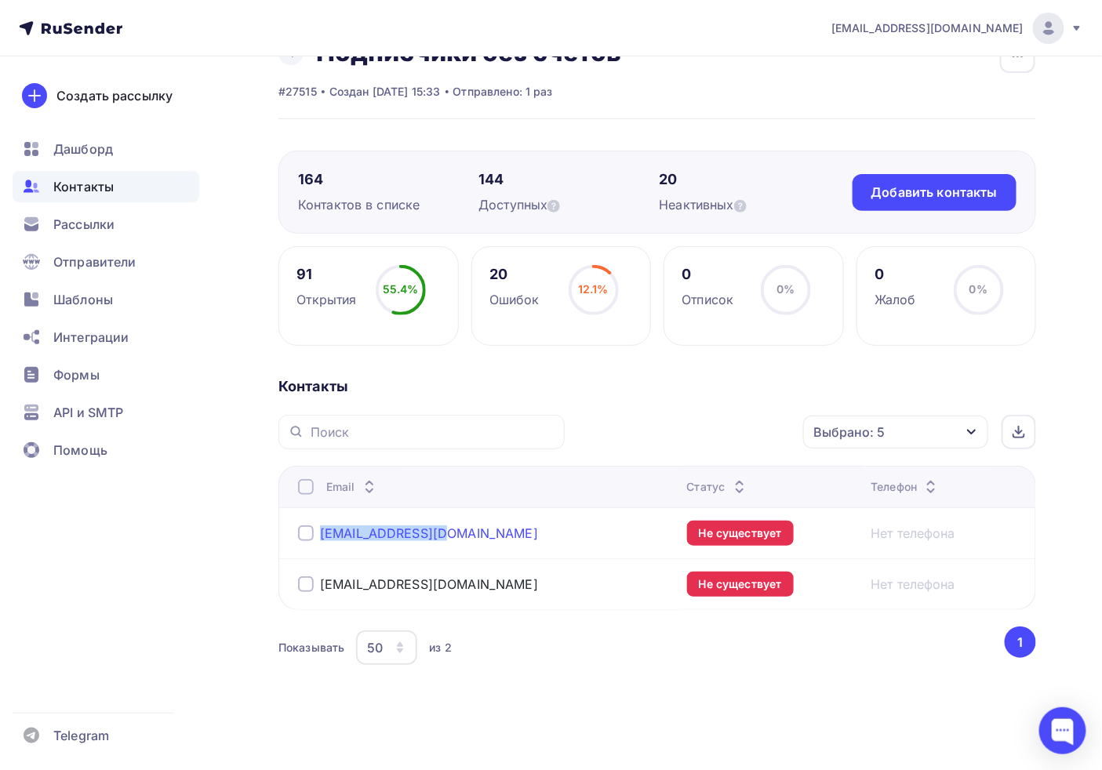
drag, startPoint x: 477, startPoint y: 540, endPoint x: 330, endPoint y: 522, distance: 148.6
click at [320, 534] on div "[EMAIL_ADDRESS][DOMAIN_NAME]" at bounding box center [486, 533] width 377 height 25
copy link "[EMAIL_ADDRESS][DOMAIN_NAME]"
click at [1063, 733] on div at bounding box center [1063, 731] width 47 height 47
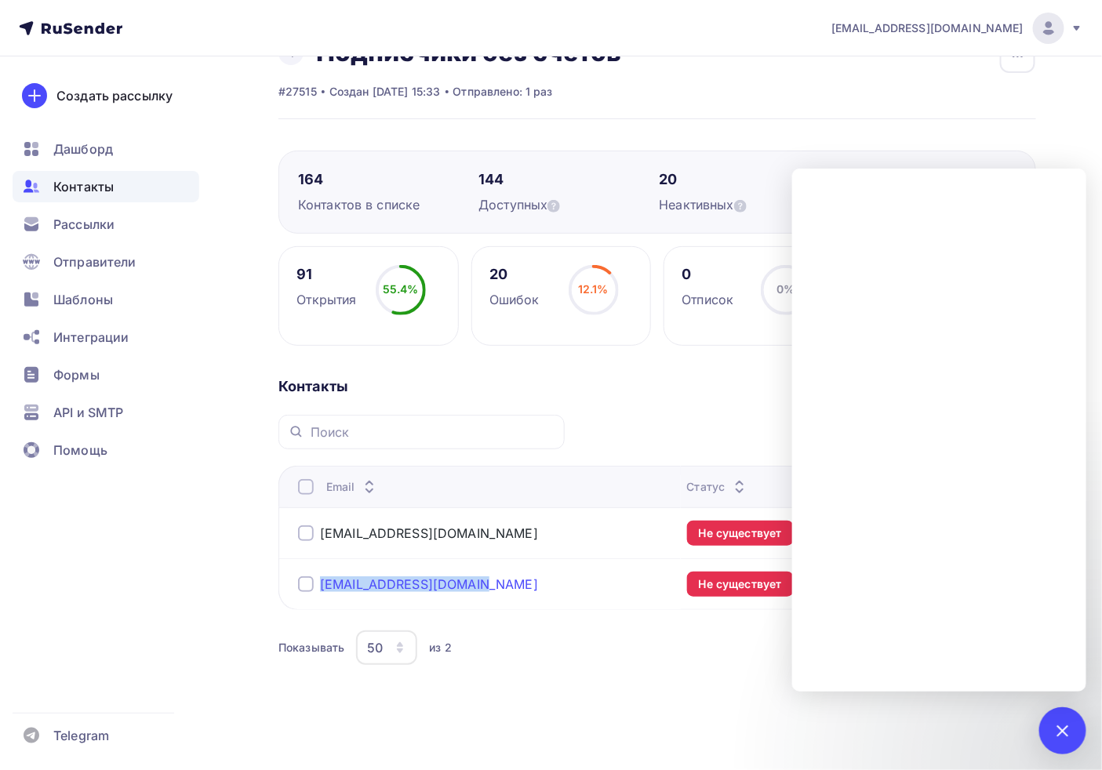
drag, startPoint x: 497, startPoint y: 586, endPoint x: 326, endPoint y: 588, distance: 171.1
click at [322, 588] on div "[EMAIL_ADDRESS][DOMAIN_NAME]" at bounding box center [486, 584] width 377 height 25
copy link "[EMAIL_ADDRESS][DOMAIN_NAME]"
click at [1079, 734] on div at bounding box center [1063, 731] width 47 height 47
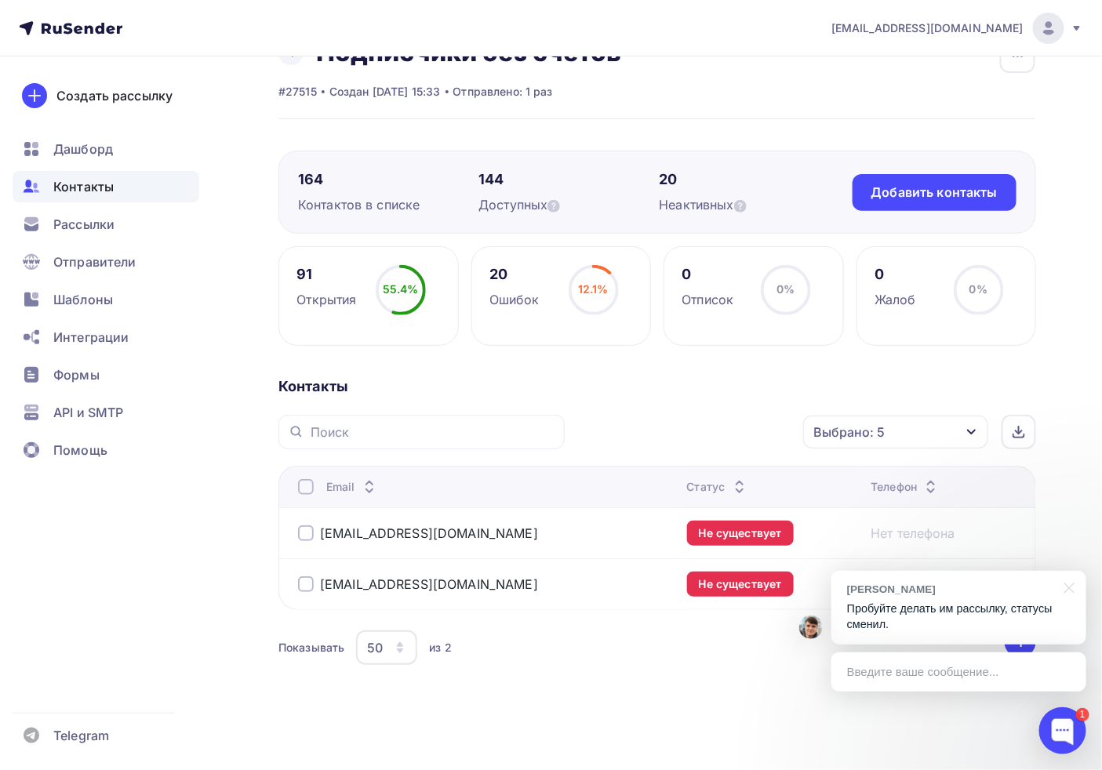
click at [900, 604] on p "Пробуйте делать им рассылку, статусы сменил." at bounding box center [959, 617] width 224 height 32
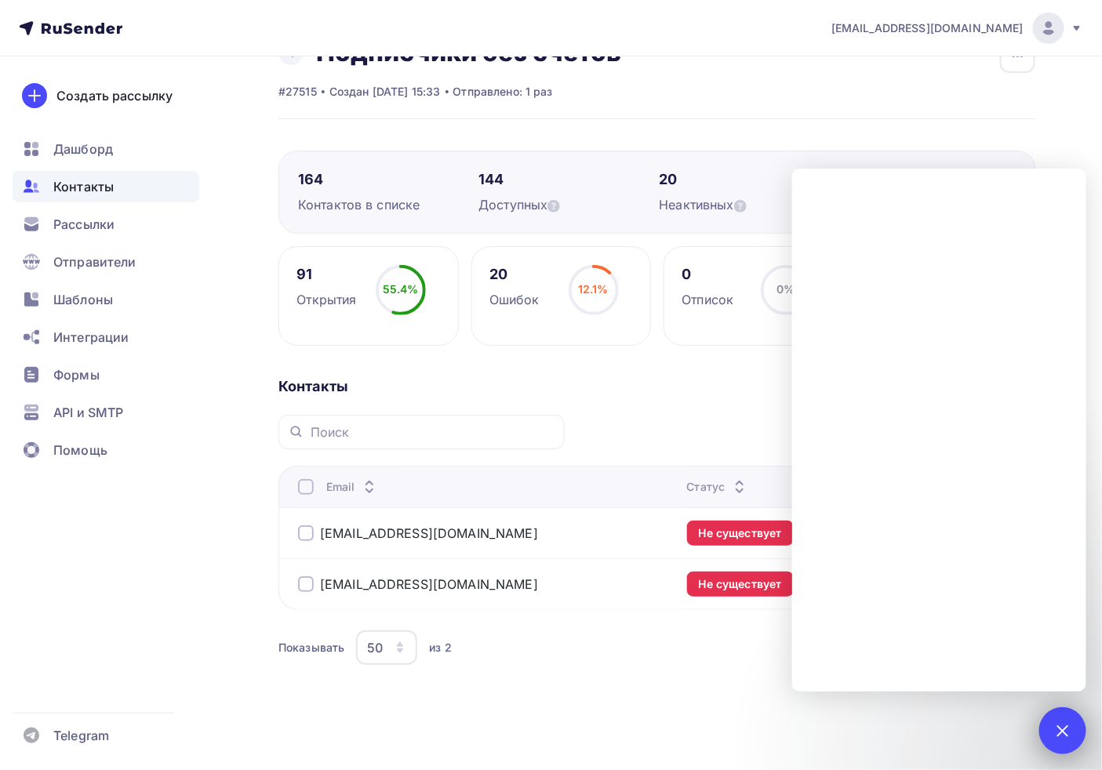
click at [1076, 738] on div "1" at bounding box center [1063, 731] width 47 height 47
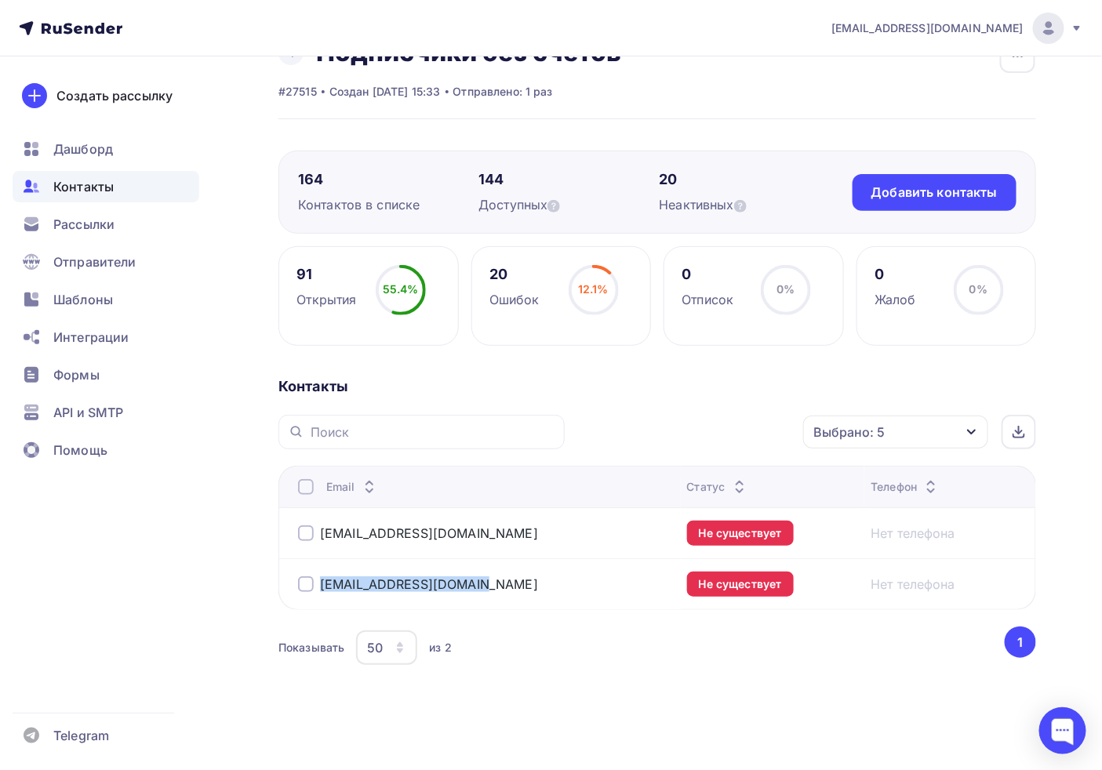
drag, startPoint x: 472, startPoint y: 586, endPoint x: 366, endPoint y: 514, distance: 128.8
click at [311, 589] on div "[EMAIL_ADDRESS][DOMAIN_NAME]" at bounding box center [486, 584] width 377 height 25
copy div "[EMAIL_ADDRESS][DOMAIN_NAME]"
click at [73, 180] on span "Контакты" at bounding box center [83, 186] width 60 height 19
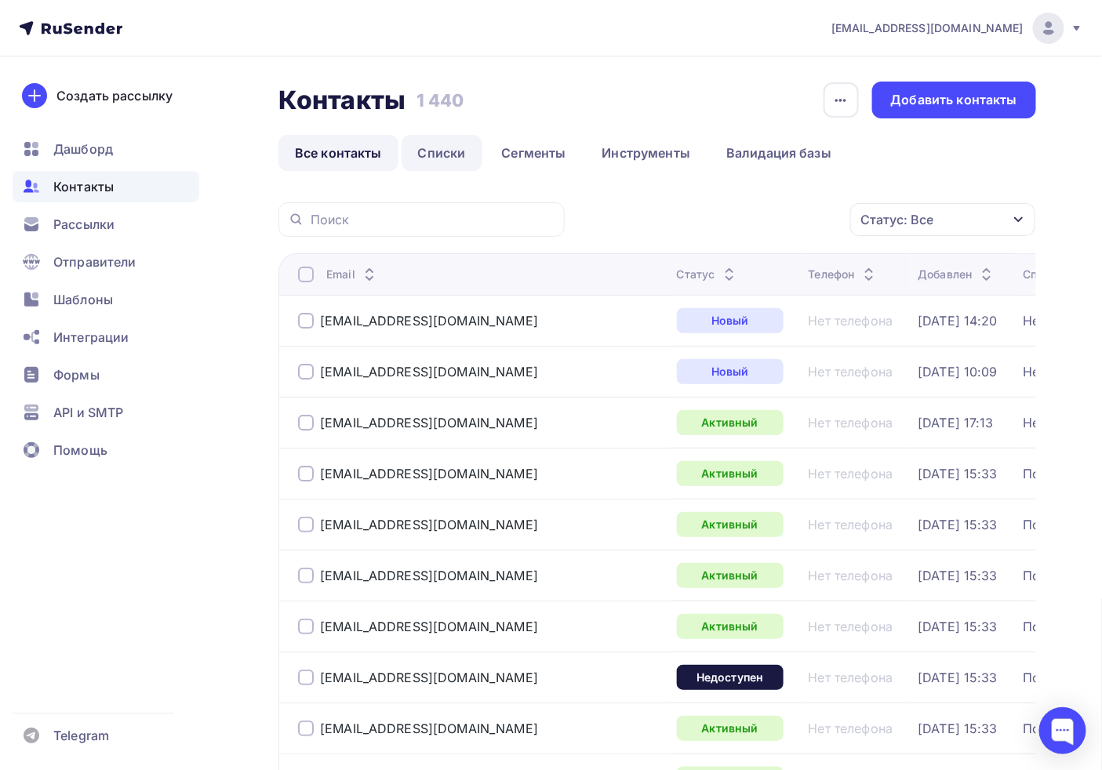
click at [413, 142] on link "Списки" at bounding box center [442, 153] width 81 height 36
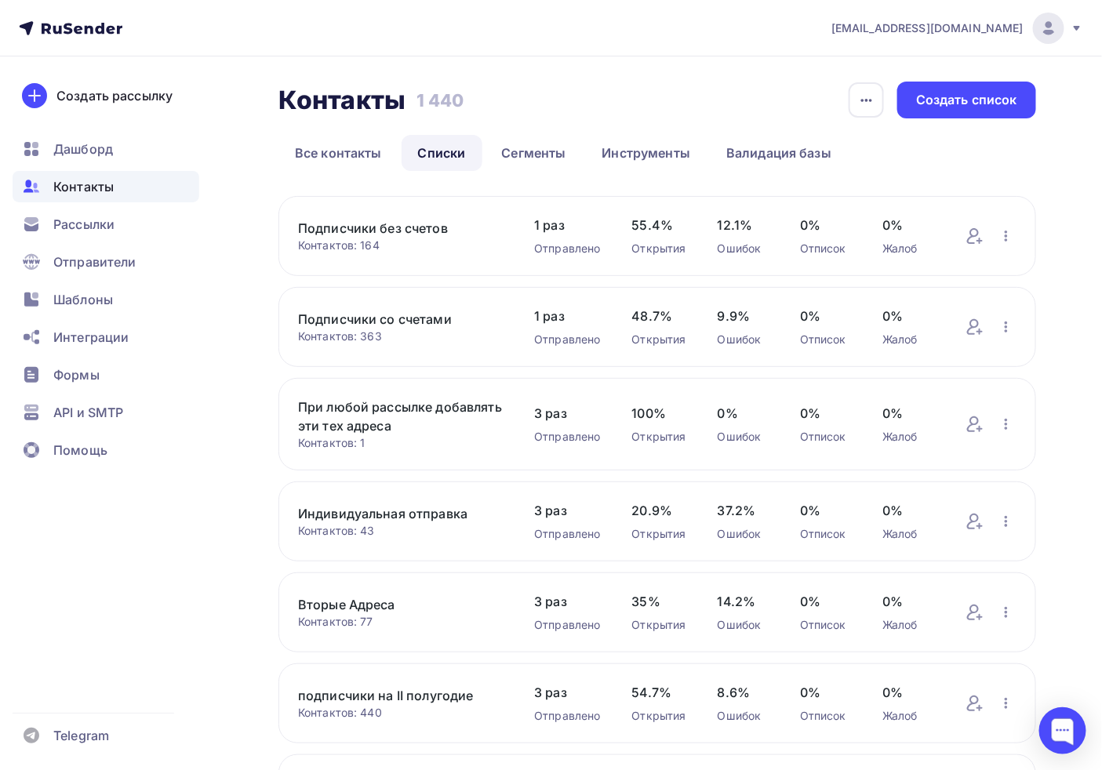
click at [363, 325] on link "Подписчики со счетами" at bounding box center [400, 319] width 205 height 19
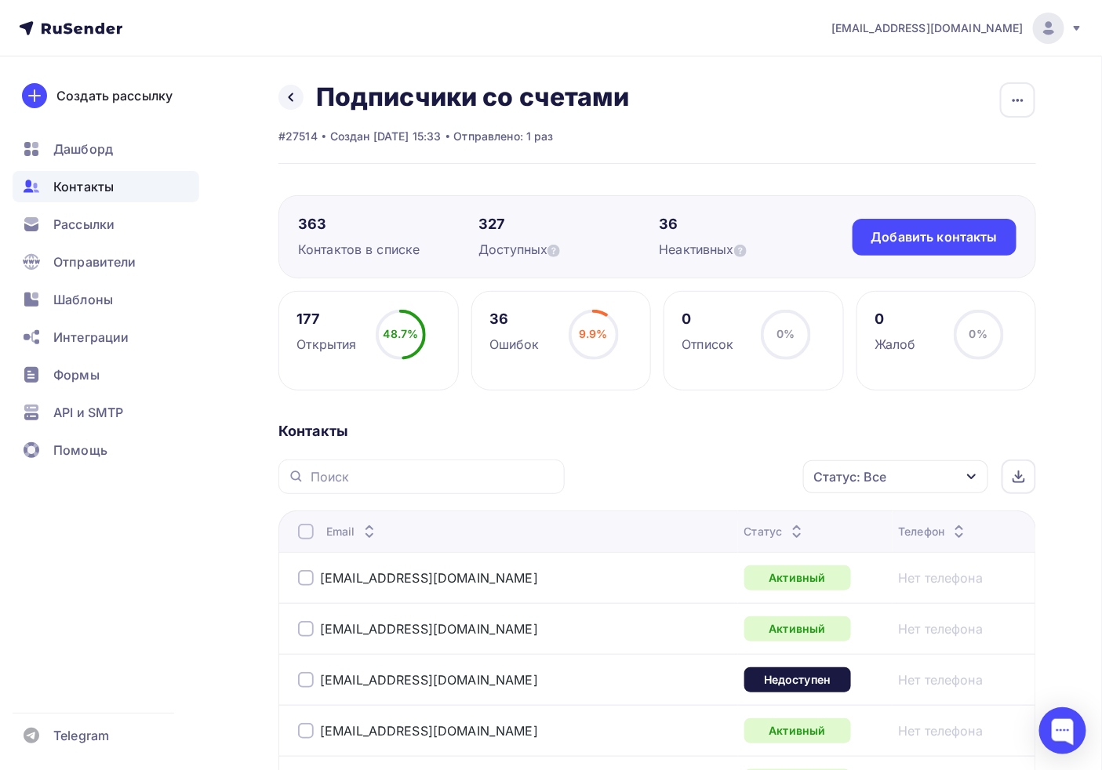
click at [828, 486] on div "Статус: Все" at bounding box center [895, 477] width 185 height 33
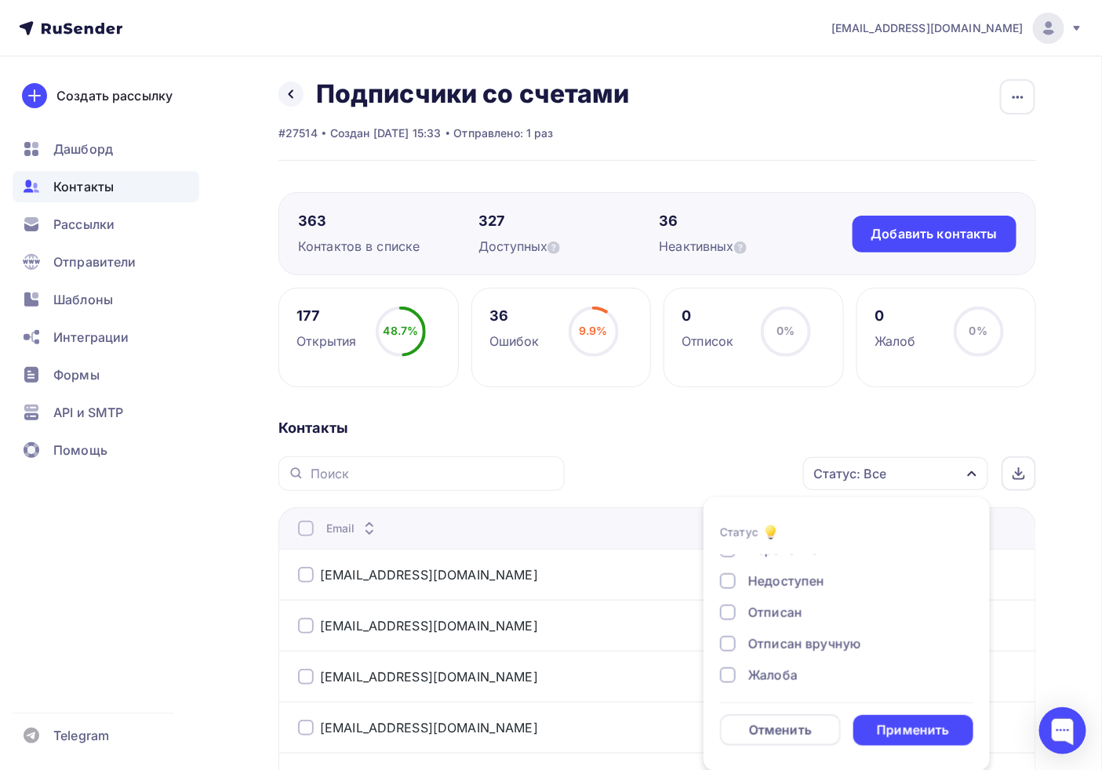
scroll to position [113, 0]
click at [786, 661] on div "Жалоба" at bounding box center [773, 670] width 49 height 19
click at [801, 638] on div "Отписан вручную" at bounding box center [805, 639] width 113 height 19
click at [769, 615] on div "Отписан" at bounding box center [776, 608] width 54 height 19
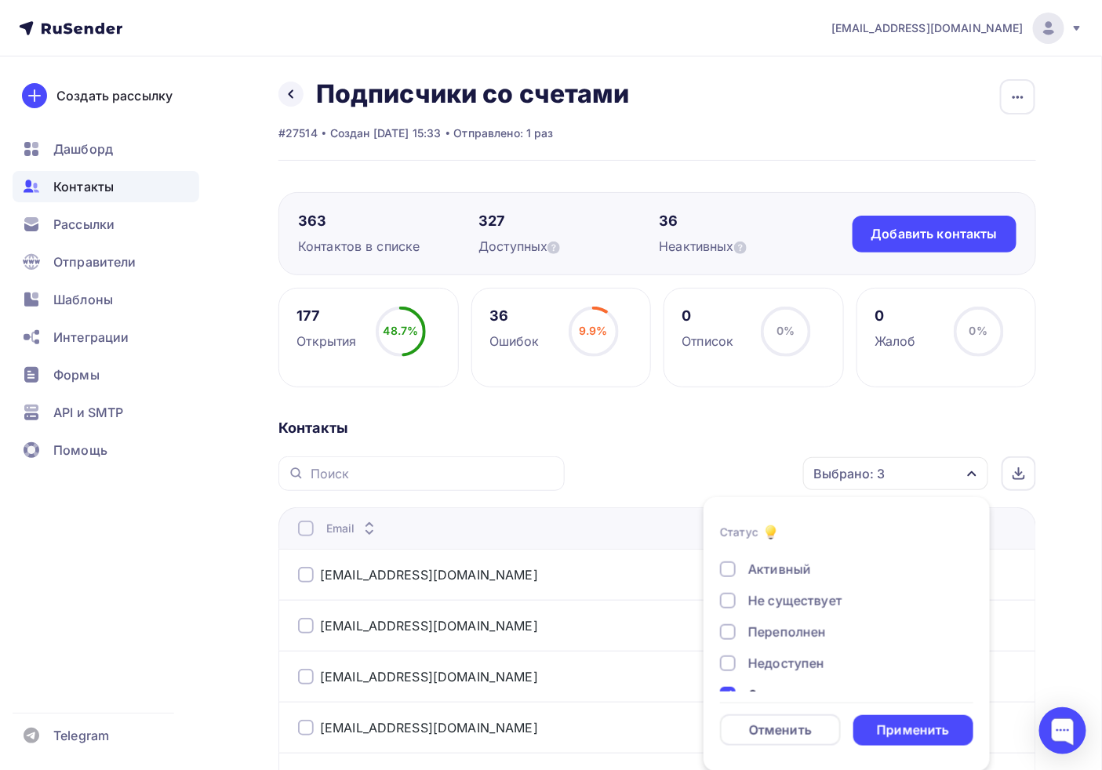
click at [779, 632] on div "Переполнен" at bounding box center [788, 632] width 78 height 19
drag, startPoint x: 770, startPoint y: 603, endPoint x: 763, endPoint y: 584, distance: 19.8
click at [767, 602] on div "Не существует" at bounding box center [796, 601] width 94 height 19
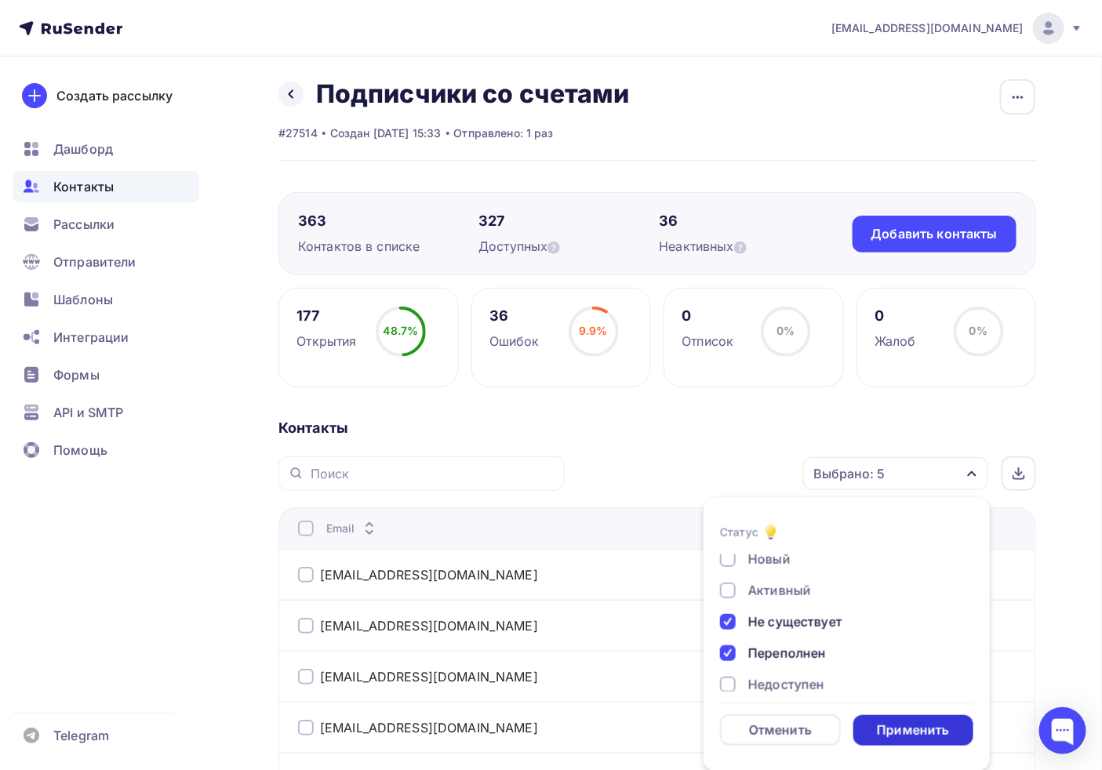
scroll to position [0, 0]
click at [920, 731] on div "Применить" at bounding box center [913, 731] width 72 height 18
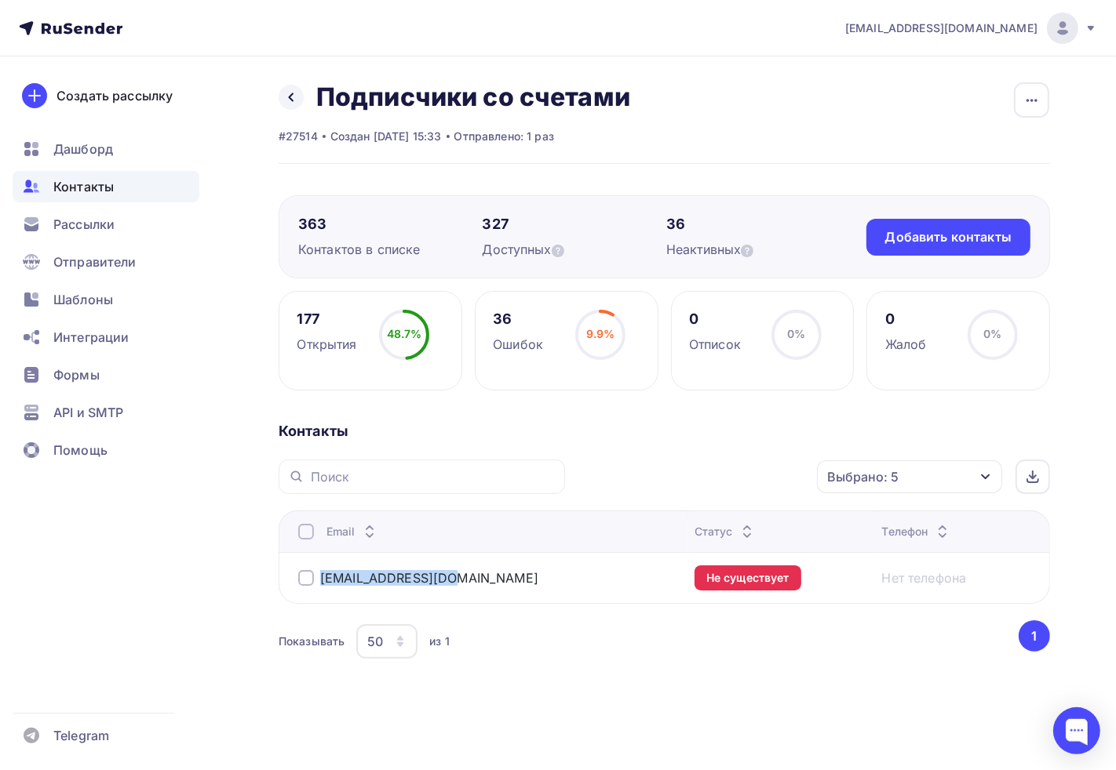
drag, startPoint x: 496, startPoint y: 586, endPoint x: 312, endPoint y: 586, distance: 183.6
click at [312, 586] on div "[EMAIL_ADDRESS][DOMAIN_NAME]" at bounding box center [490, 578] width 384 height 25
copy div "[EMAIL_ADDRESS][DOMAIN_NAME]"
click at [694, 590] on div "Не существует" at bounding box center [747, 578] width 107 height 25
click at [1115, 711] on div "Назад Подписчики со счетами Переименовать список Скачать список Отписать адреса…" at bounding box center [558, 410] width 1116 height 708
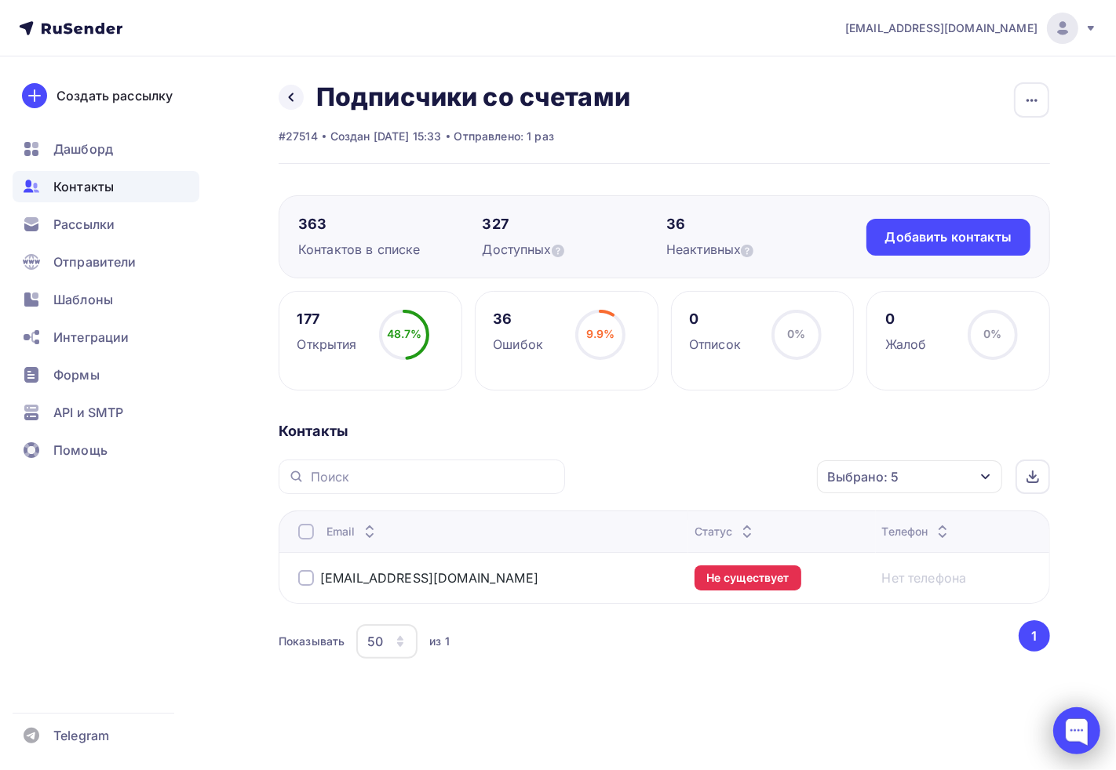
click at [1088, 725] on div at bounding box center [1076, 731] width 47 height 47
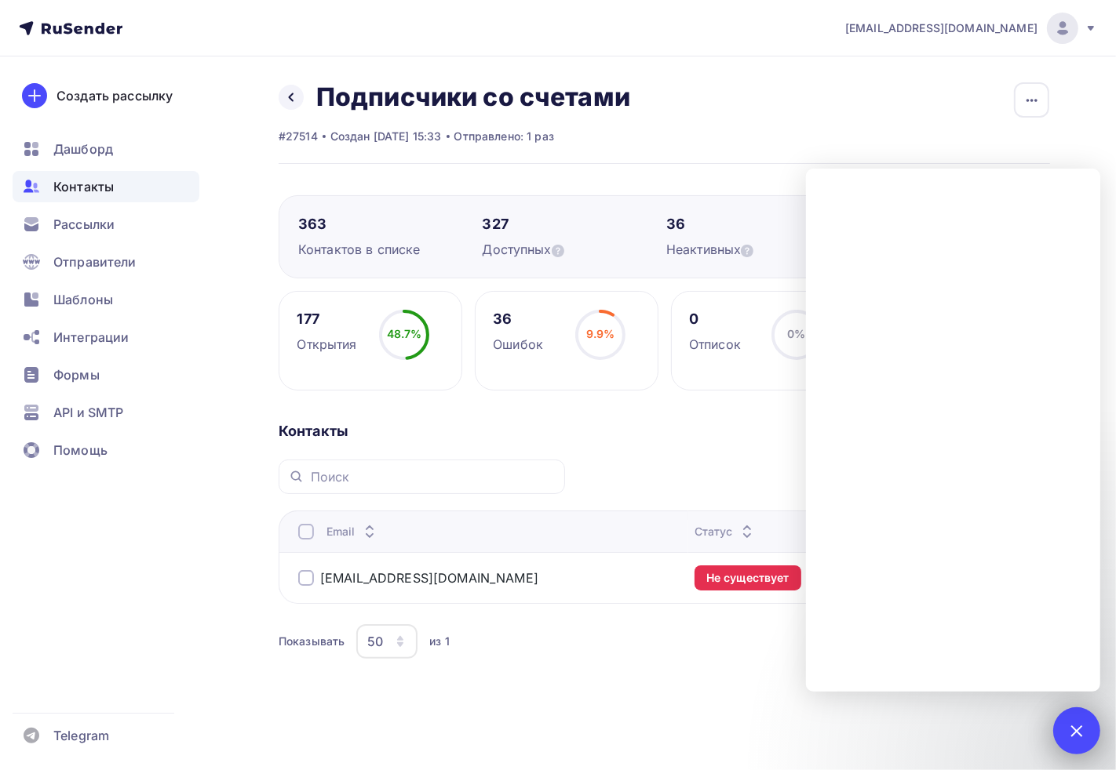
click at [1055, 716] on div "1" at bounding box center [1076, 731] width 47 height 47
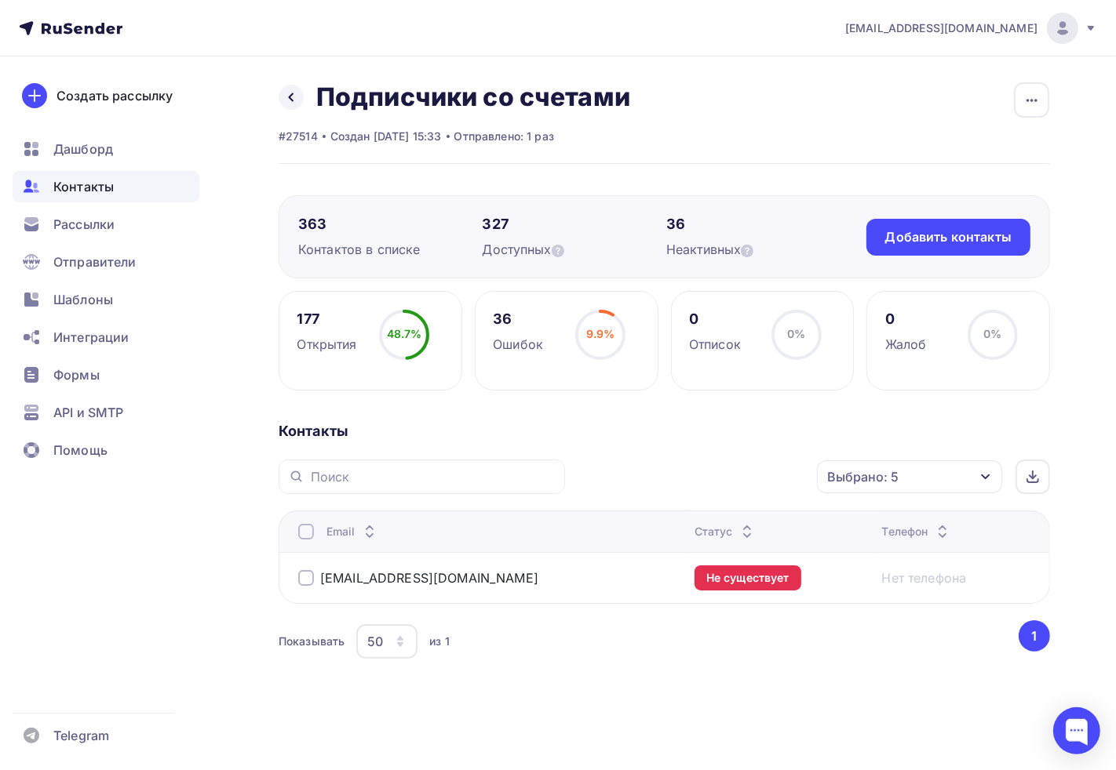
drag, startPoint x: 1096, startPoint y: 741, endPoint x: 1106, endPoint y: 741, distance: 10.2
click at [1096, 741] on div at bounding box center [1076, 731] width 47 height 47
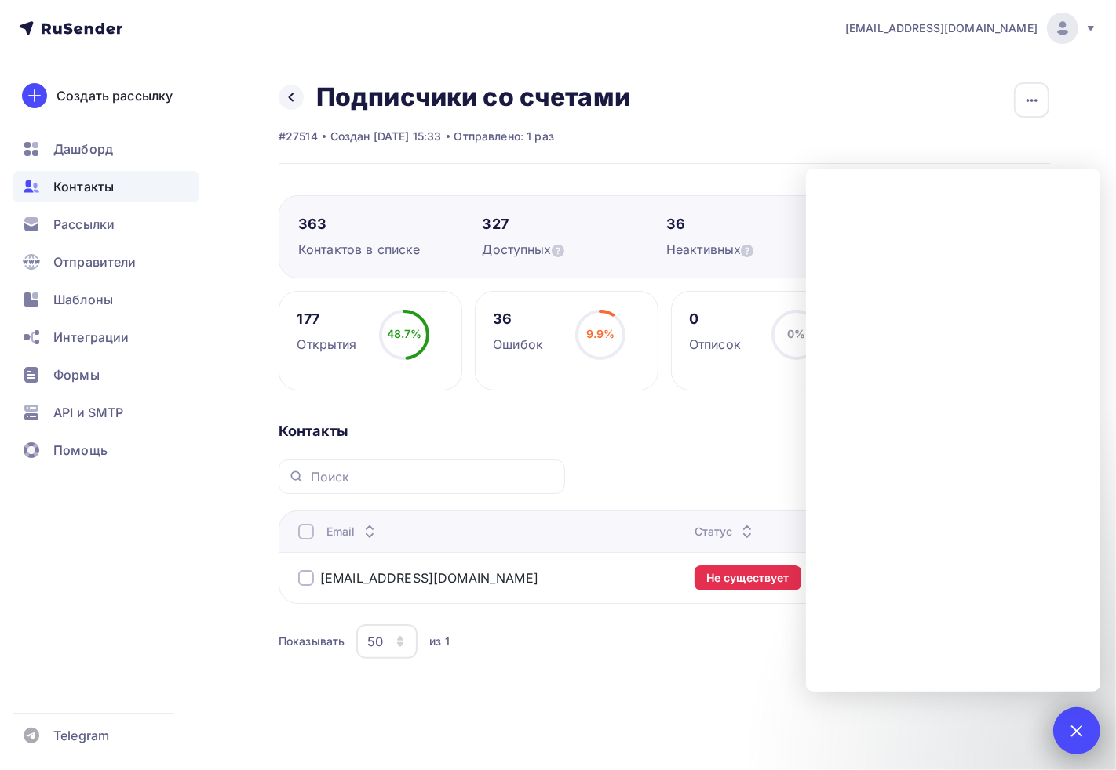
drag, startPoint x: 1083, startPoint y: 735, endPoint x: 498, endPoint y: 528, distance: 620.1
click at [1081, 735] on div at bounding box center [1075, 730] width 21 height 21
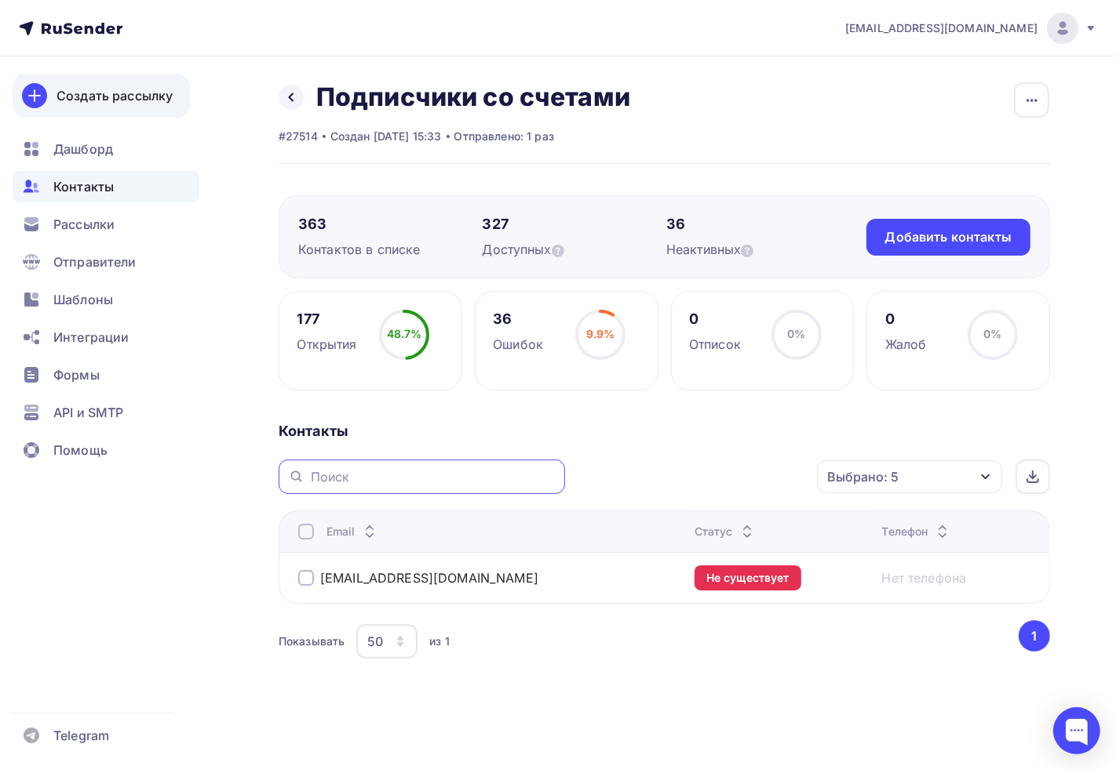
drag, startPoint x: 104, startPoint y: 120, endPoint x: 88, endPoint y: 82, distance: 41.1
click at [52, 194] on div "Контакты" at bounding box center [106, 186] width 187 height 31
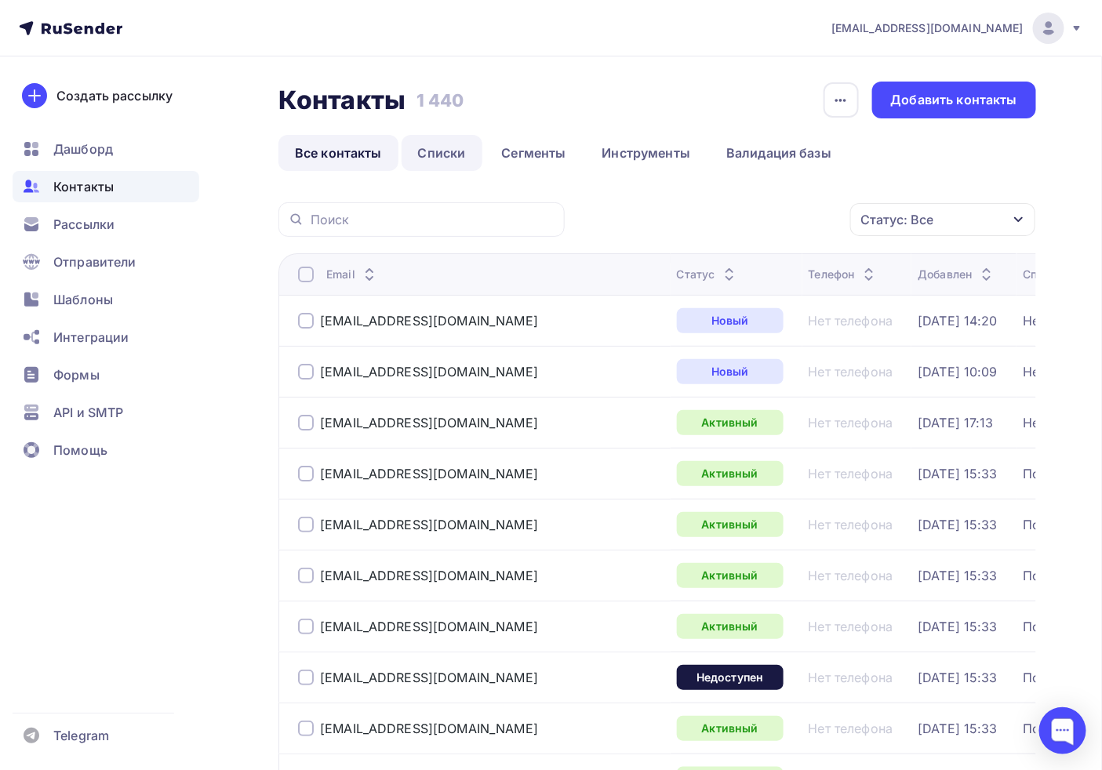
click at [441, 169] on link "Списки" at bounding box center [442, 153] width 81 height 36
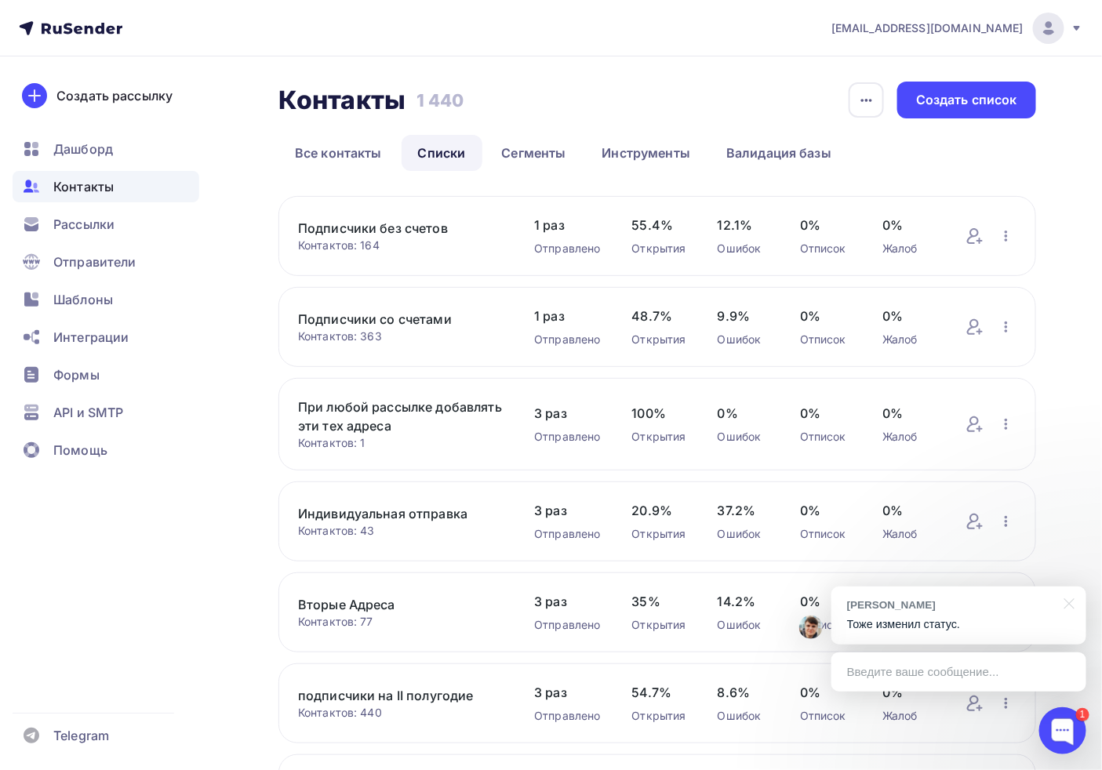
click at [985, 626] on p "Тоже изменил статус." at bounding box center [959, 625] width 224 height 16
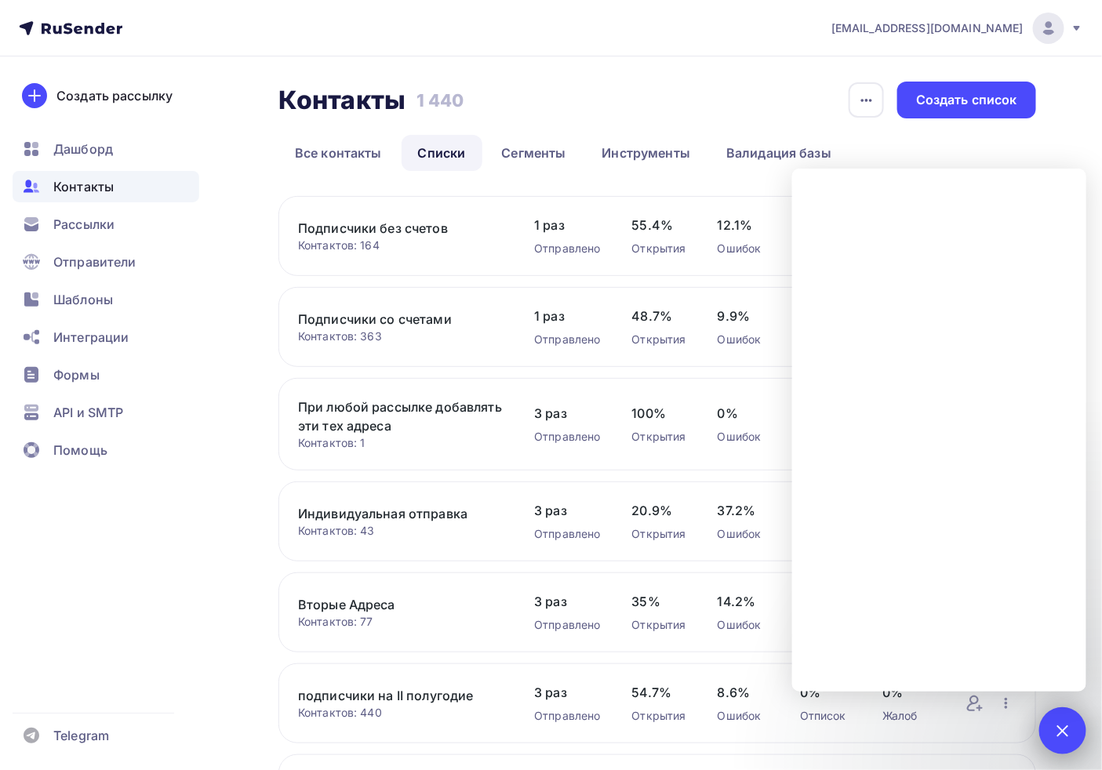
click at [1054, 734] on div "1" at bounding box center [1063, 731] width 47 height 47
